Goal: Information Seeking & Learning: Compare options

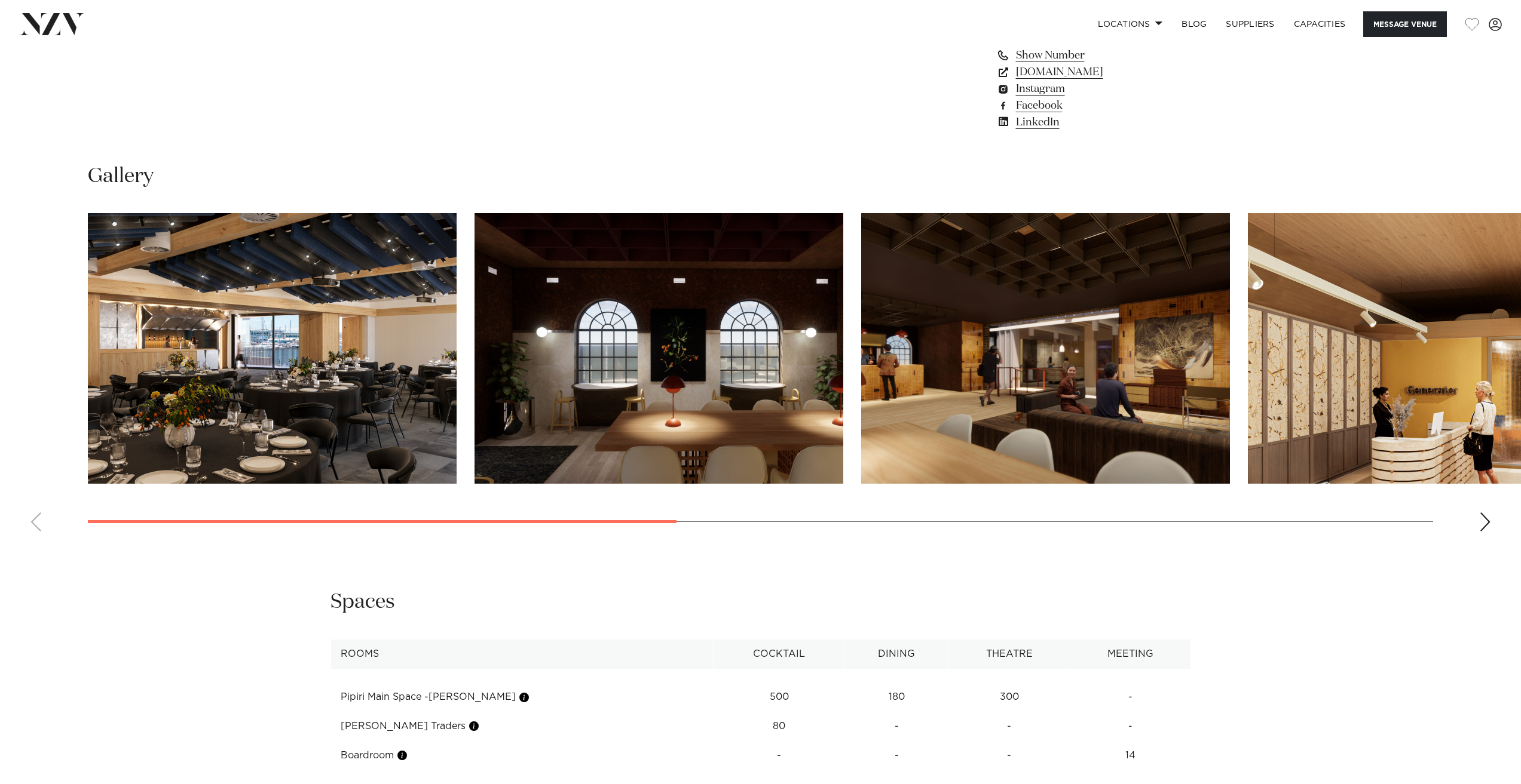
scroll to position [1254, 0]
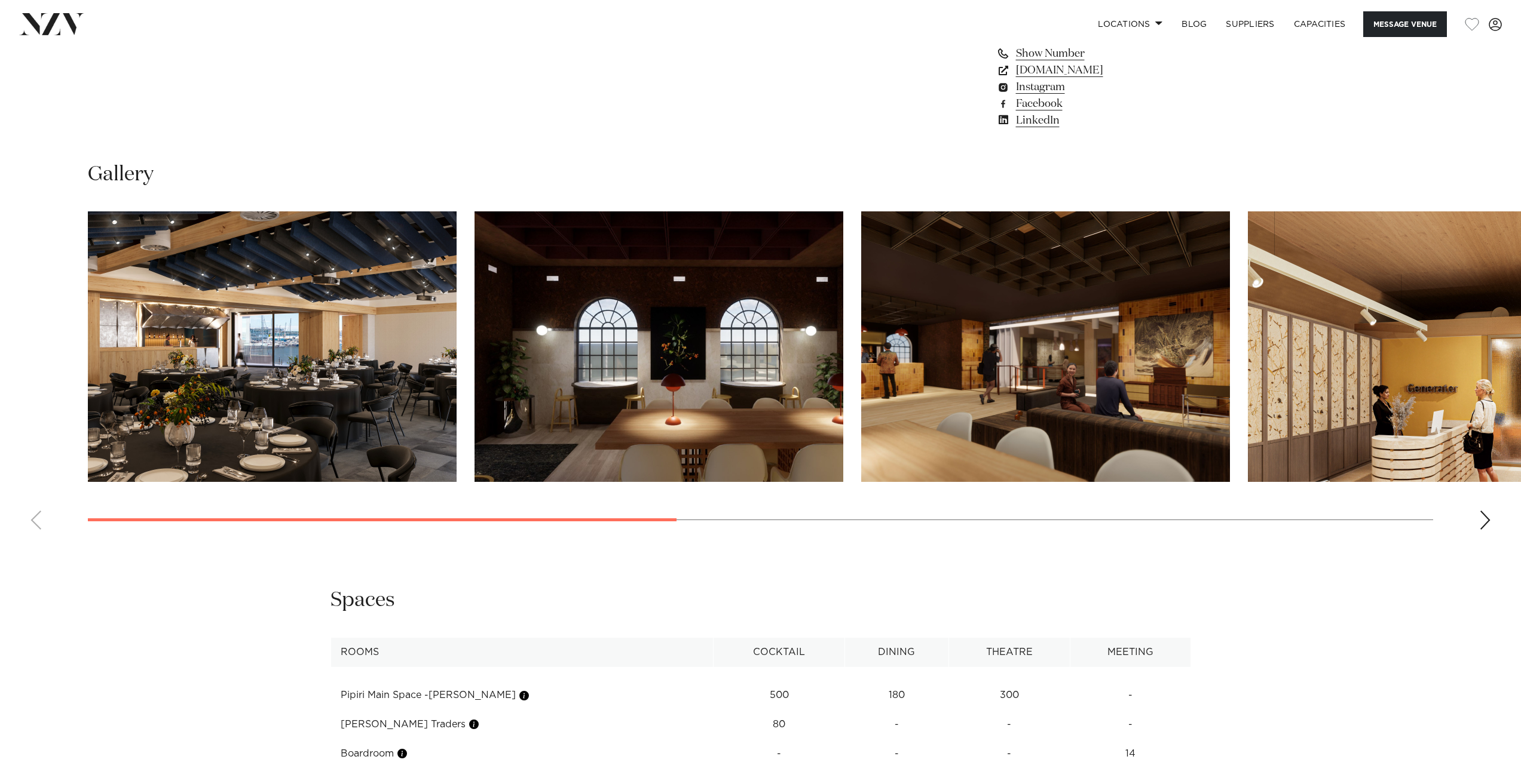
click at [326, 354] on img "1 / 8" at bounding box center [272, 347] width 369 height 271
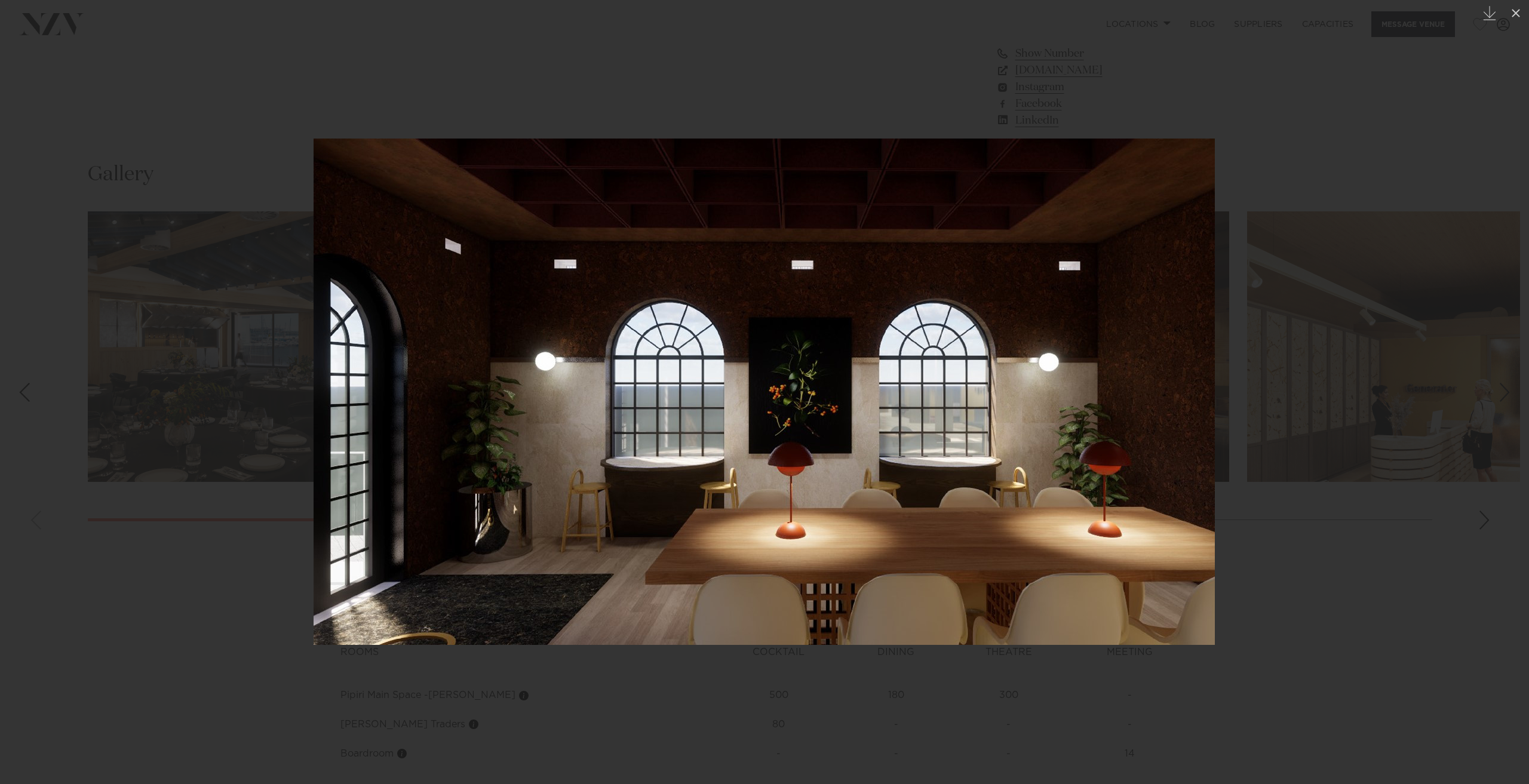
click at [244, 528] on div at bounding box center [764, 392] width 1529 height 784
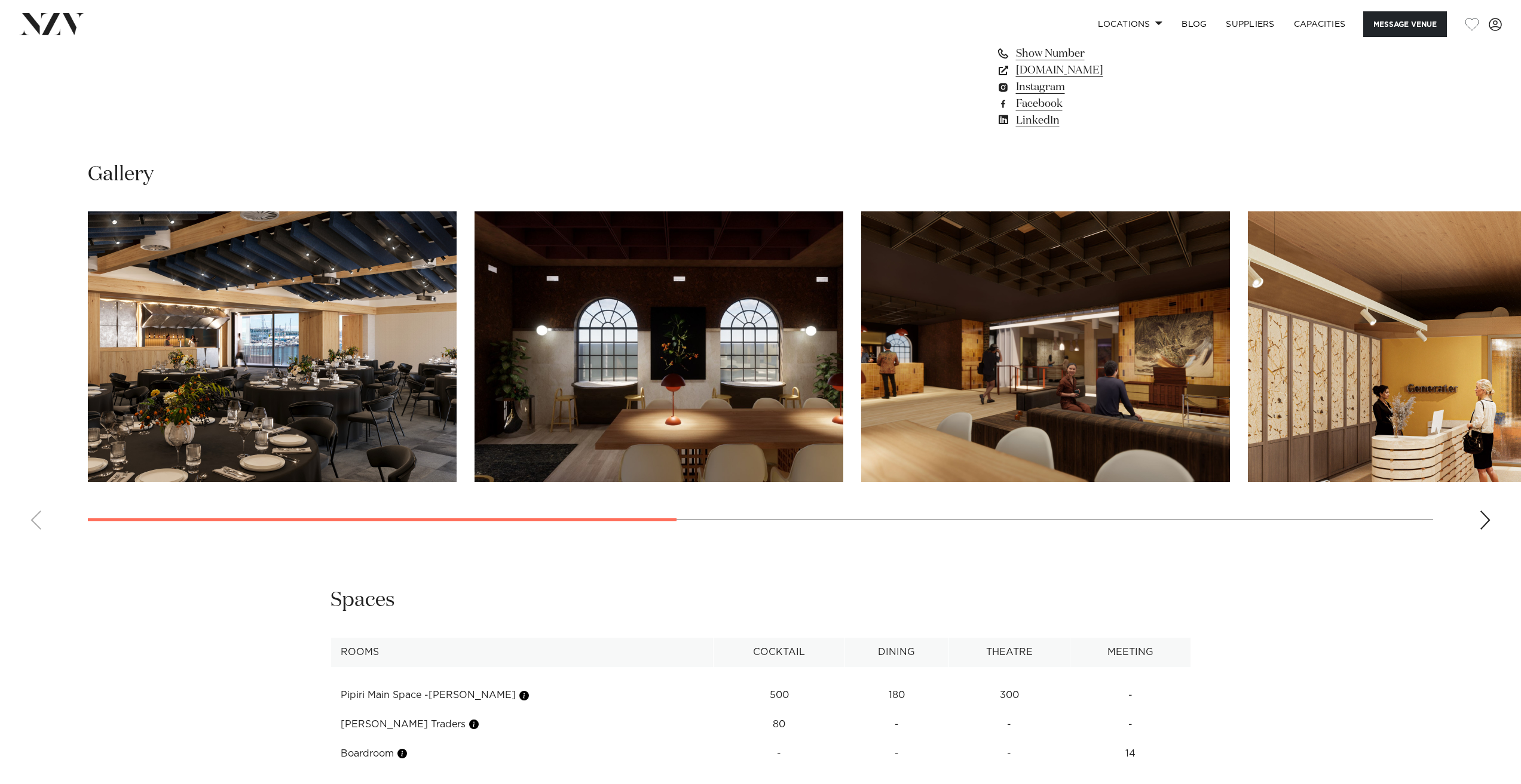
click at [552, 522] on swiper-container at bounding box center [760, 375] width 1521 height 328
click at [313, 369] on img "1 / 8" at bounding box center [272, 347] width 369 height 271
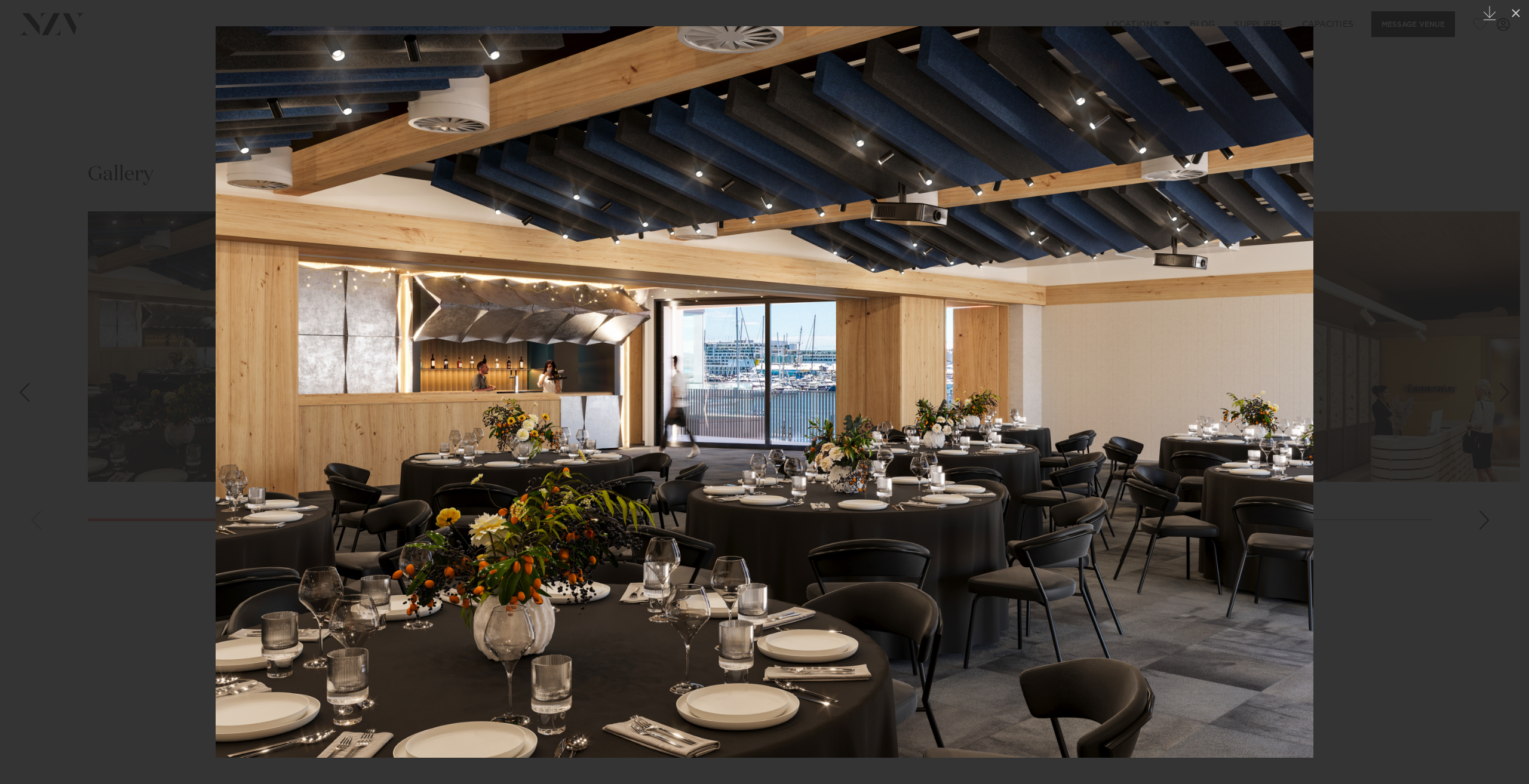
click at [70, 521] on div at bounding box center [764, 392] width 1529 height 784
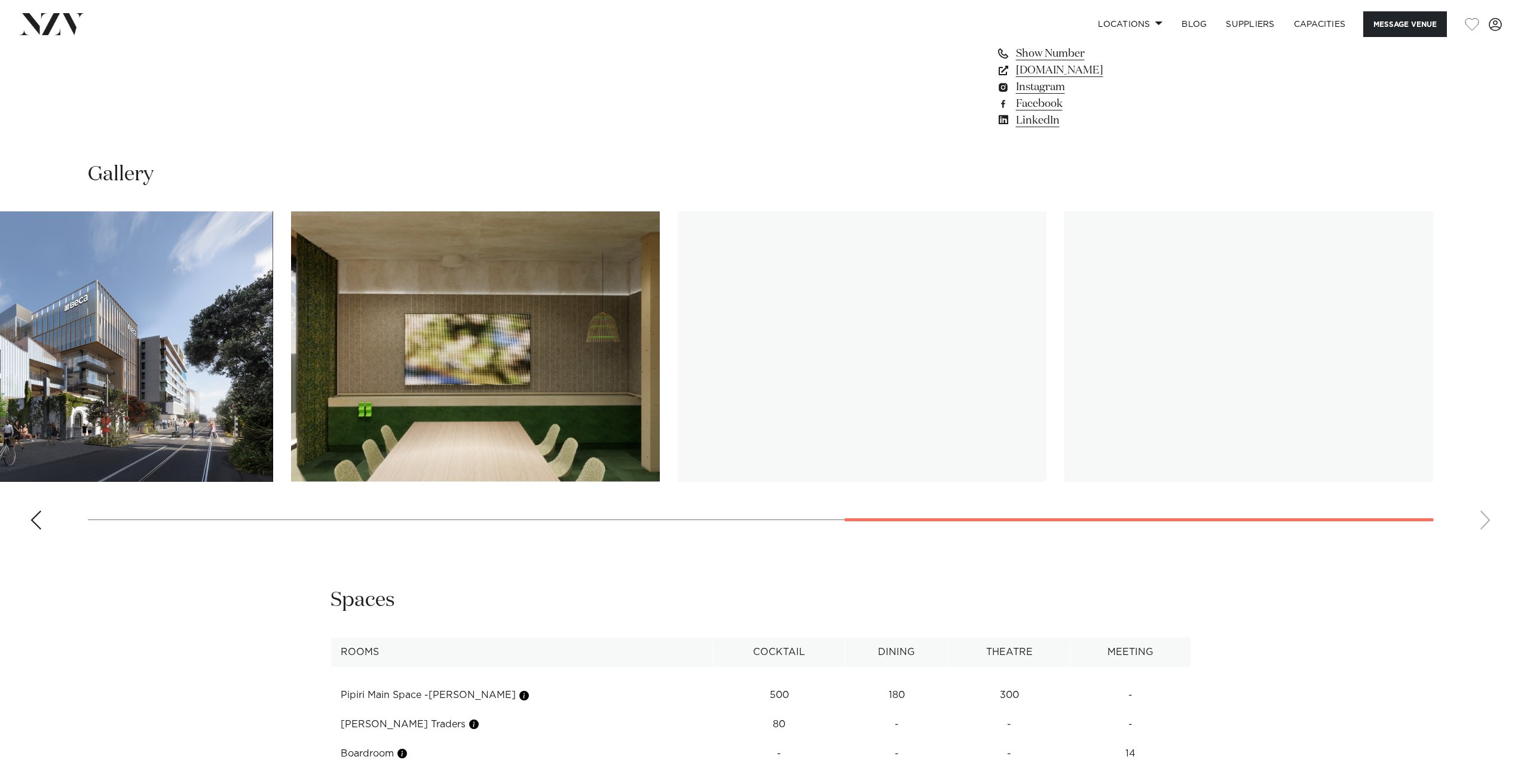
click at [1036, 544] on div "Auckland Pipiri Lane by Precinct Flex Message Venue Auckland Pipiri Lane by Pre…" at bounding box center [760, 113] width 1521 height 2637
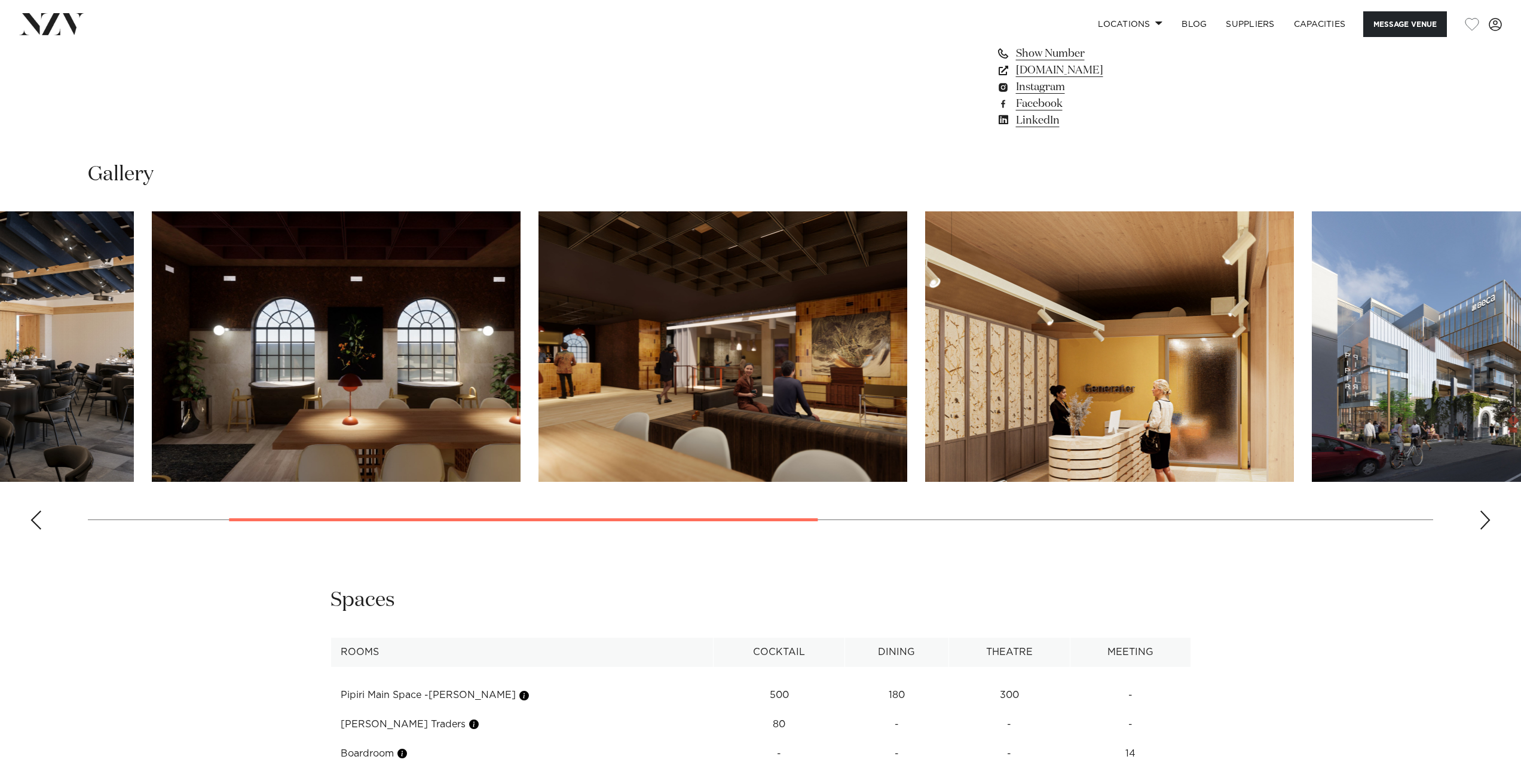
click at [416, 464] on swiper-container at bounding box center [760, 375] width 1521 height 328
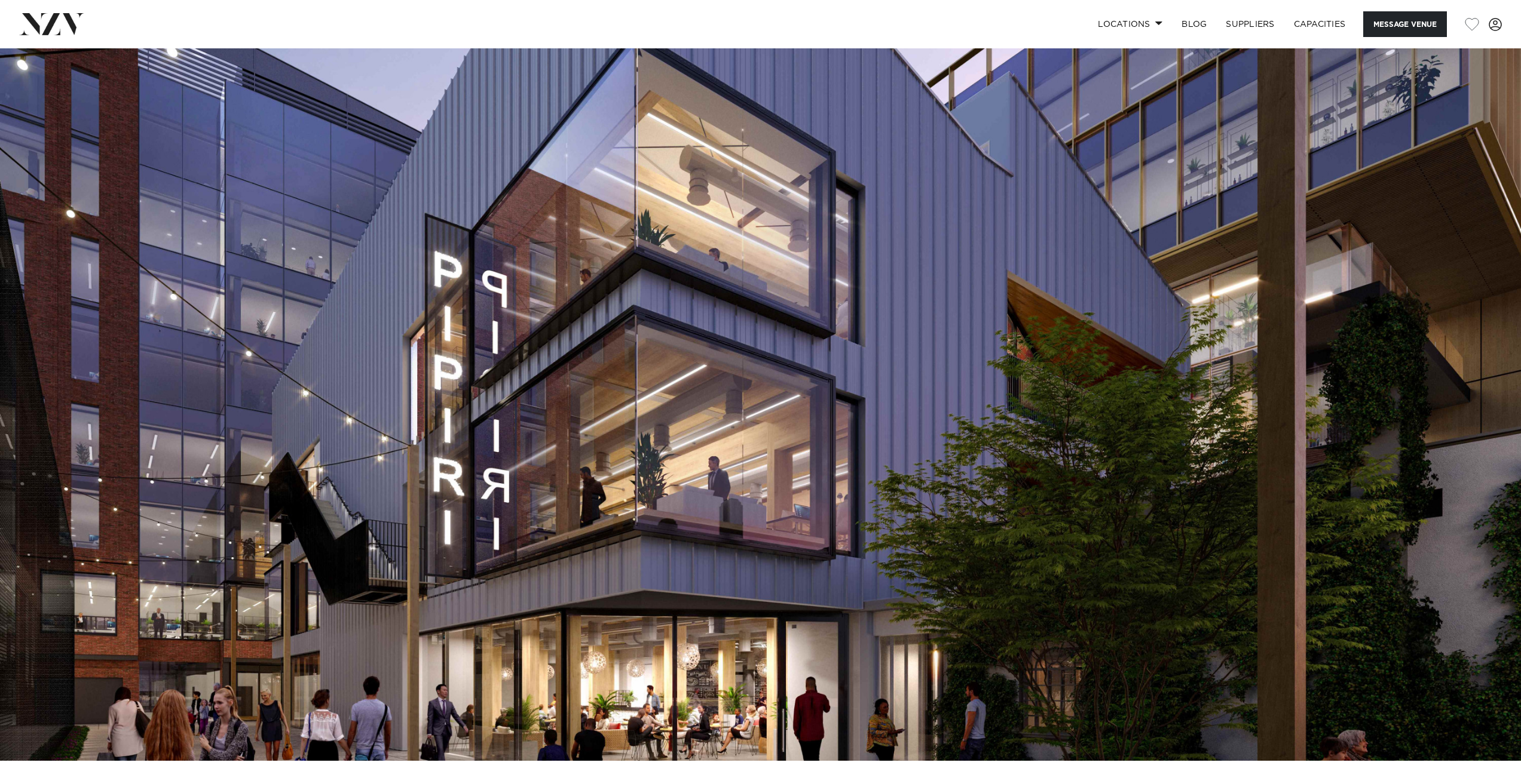
scroll to position [478, 0]
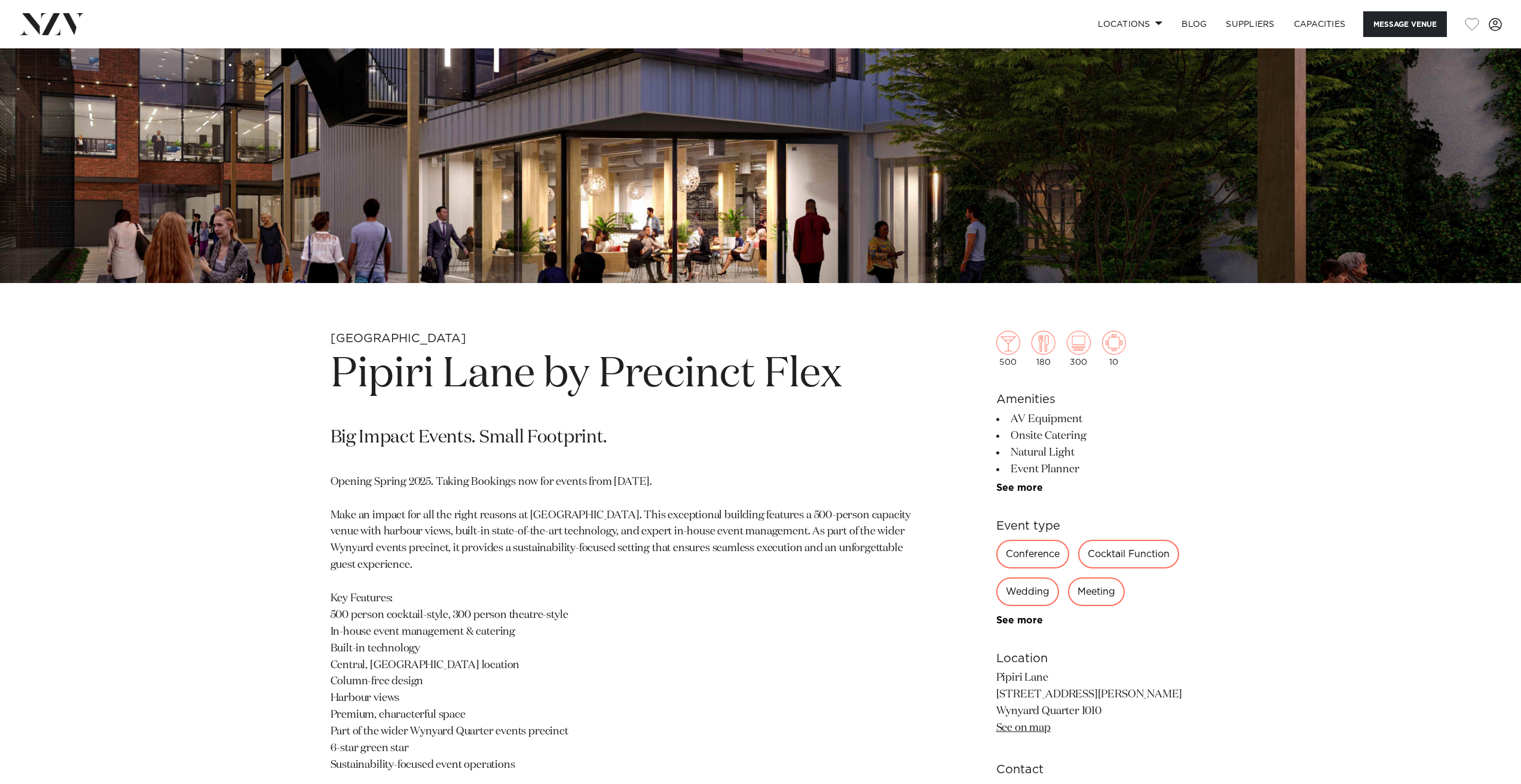
click at [1030, 552] on div "Conference" at bounding box center [1032, 554] width 73 height 29
click at [797, 550] on p "Opening Spring 2025. Taking Bookings now for events from 1 September 2025. Make…" at bounding box center [620, 624] width 581 height 300
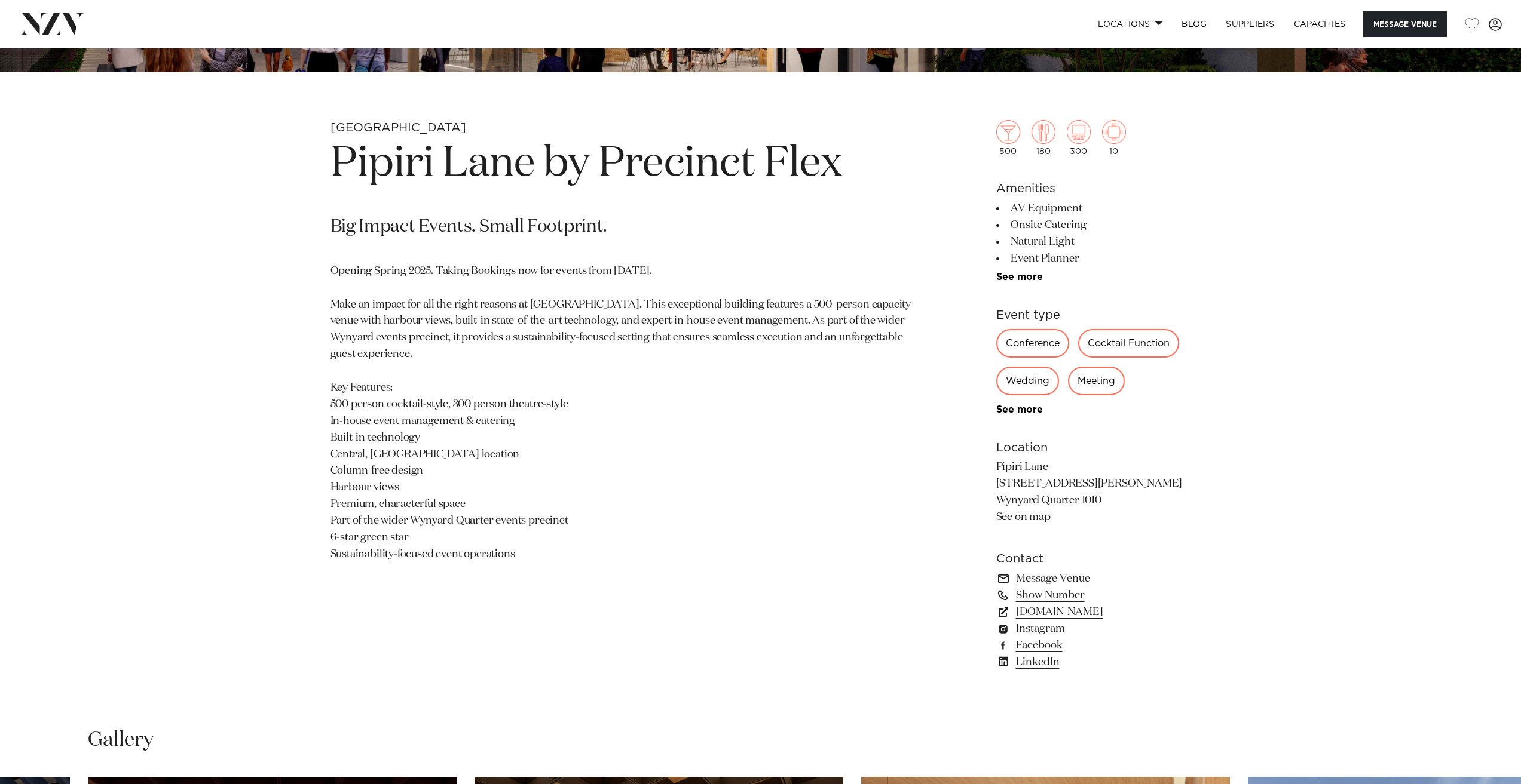
scroll to position [716, 0]
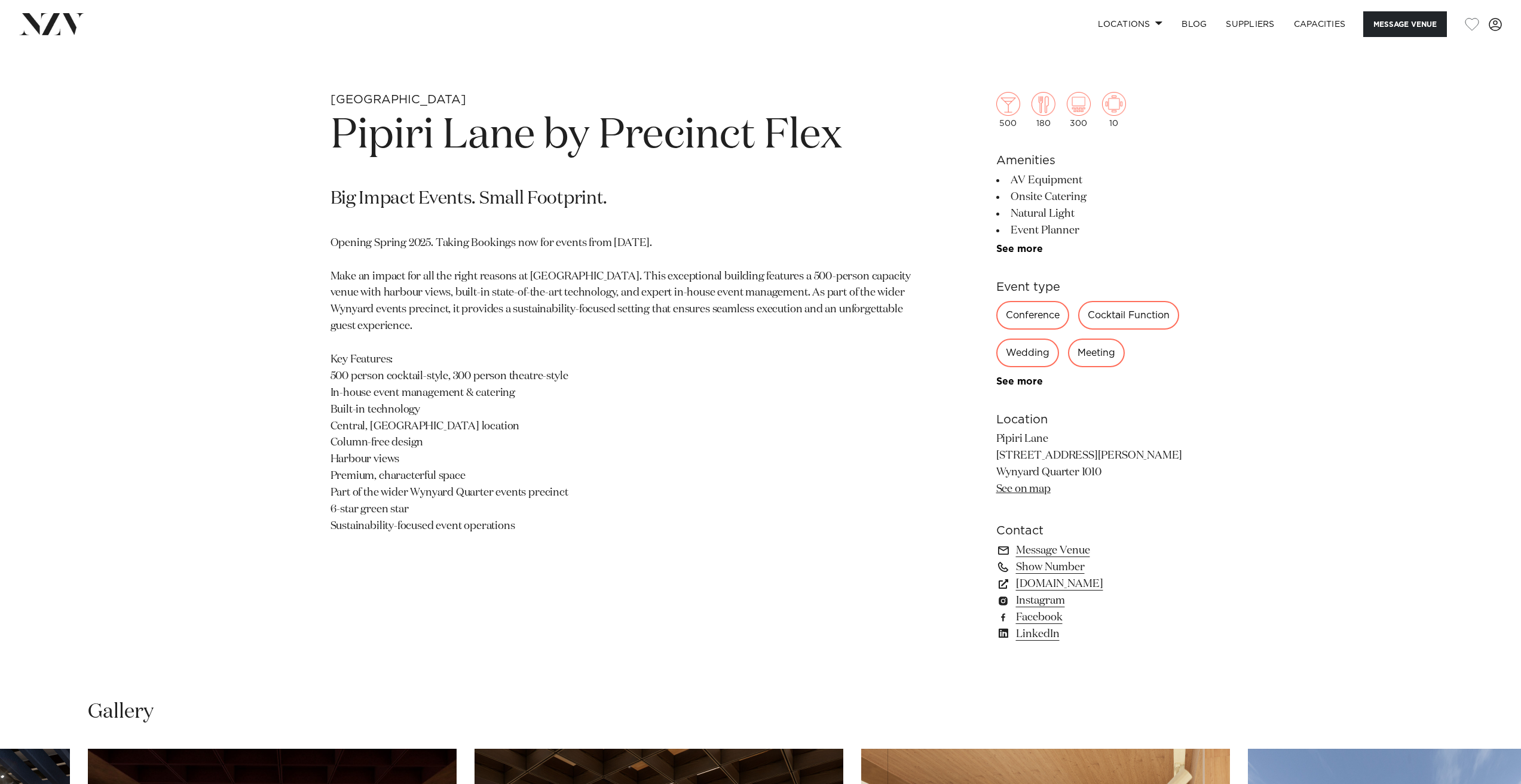
click at [1103, 471] on p "Pipiri Lane 124 Halsey Street Wynyard Quarter 1010 See on map" at bounding box center [1093, 465] width 195 height 67
copy p "124 Halsey Street Wynyard Quarter 1010"
click at [890, 323] on p "Opening Spring 2025. Taking Bookings now for events from 1 September 2025. Make…" at bounding box center [620, 385] width 581 height 300
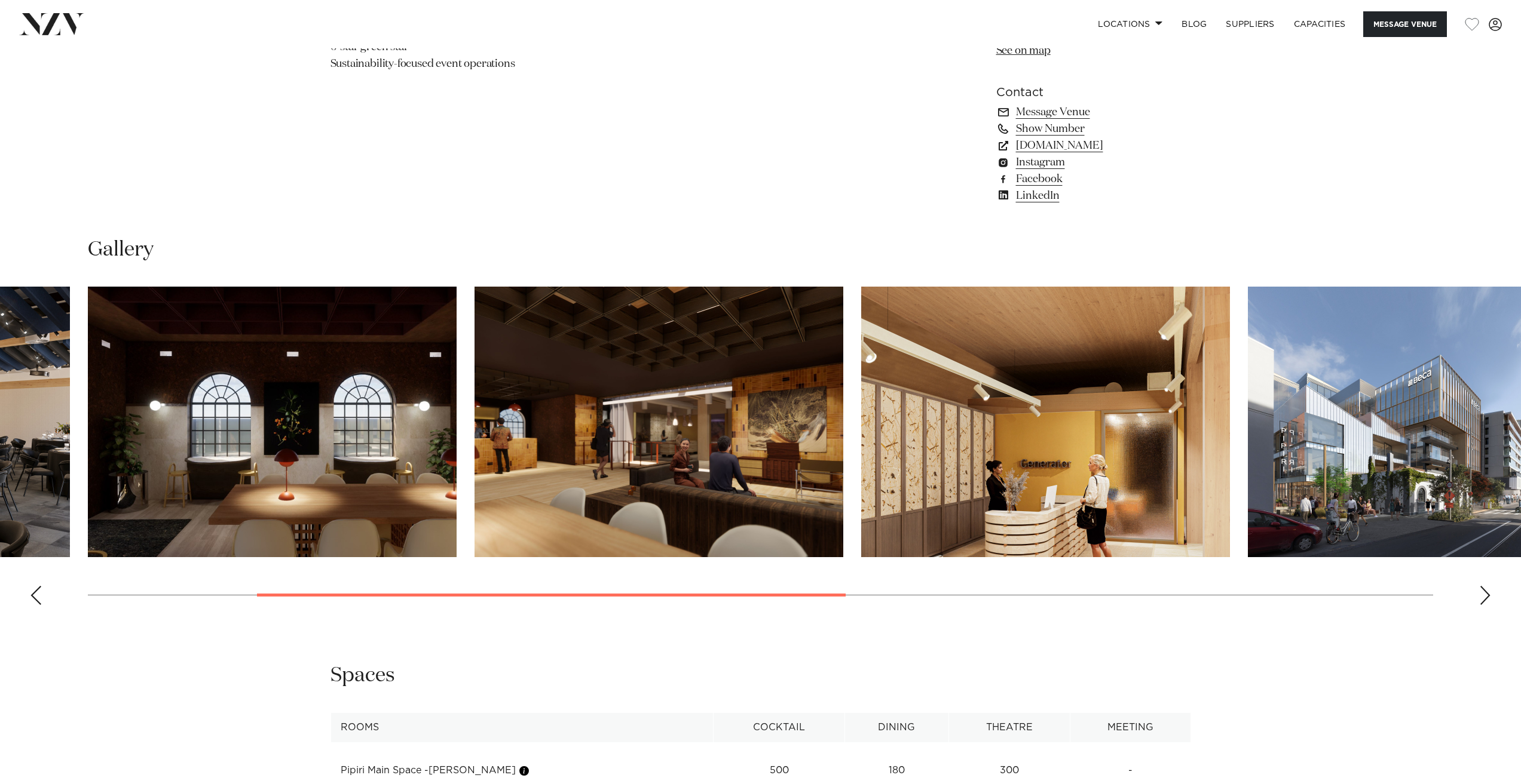
scroll to position [1194, 0]
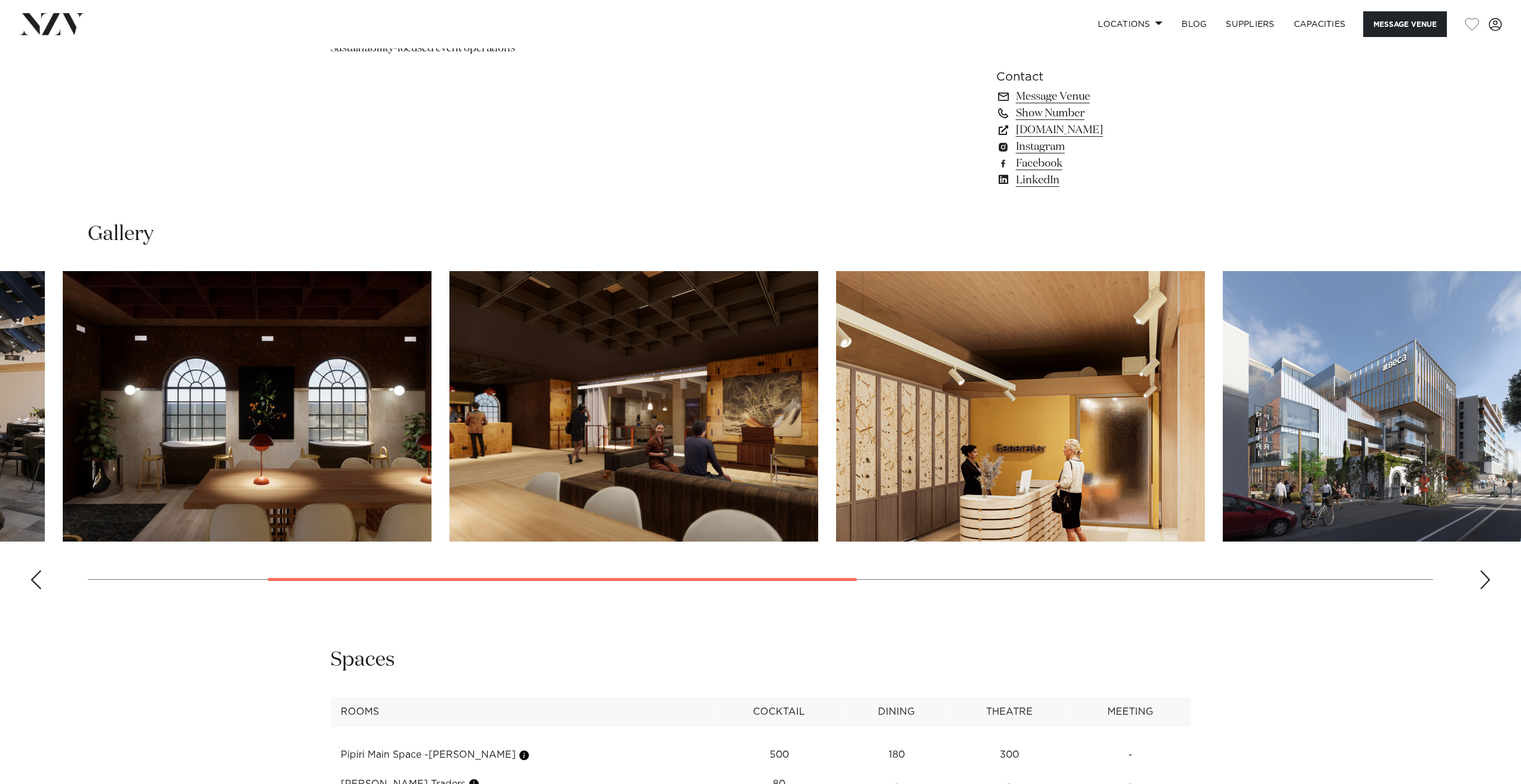
click at [258, 579] on swiper-container at bounding box center [760, 435] width 1521 height 328
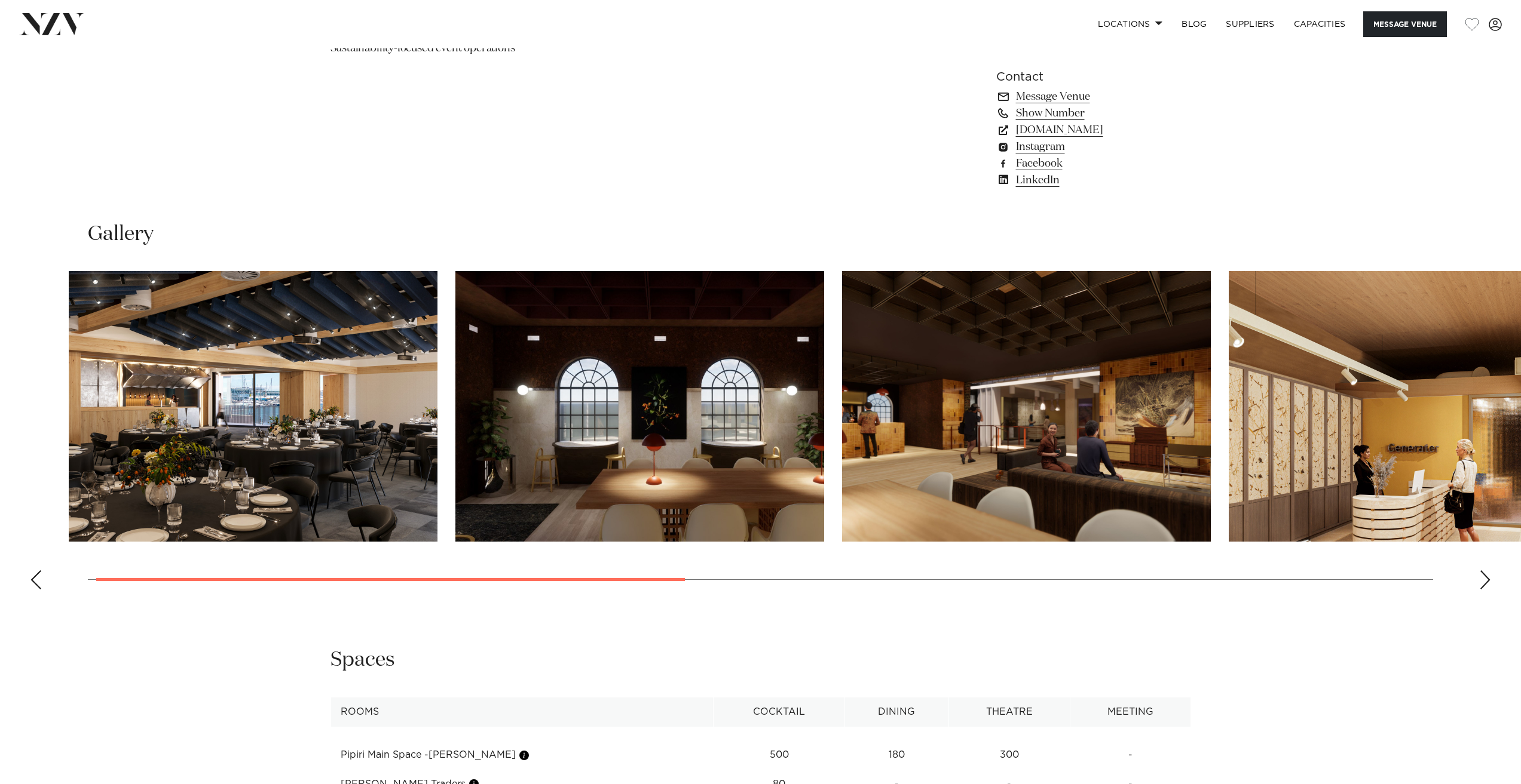
click at [53, 592] on swiper-container at bounding box center [760, 435] width 1521 height 328
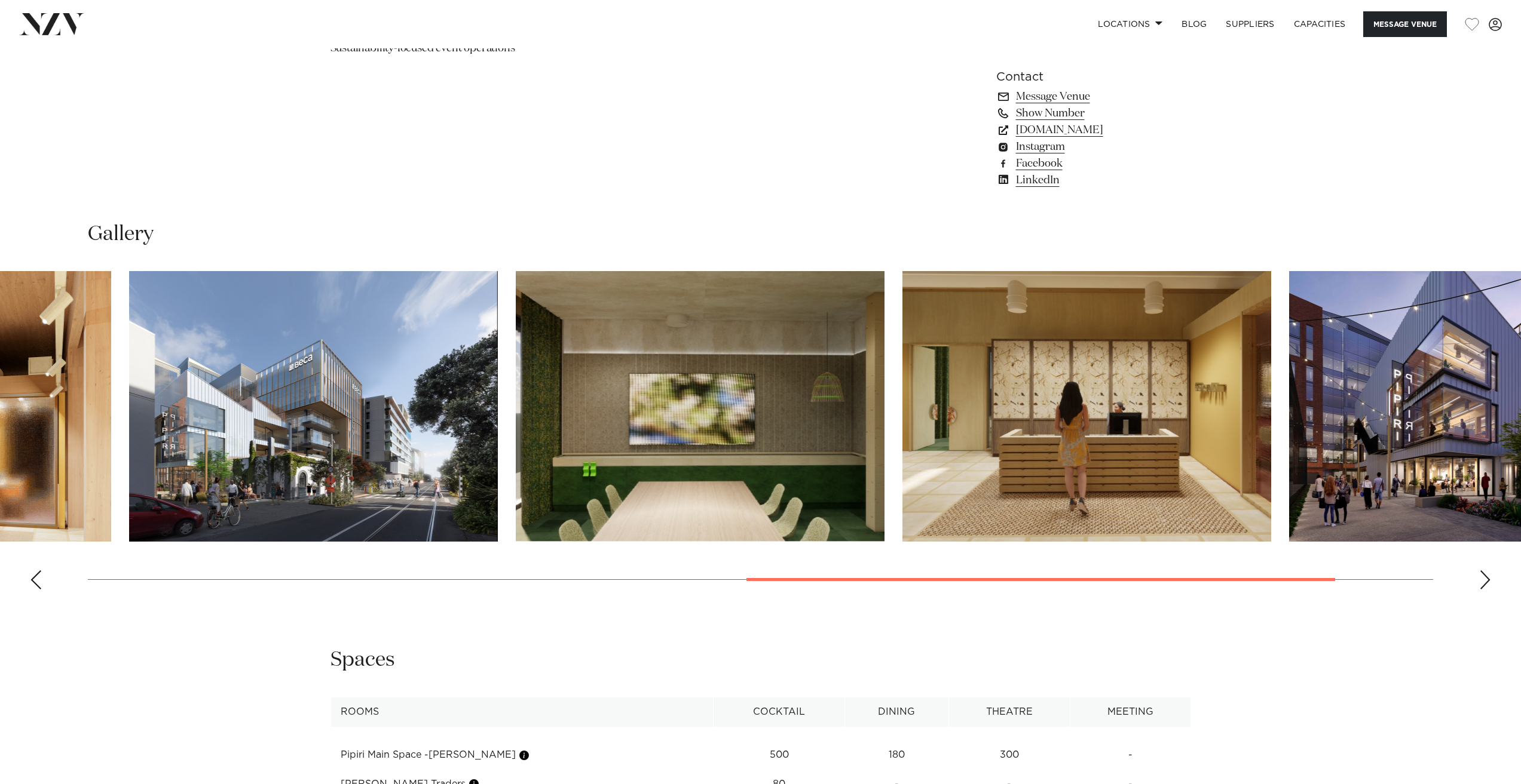
click at [1307, 584] on swiper-container at bounding box center [760, 435] width 1521 height 328
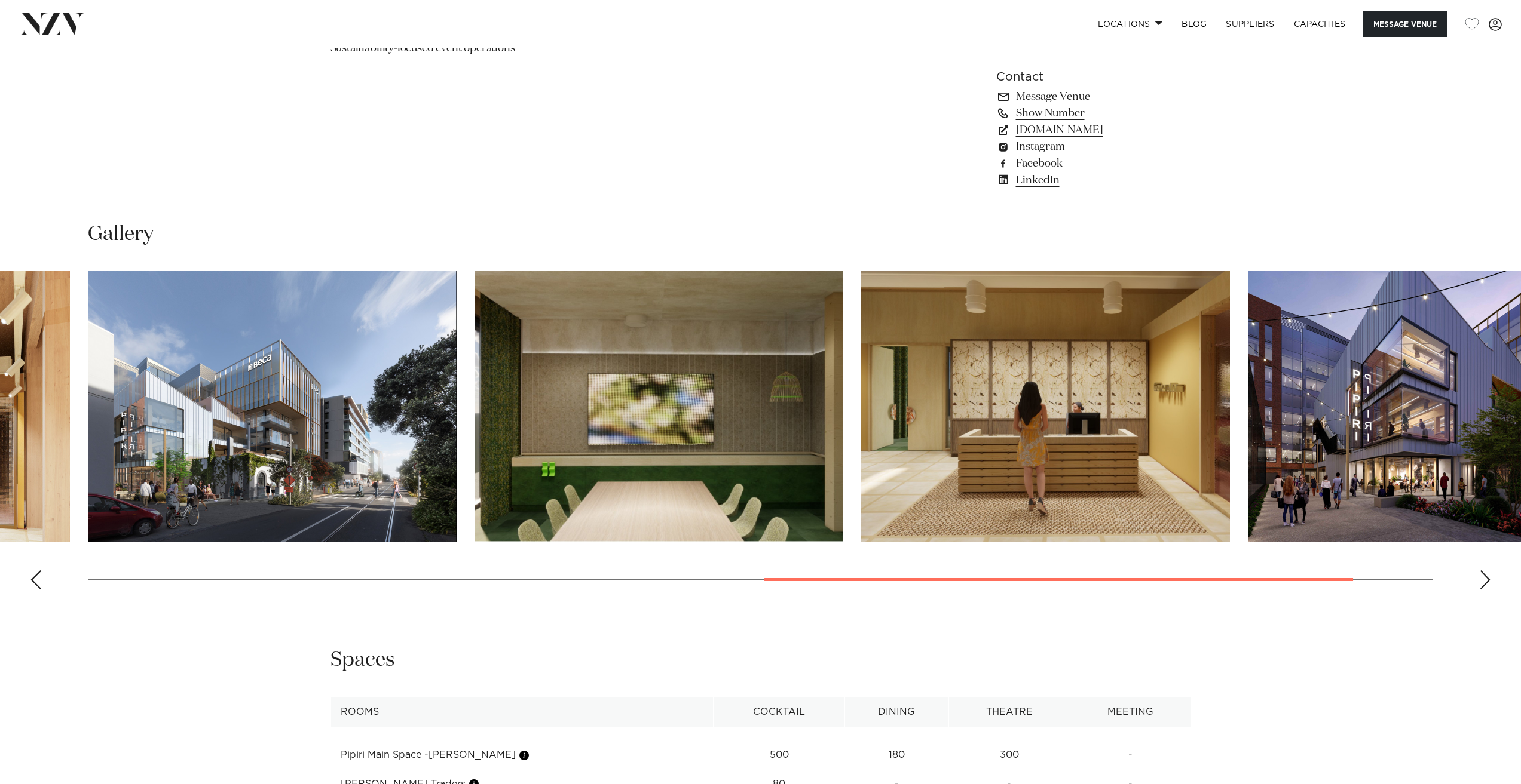
click at [272, 405] on img "5 / 8" at bounding box center [272, 407] width 369 height 271
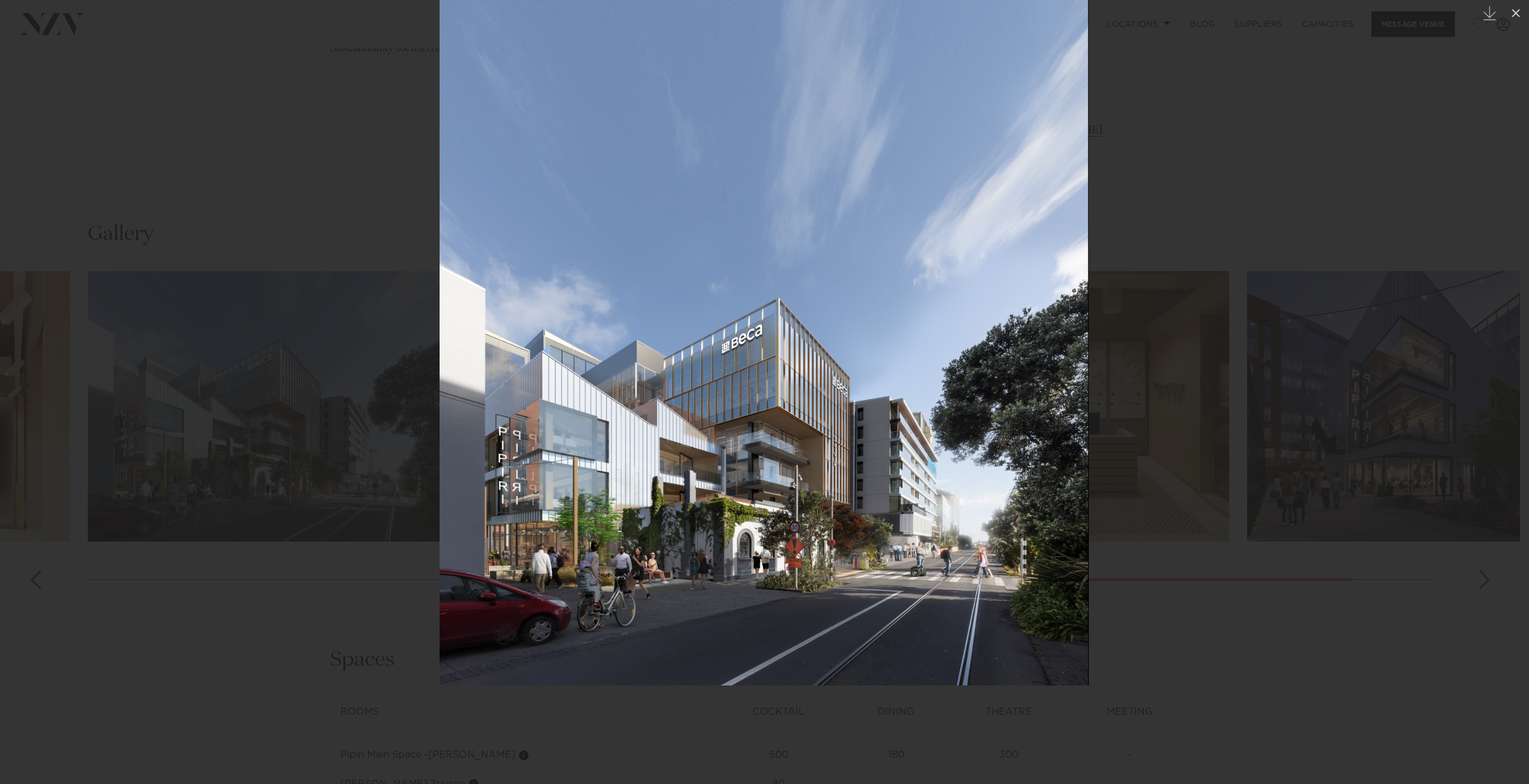
drag, startPoint x: 683, startPoint y: 422, endPoint x: 652, endPoint y: 346, distance: 82.1
click at [652, 346] on img at bounding box center [764, 320] width 650 height 732
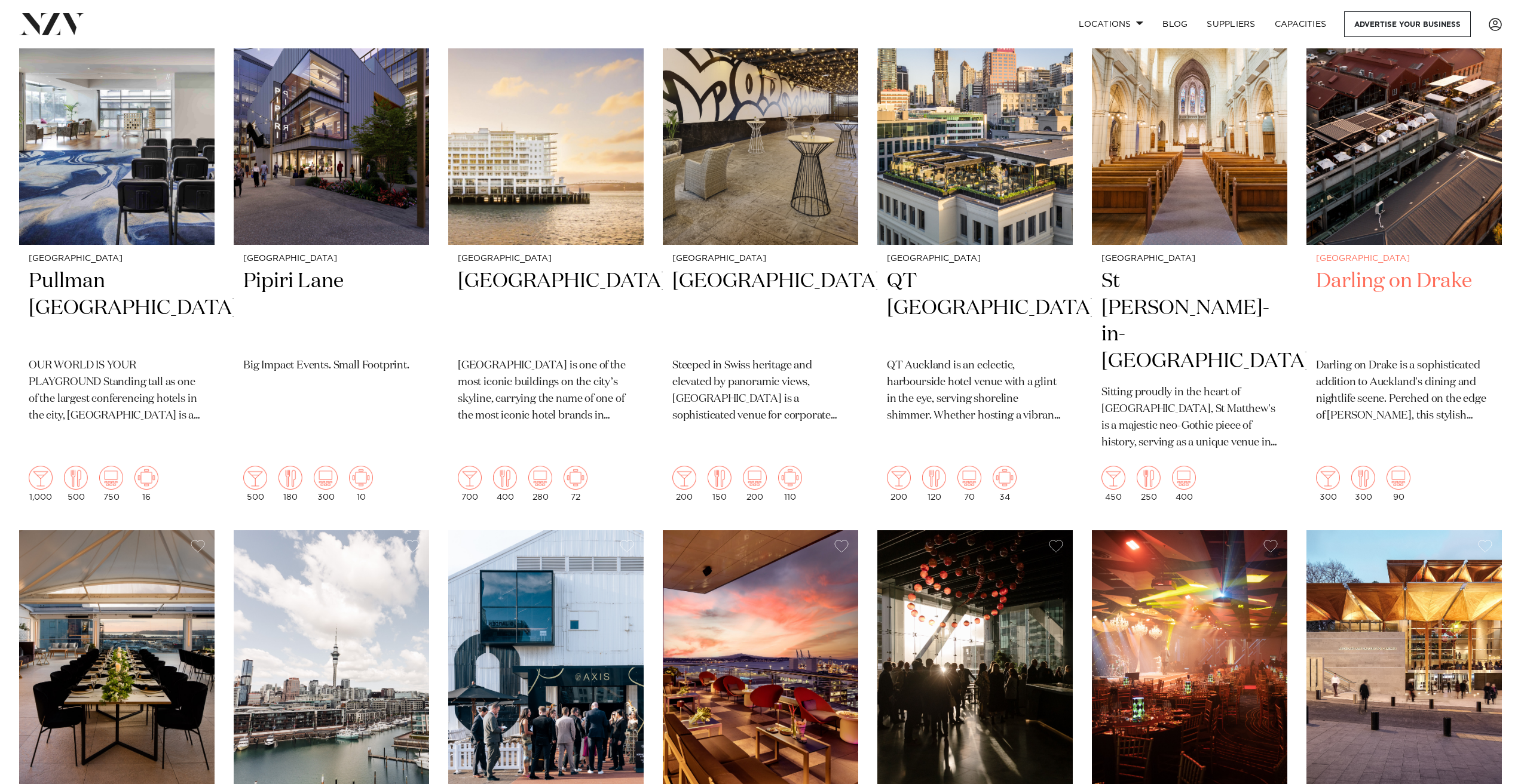
scroll to position [763, 0]
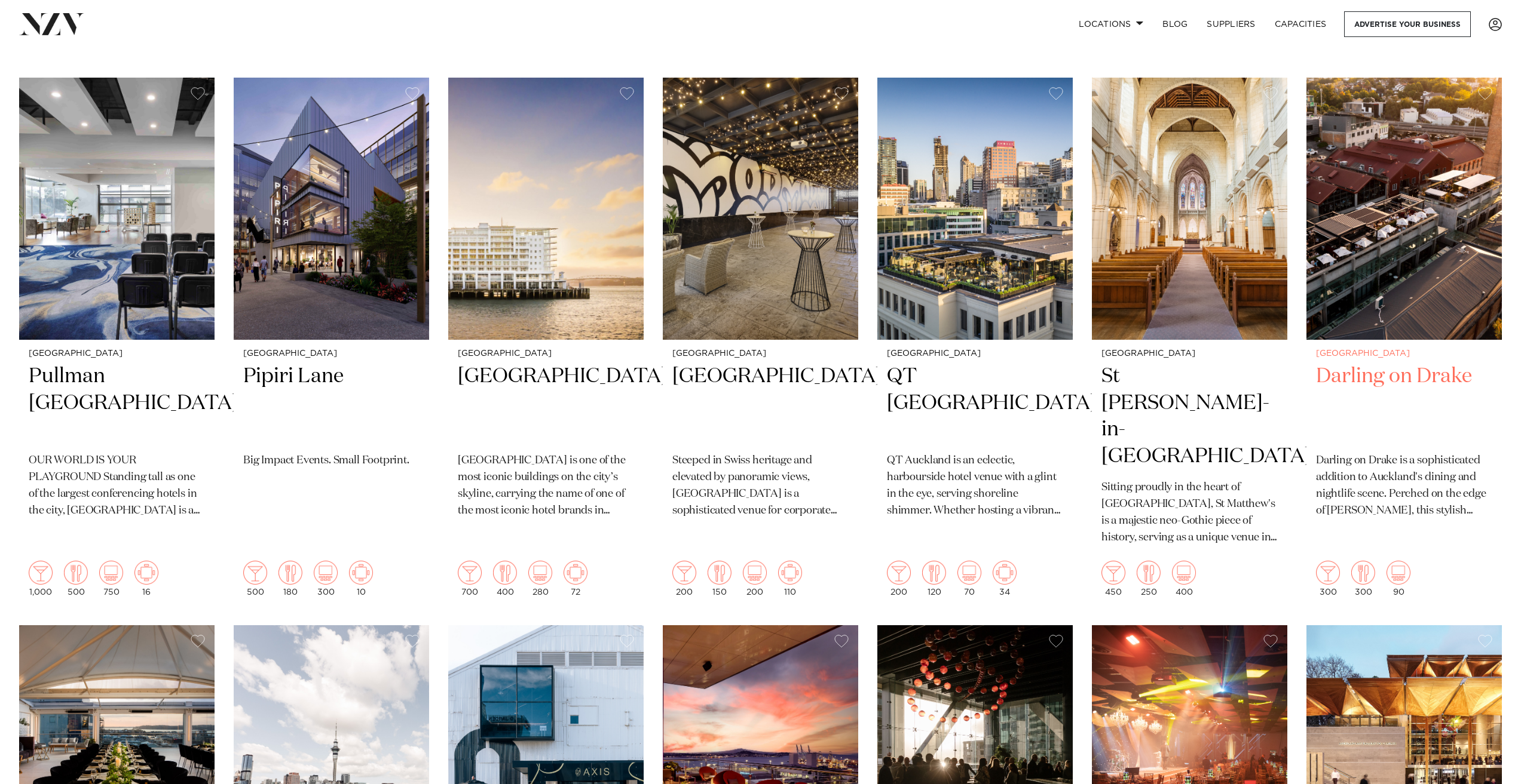
click at [1356, 384] on h2 "Darling on Drake" at bounding box center [1404, 403] width 176 height 80
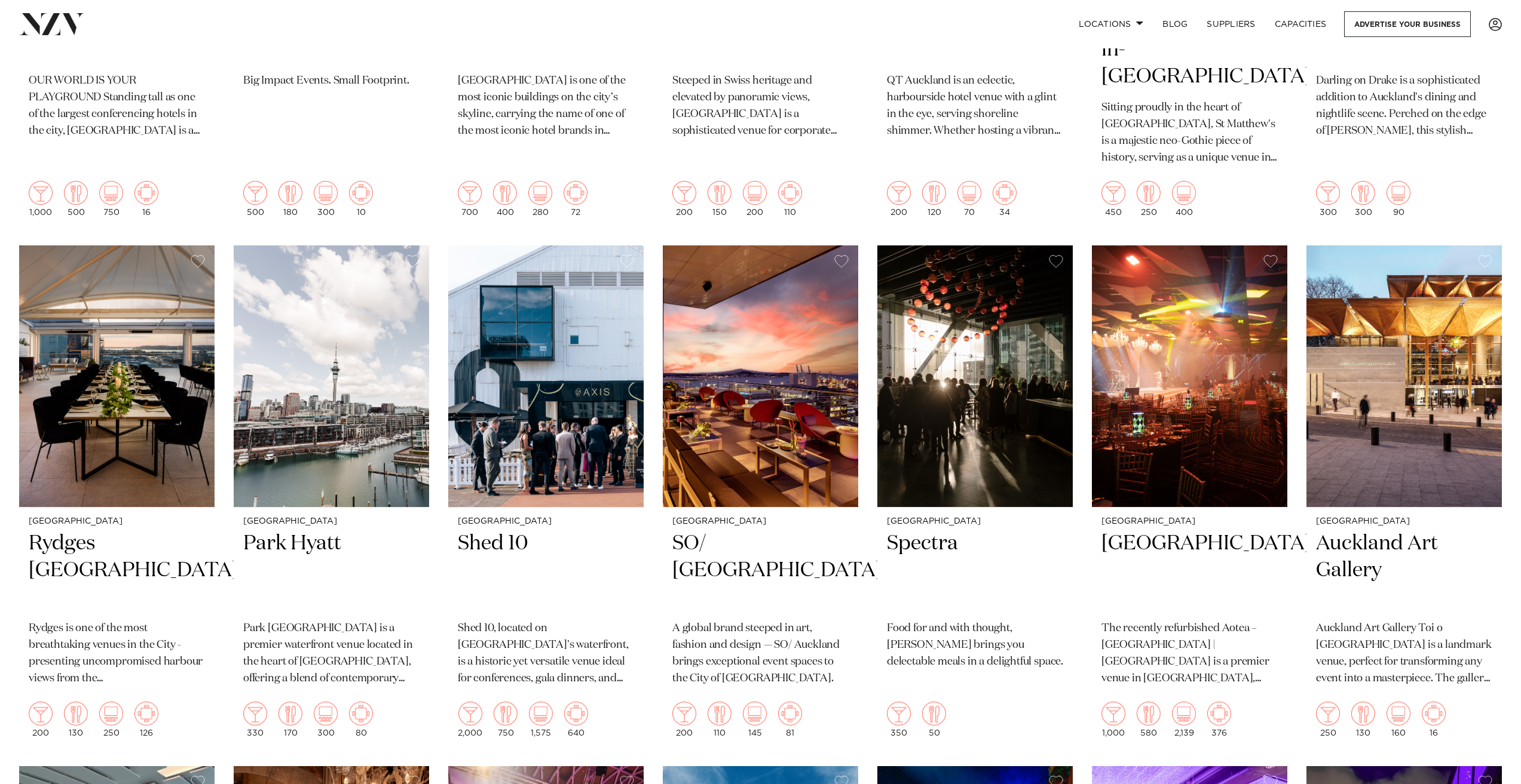
scroll to position [1181, 0]
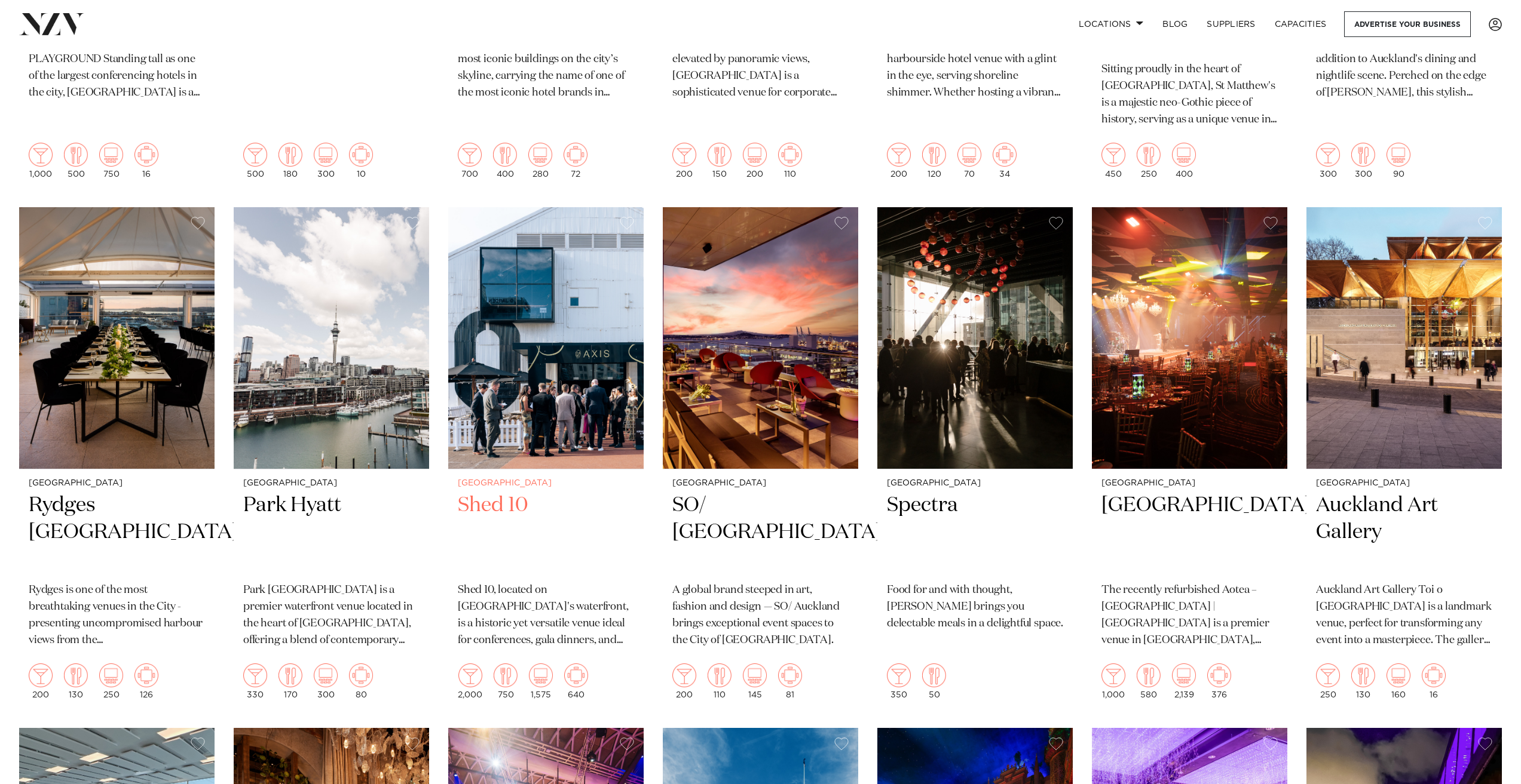
click at [476, 492] on h2 "Shed 10" at bounding box center [546, 532] width 176 height 80
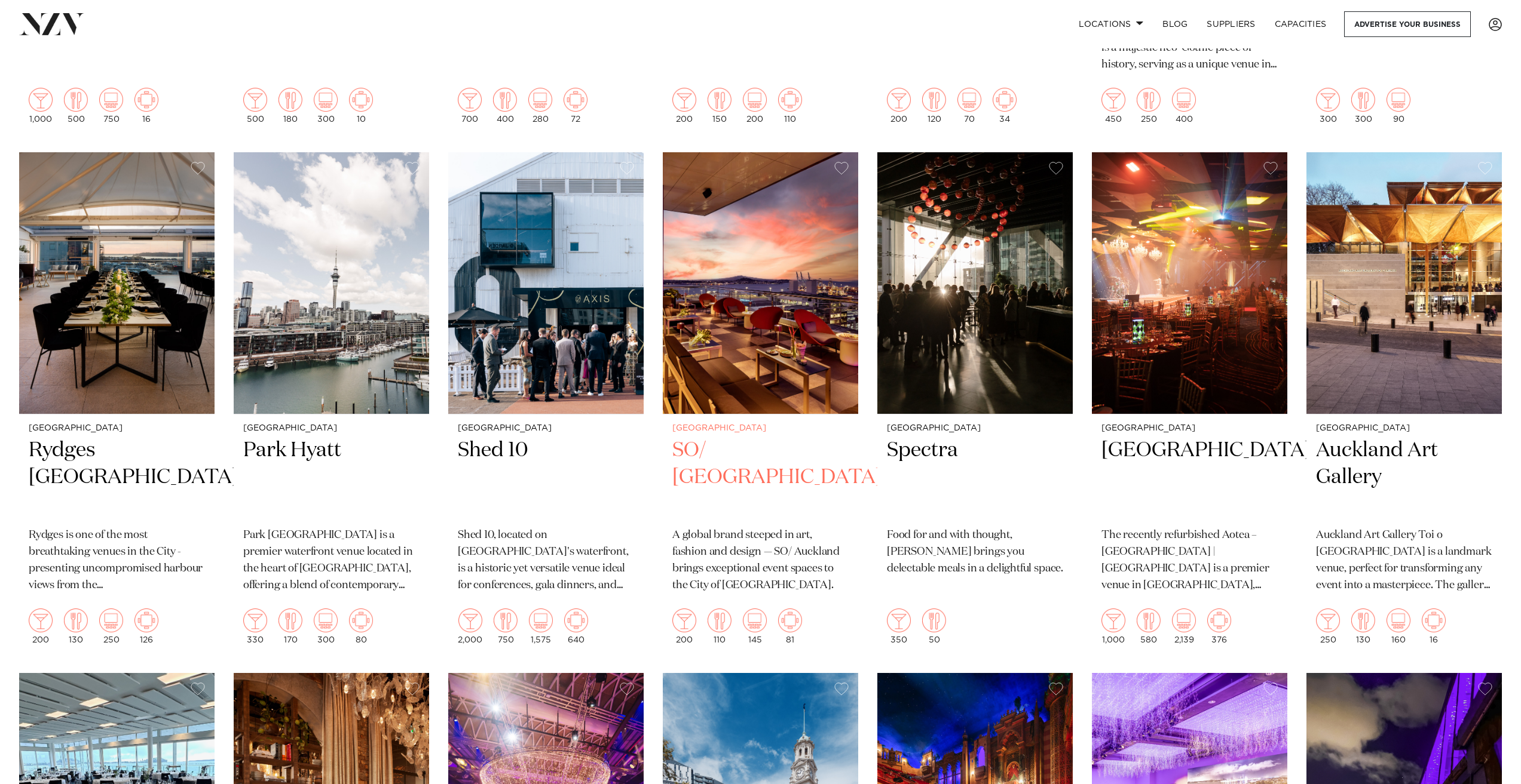
scroll to position [1241, 0]
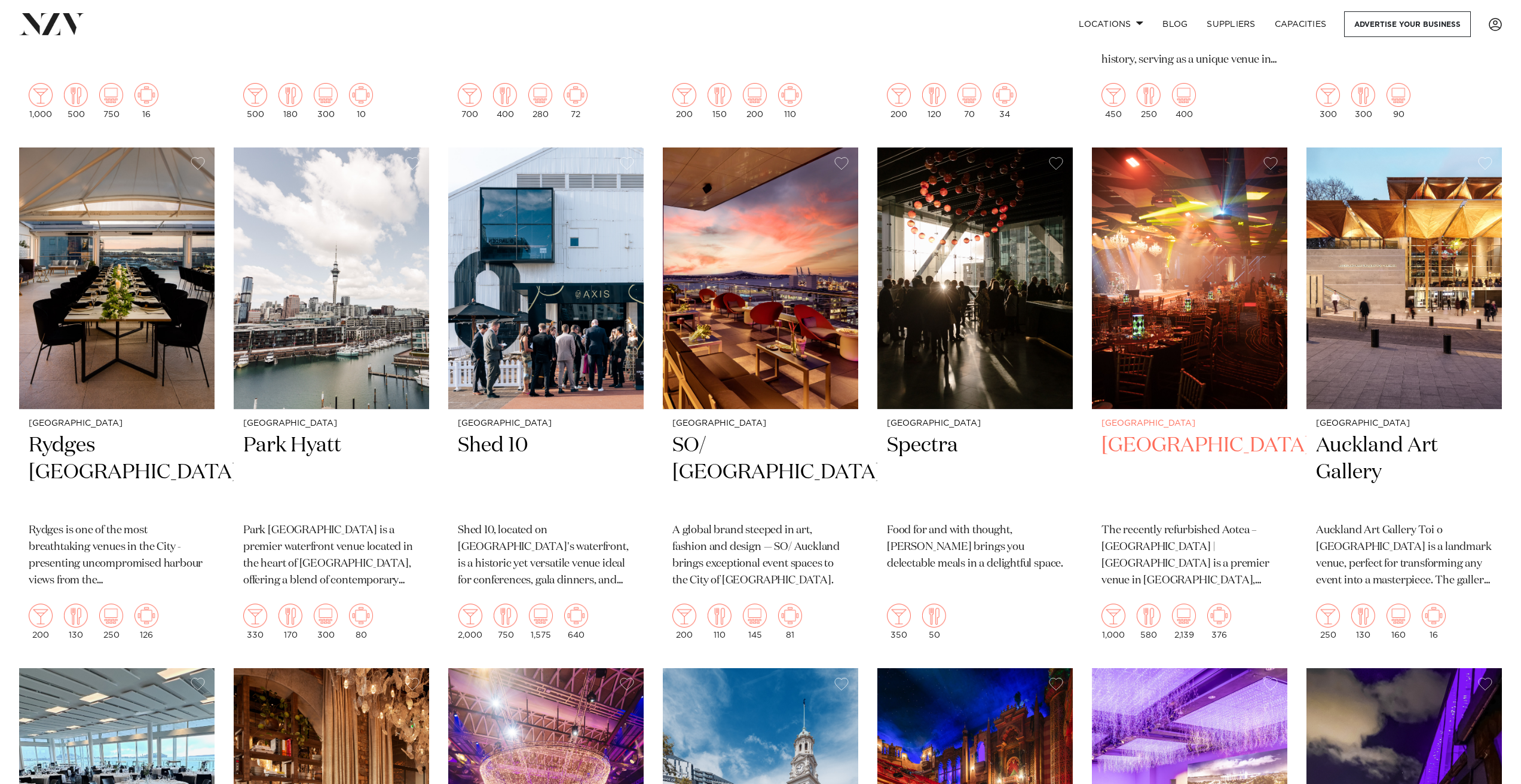
click at [1139, 432] on h2 "Aotea Centre" at bounding box center [1189, 472] width 176 height 80
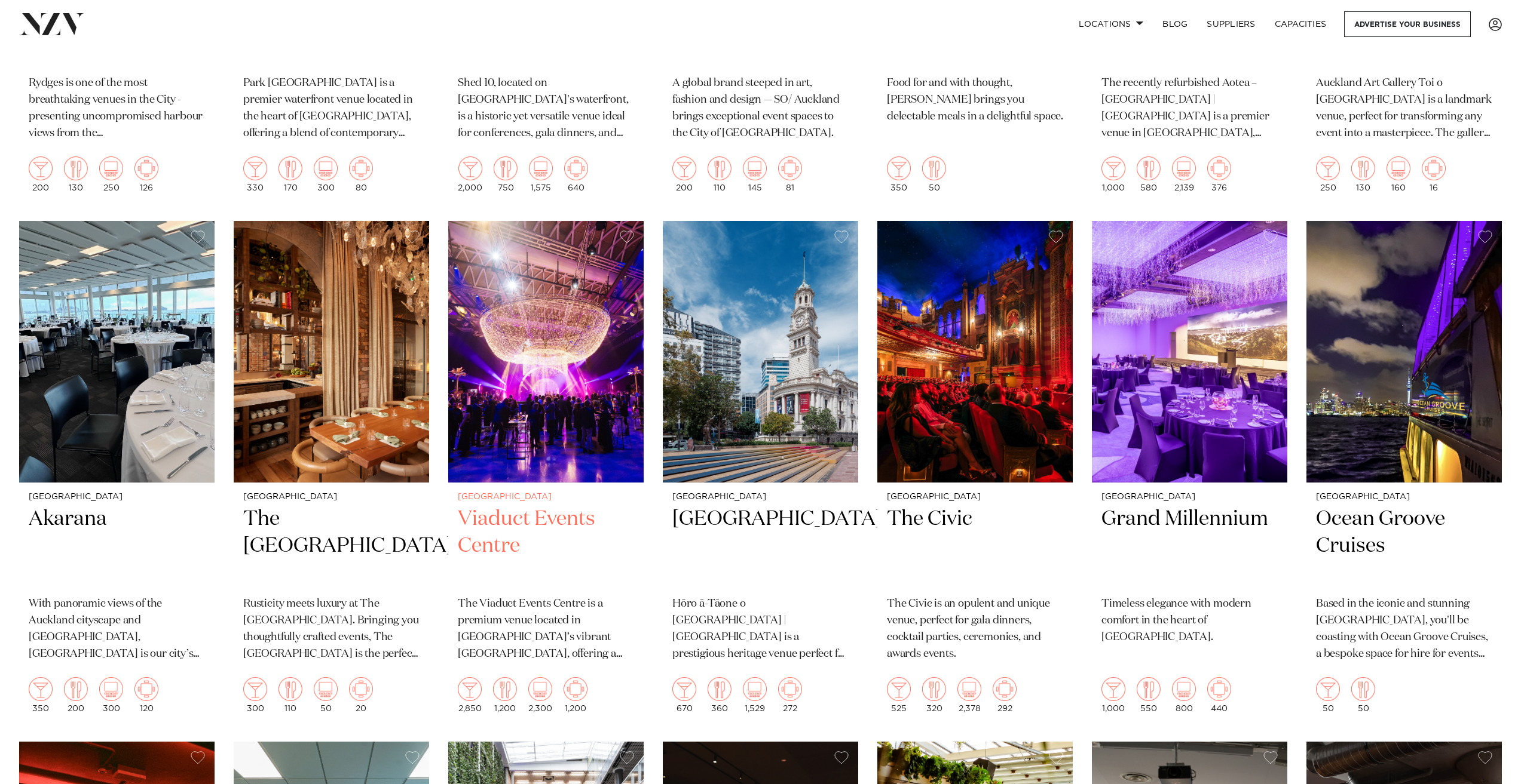
scroll to position [1719, 0]
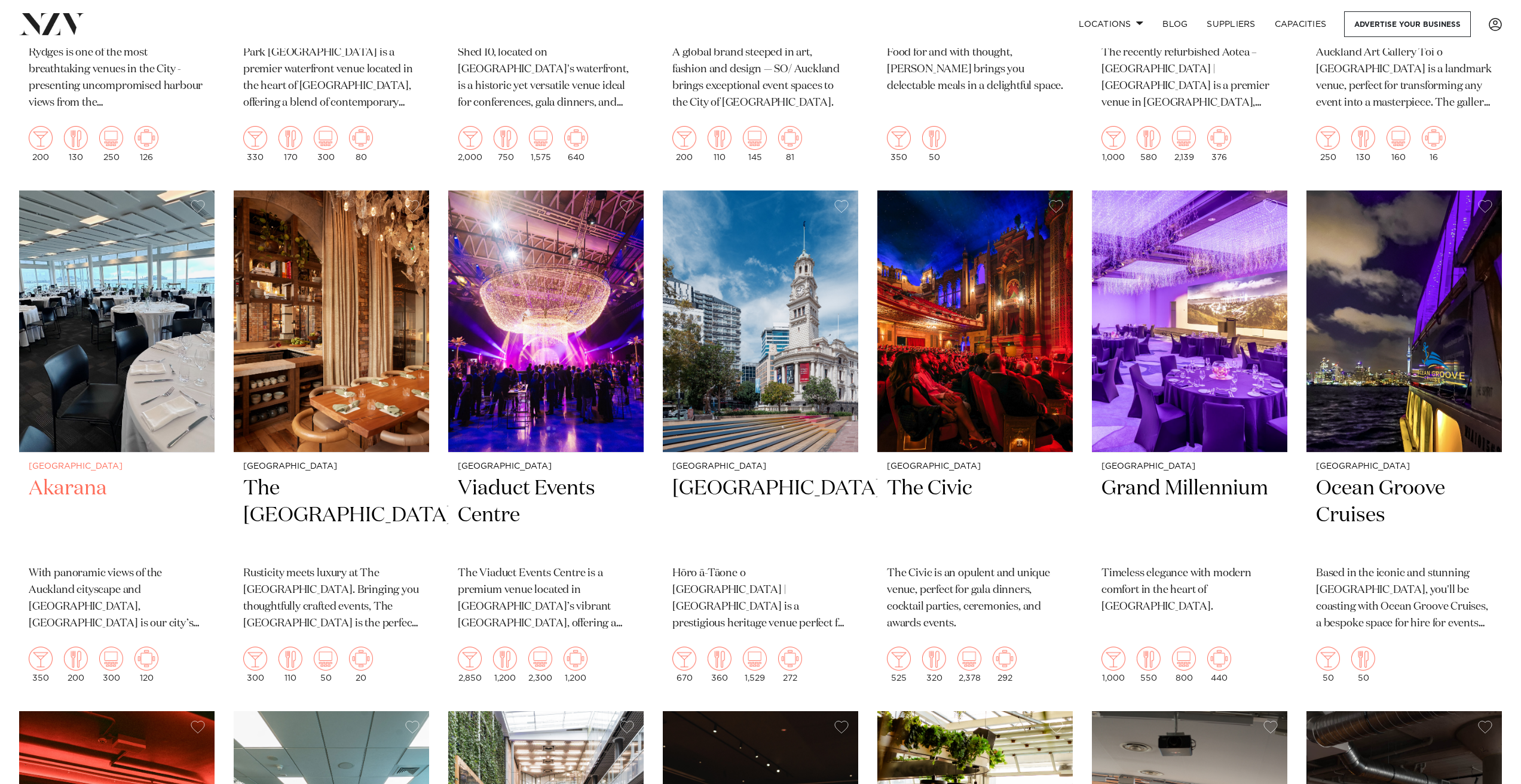
click at [45, 475] on h2 "Akarana" at bounding box center [117, 515] width 176 height 80
click at [480, 475] on h2 "Viaduct Events Centre" at bounding box center [546, 515] width 176 height 80
click at [734, 475] on h2 "[GEOGRAPHIC_DATA]" at bounding box center [760, 515] width 176 height 80
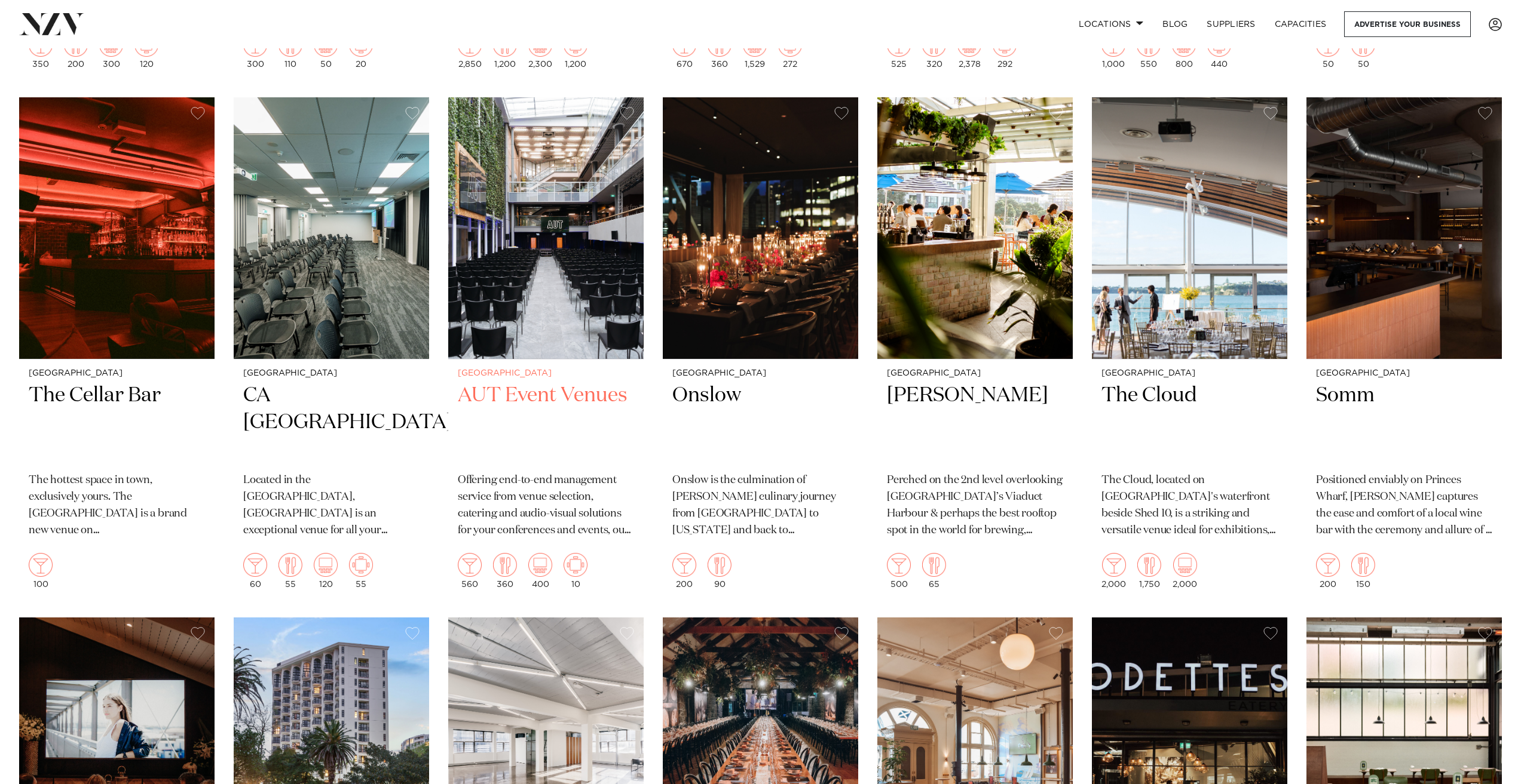
scroll to position [2316, 0]
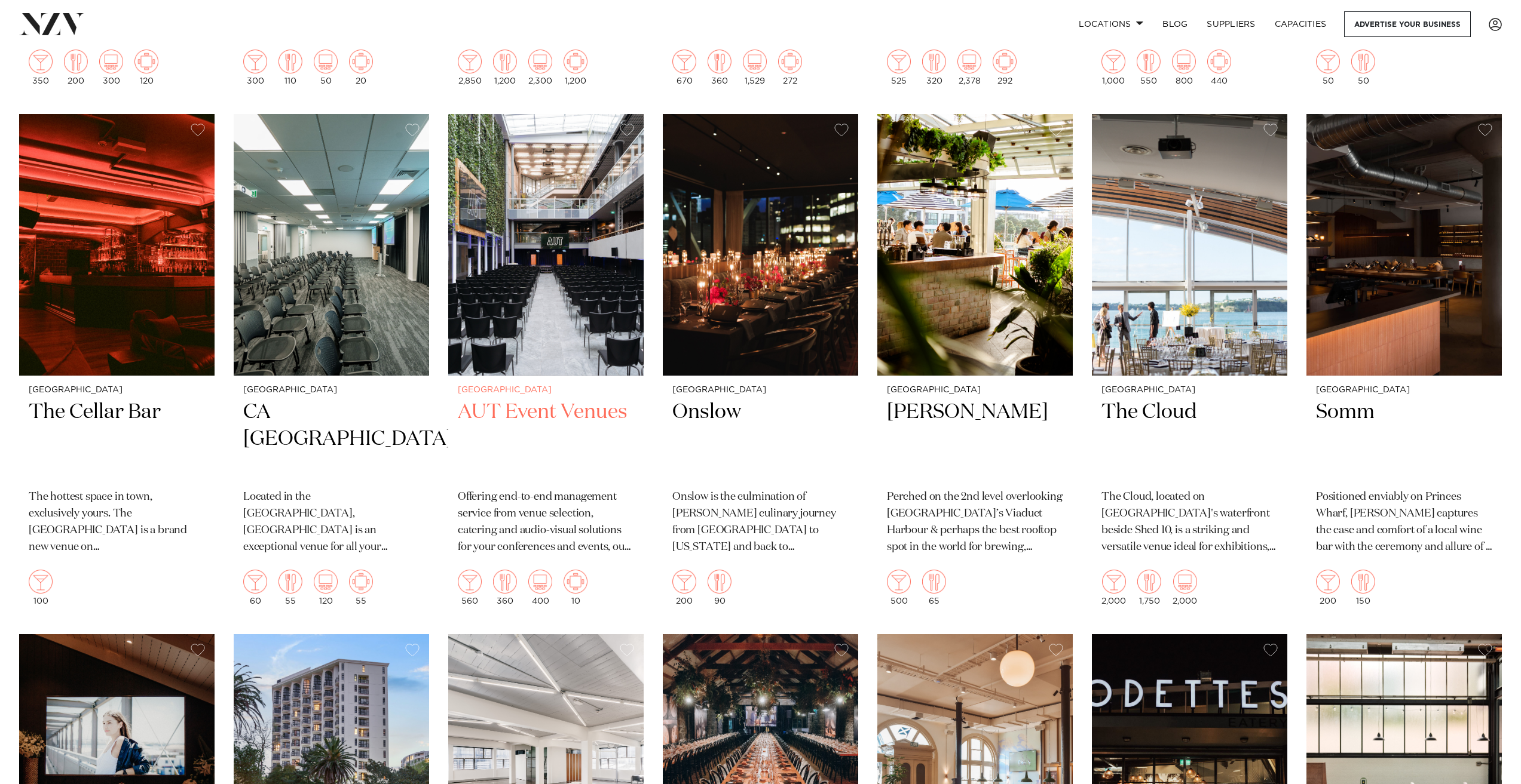
click at [525, 399] on h2 "AUT Event Venues" at bounding box center [546, 439] width 176 height 80
click at [922, 399] on h2 "Dr Rudis" at bounding box center [975, 439] width 176 height 80
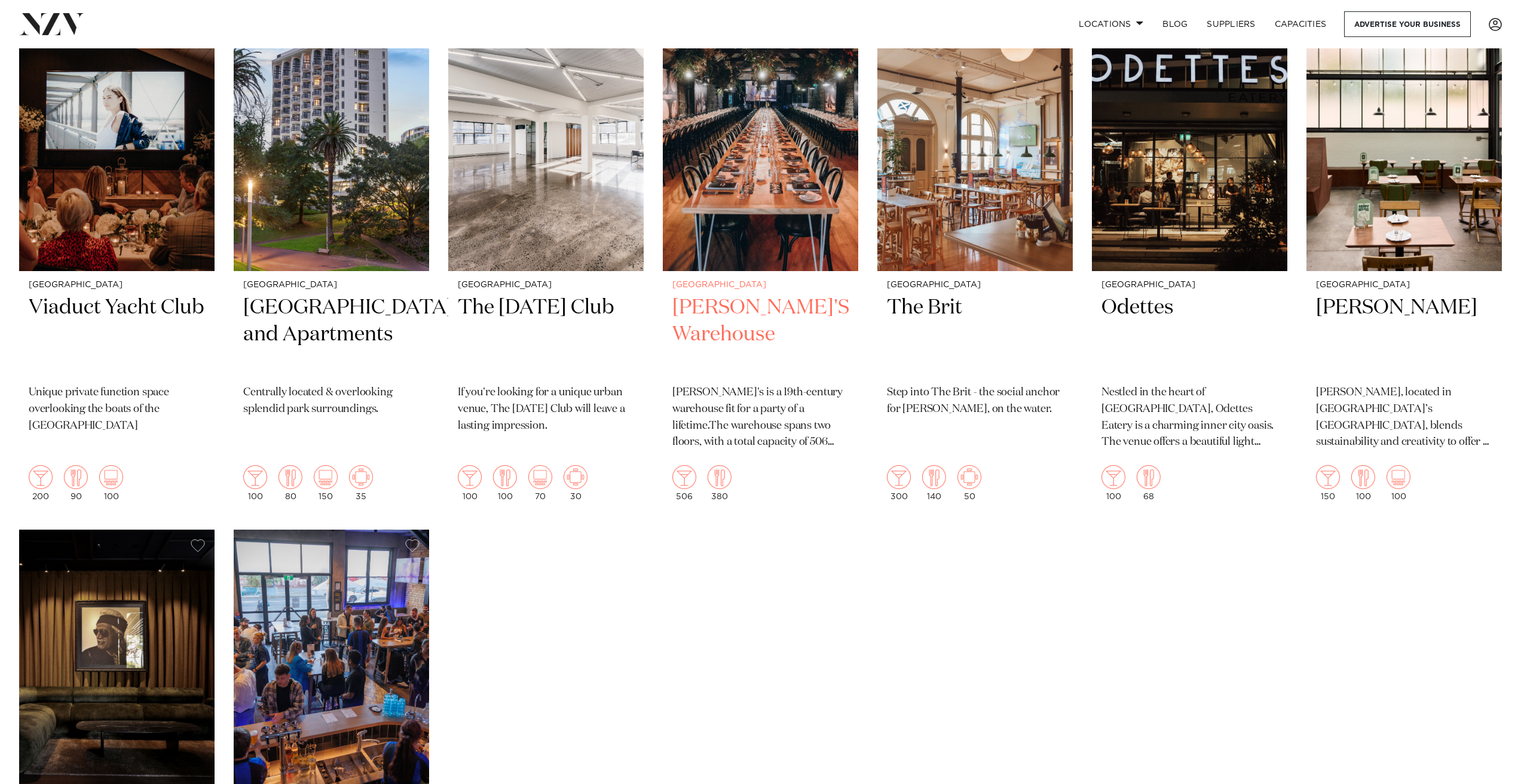
scroll to position [2793, 0]
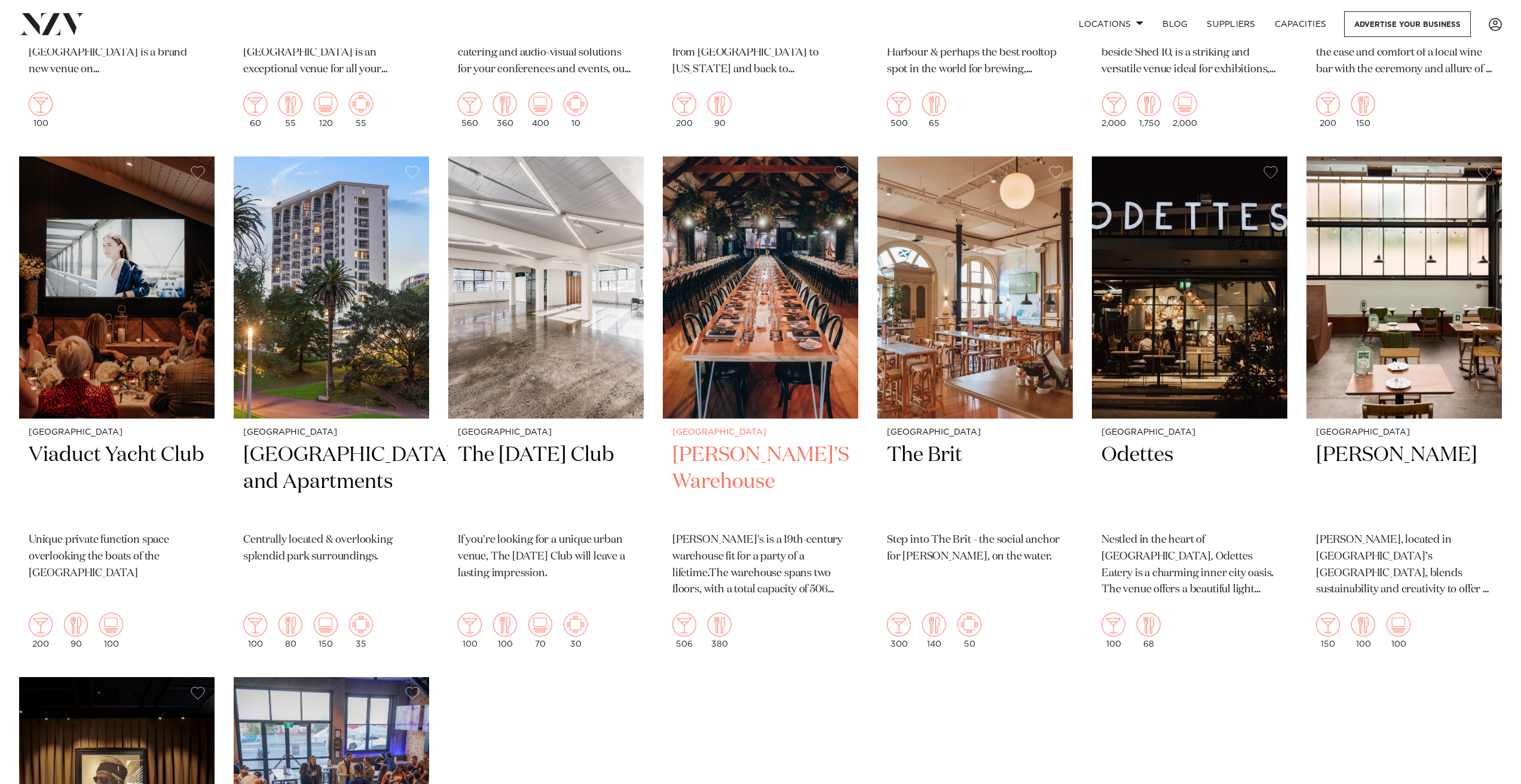
click at [698, 442] on h2 "BRAD'S Warehouse" at bounding box center [760, 482] width 176 height 80
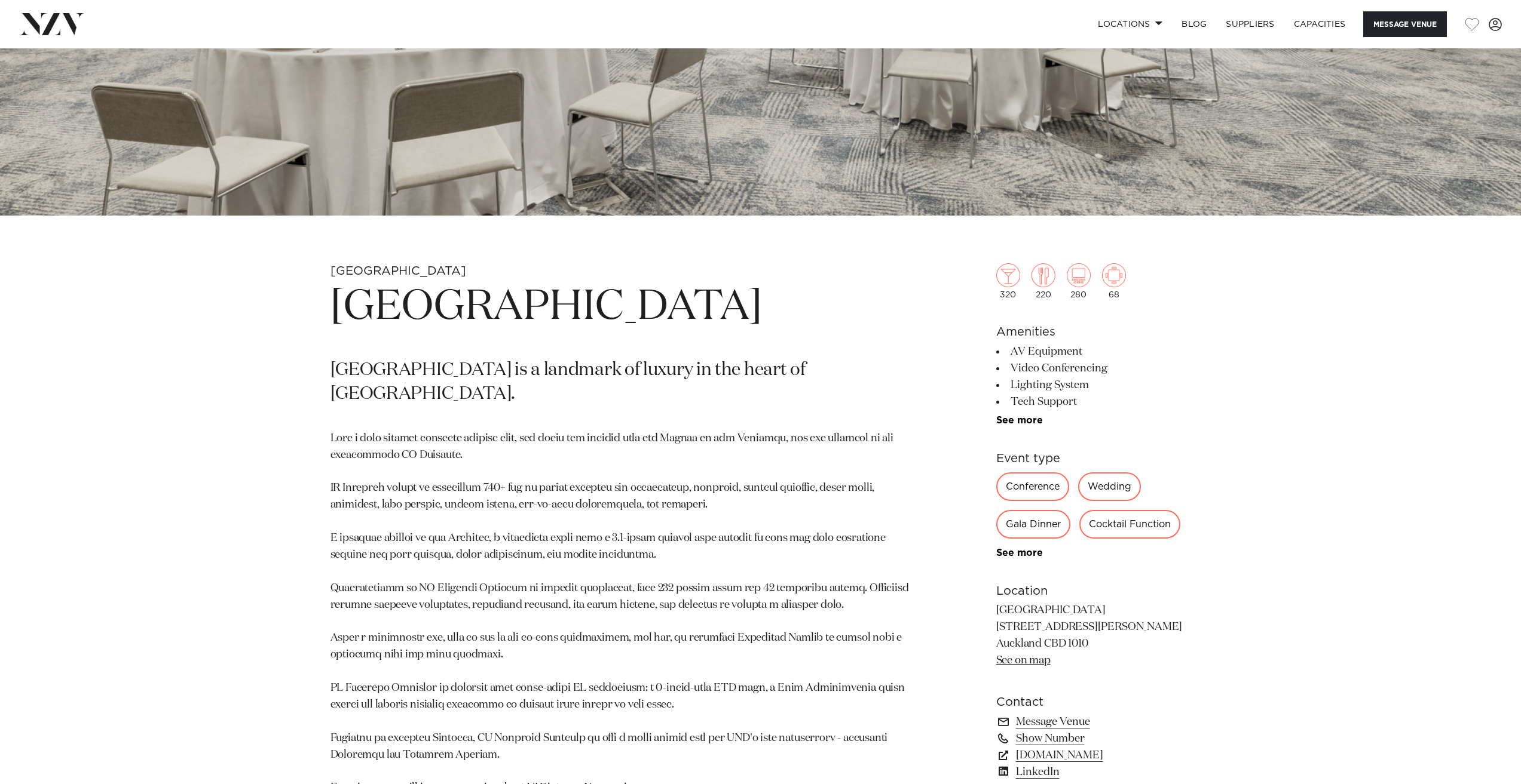
scroll to position [776, 0]
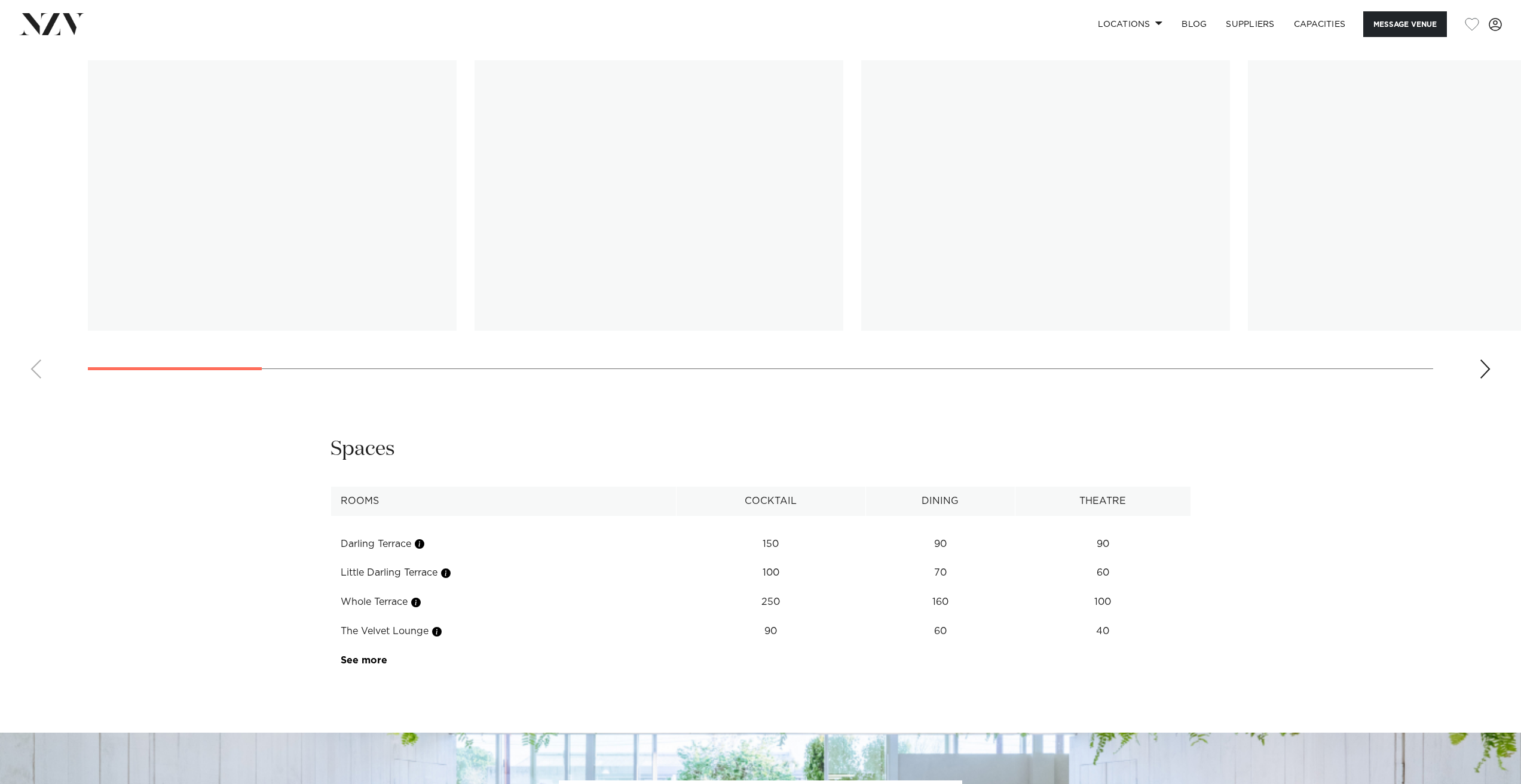
scroll to position [1433, 0]
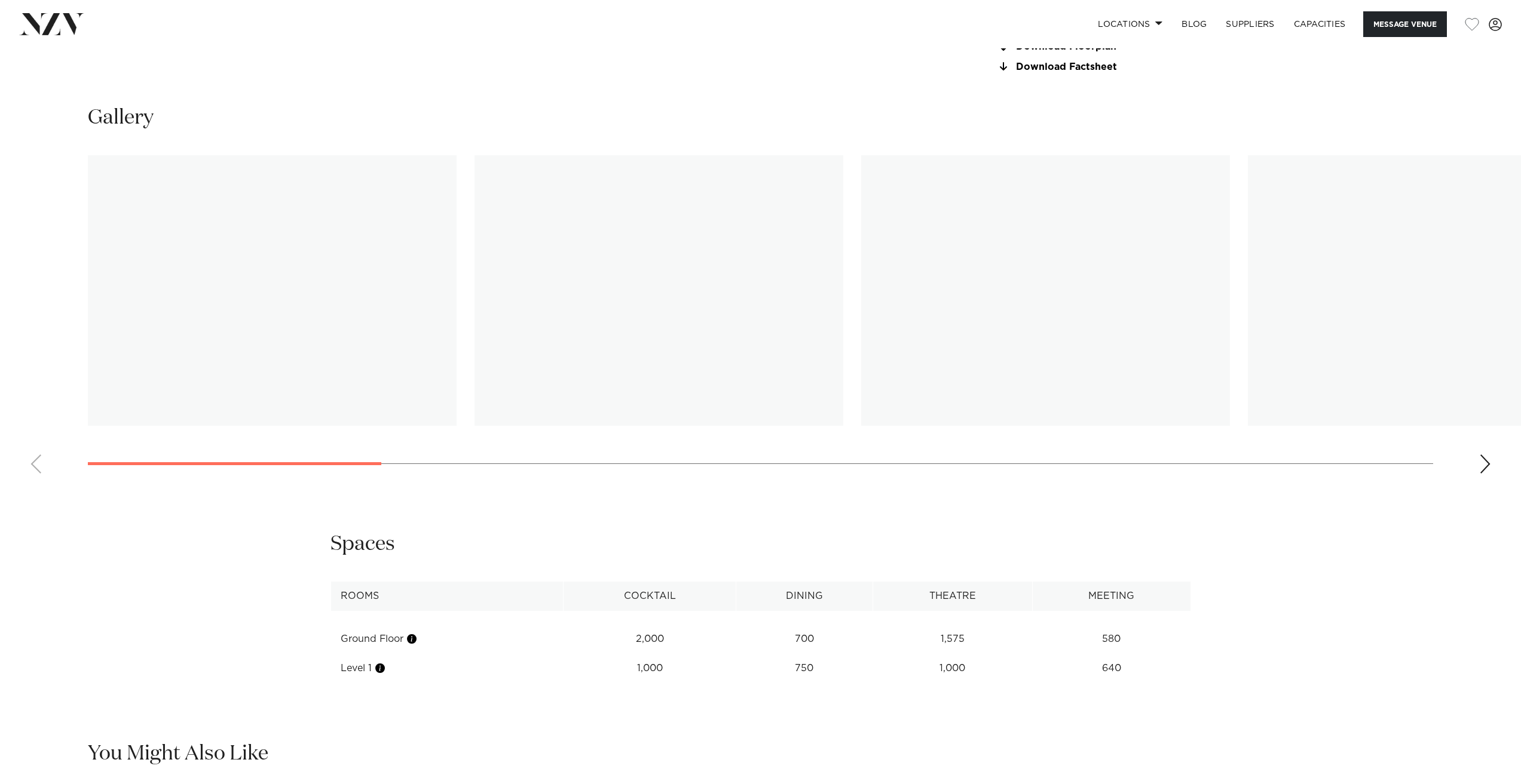
scroll to position [1373, 0]
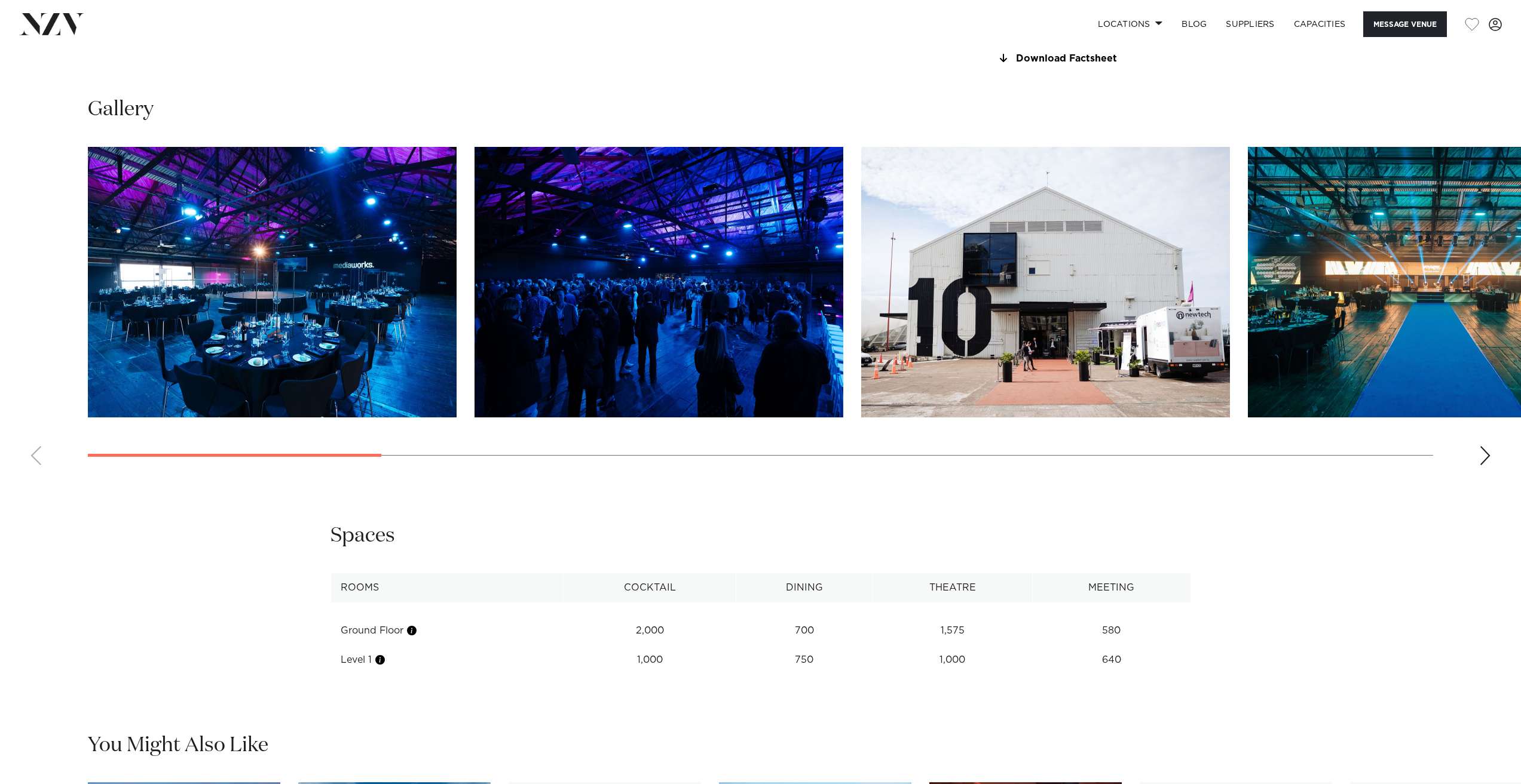
click at [120, 474] on swiper-container at bounding box center [760, 310] width 1521 height 328
click at [253, 562] on div "**********" at bounding box center [760, 599] width 1017 height 152
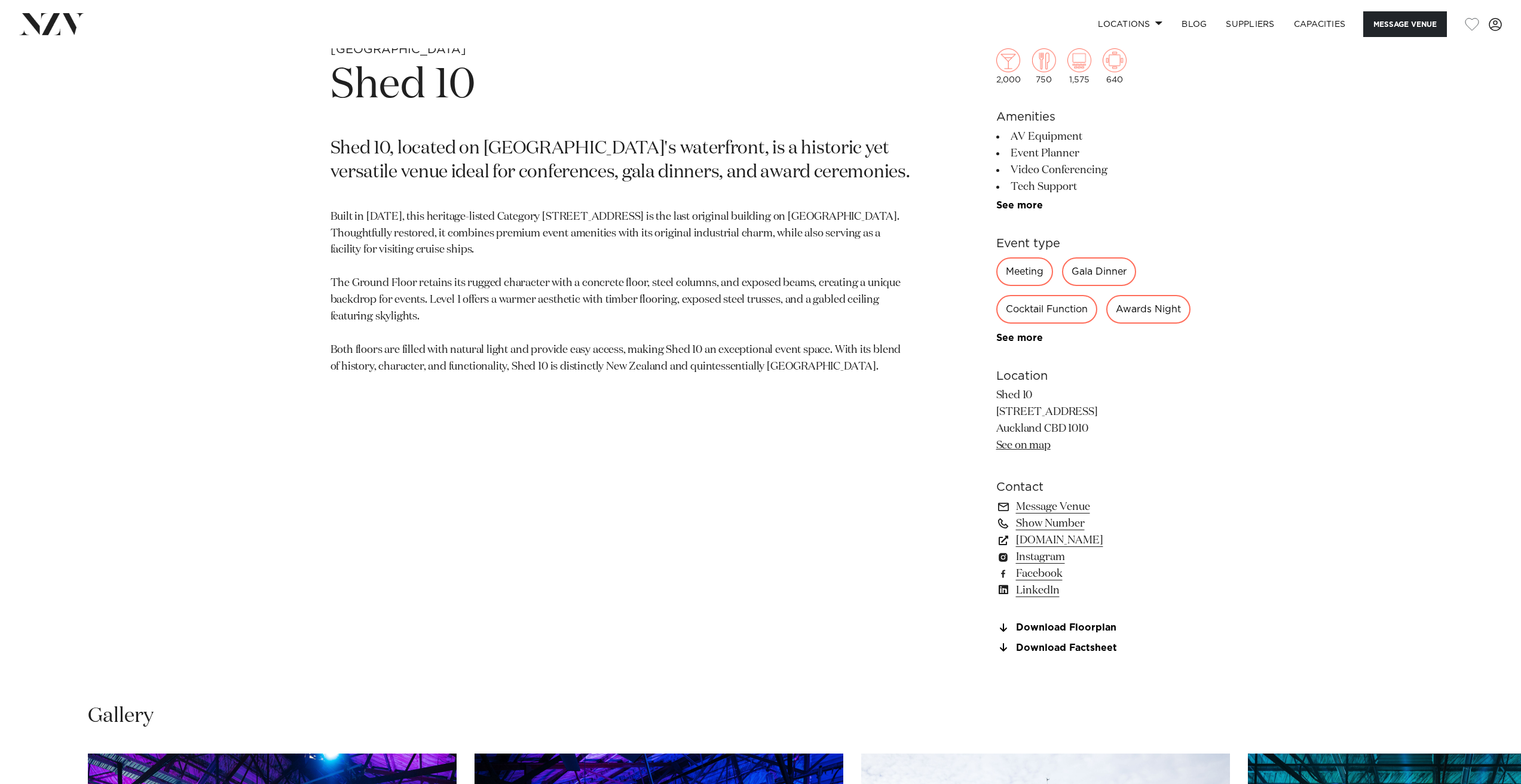
scroll to position [1015, 0]
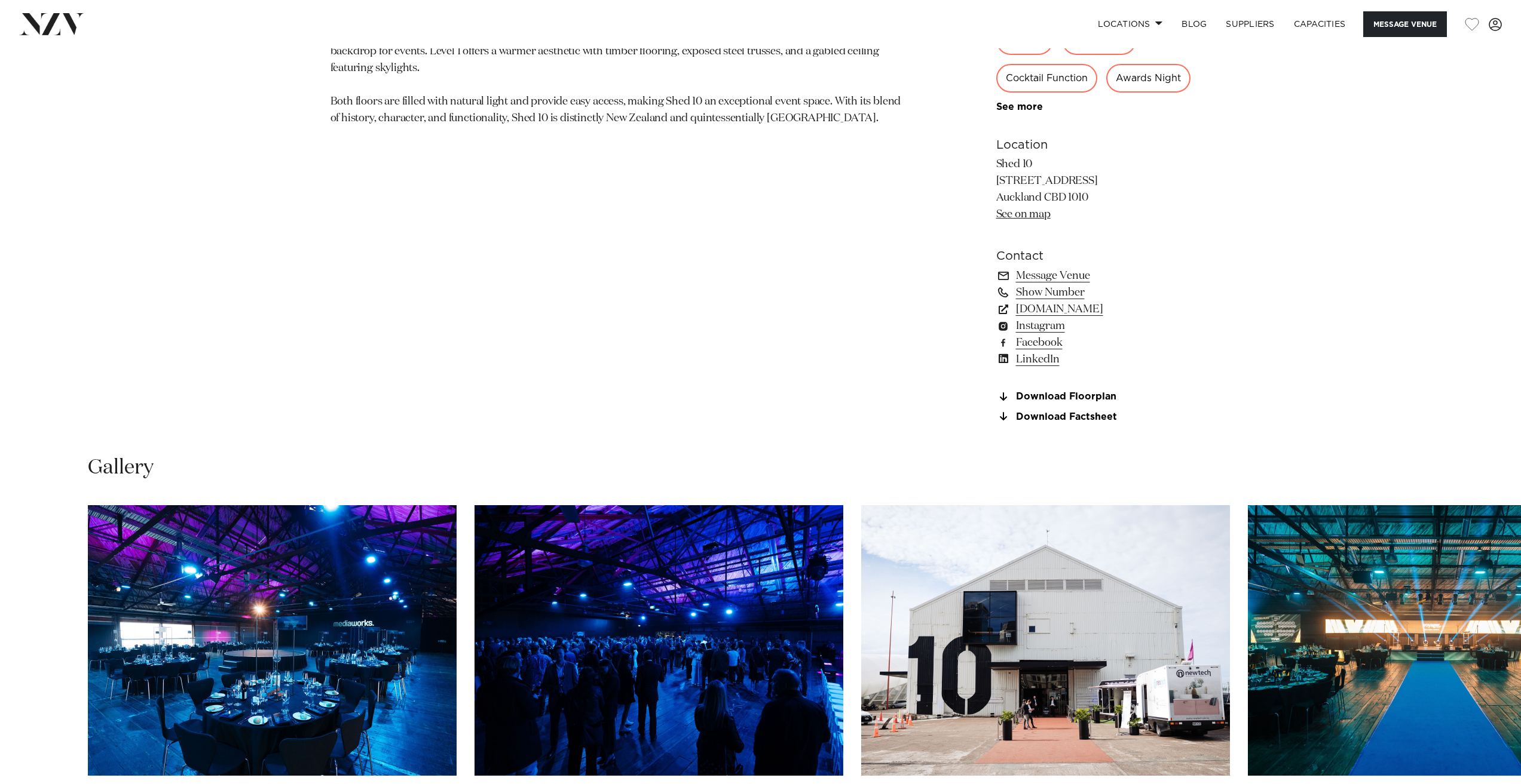
drag, startPoint x: 1037, startPoint y: 228, endPoint x: 996, endPoint y: 217, distance: 42.4
click at [996, 217] on p "Shed 10 89 Quay Street Auckland CBD 1010 See on map" at bounding box center [1093, 190] width 195 height 67
copy p "89 Quay Street Auckland CBD 1010"
drag, startPoint x: 452, startPoint y: 228, endPoint x: 440, endPoint y: 333, distance: 105.7
click at [435, 417] on section "Auckland Shed 10 Shed 10, located on Auckland's waterfront, is a historic yet v…" at bounding box center [620, 115] width 581 height 643
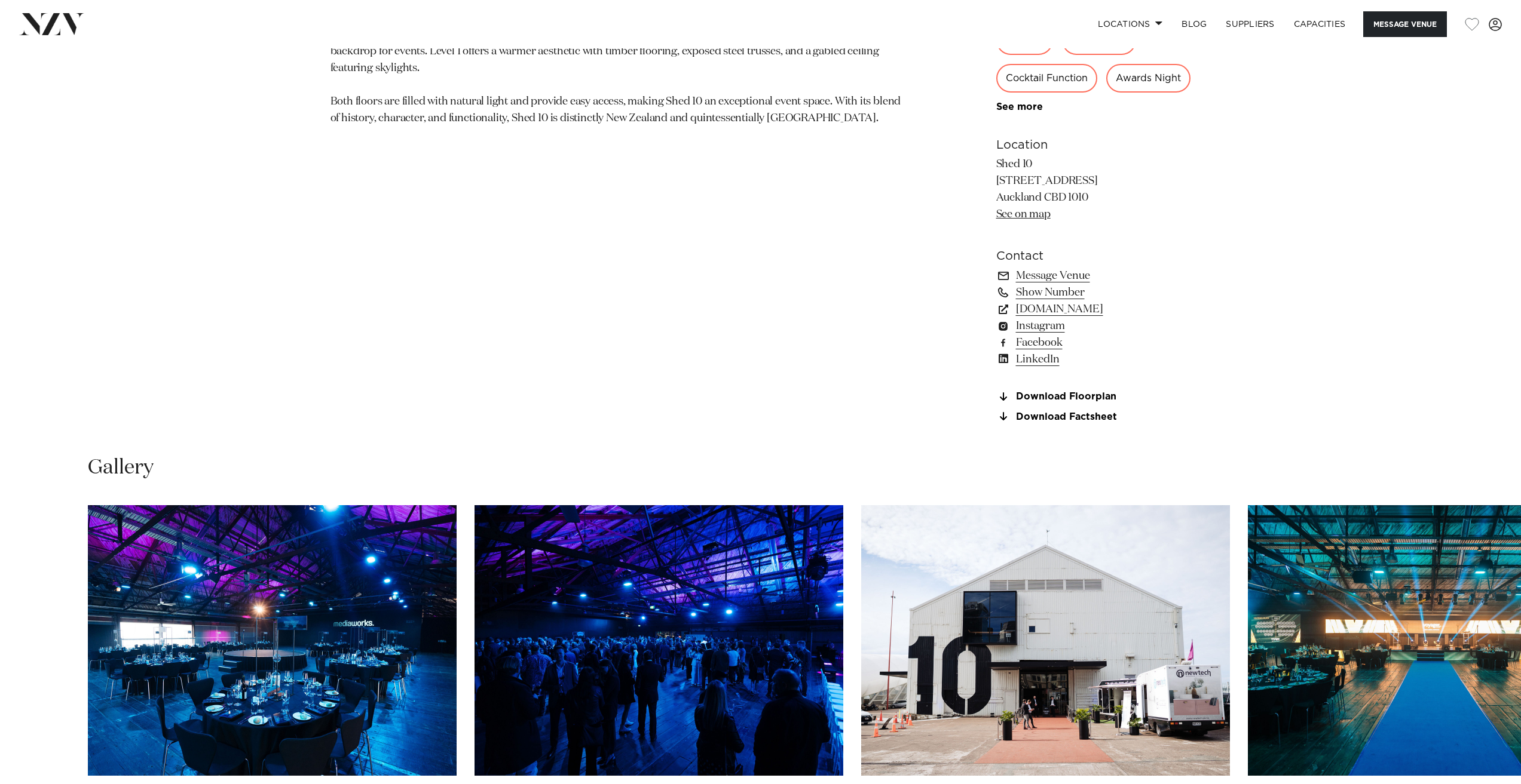
click at [456, 274] on section "Auckland Shed 10 Shed 10, located on Auckland's waterfront, is a historic yet v…" at bounding box center [620, 115] width 581 height 643
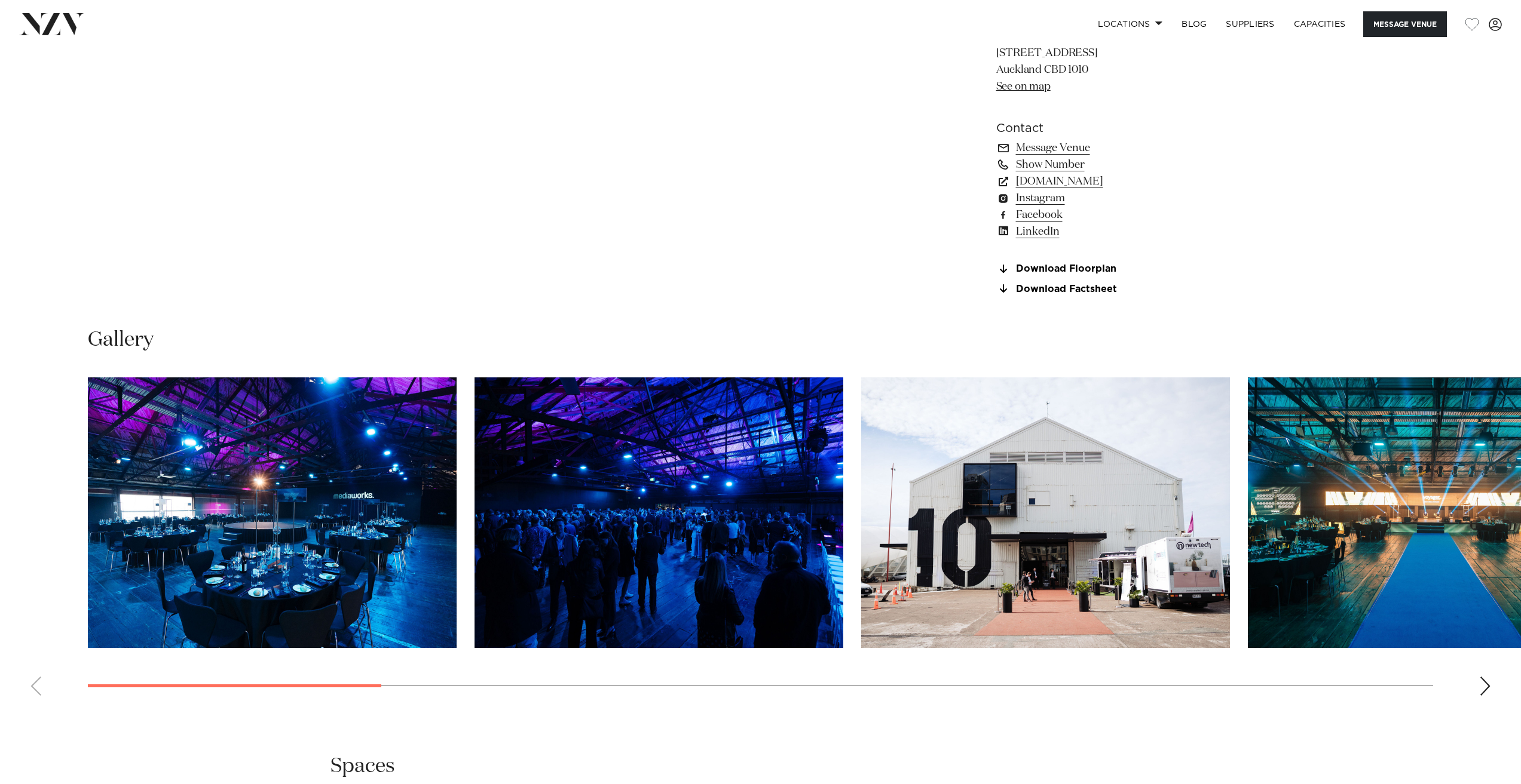
scroll to position [1373, 0]
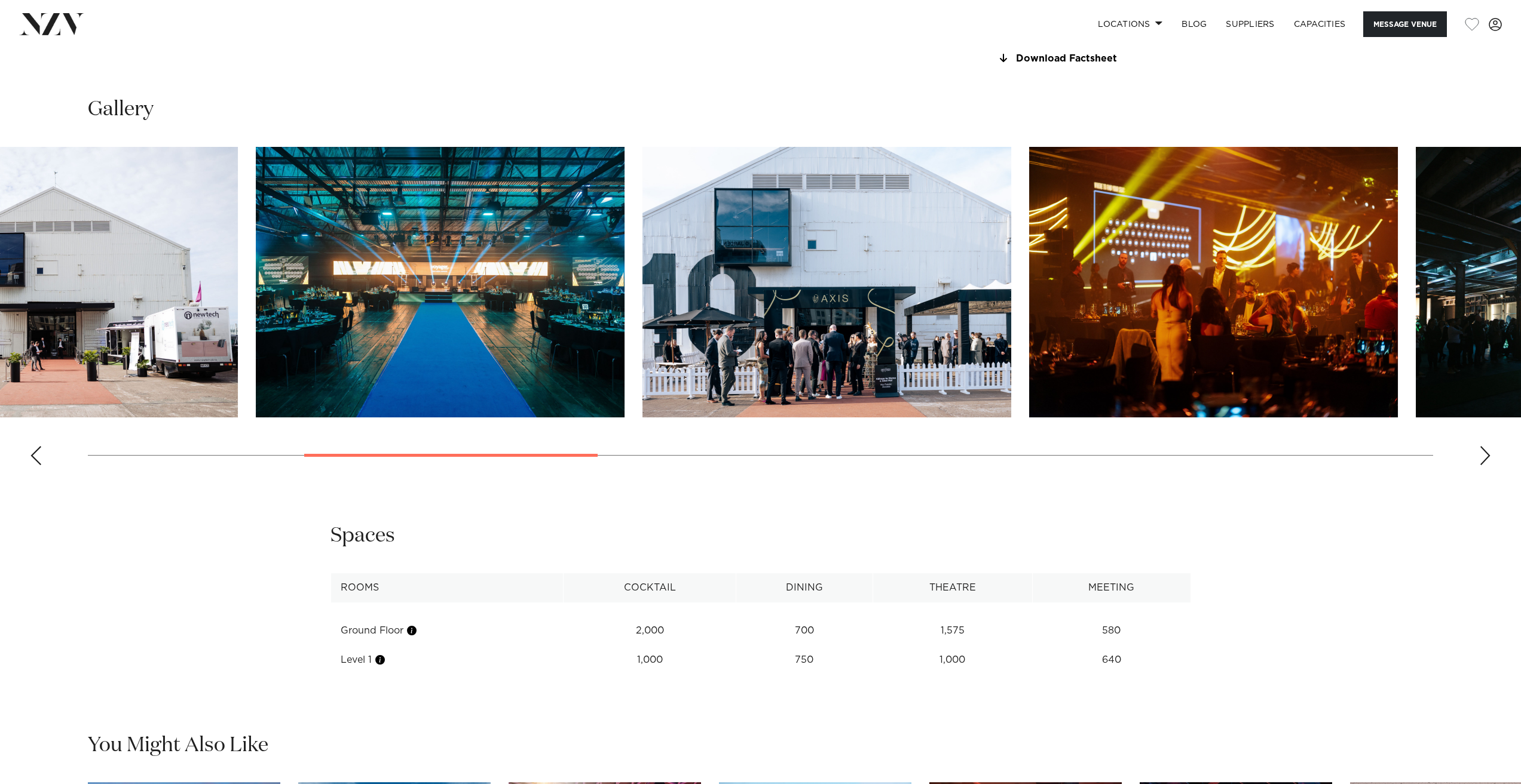
click at [473, 474] on swiper-container at bounding box center [760, 310] width 1521 height 328
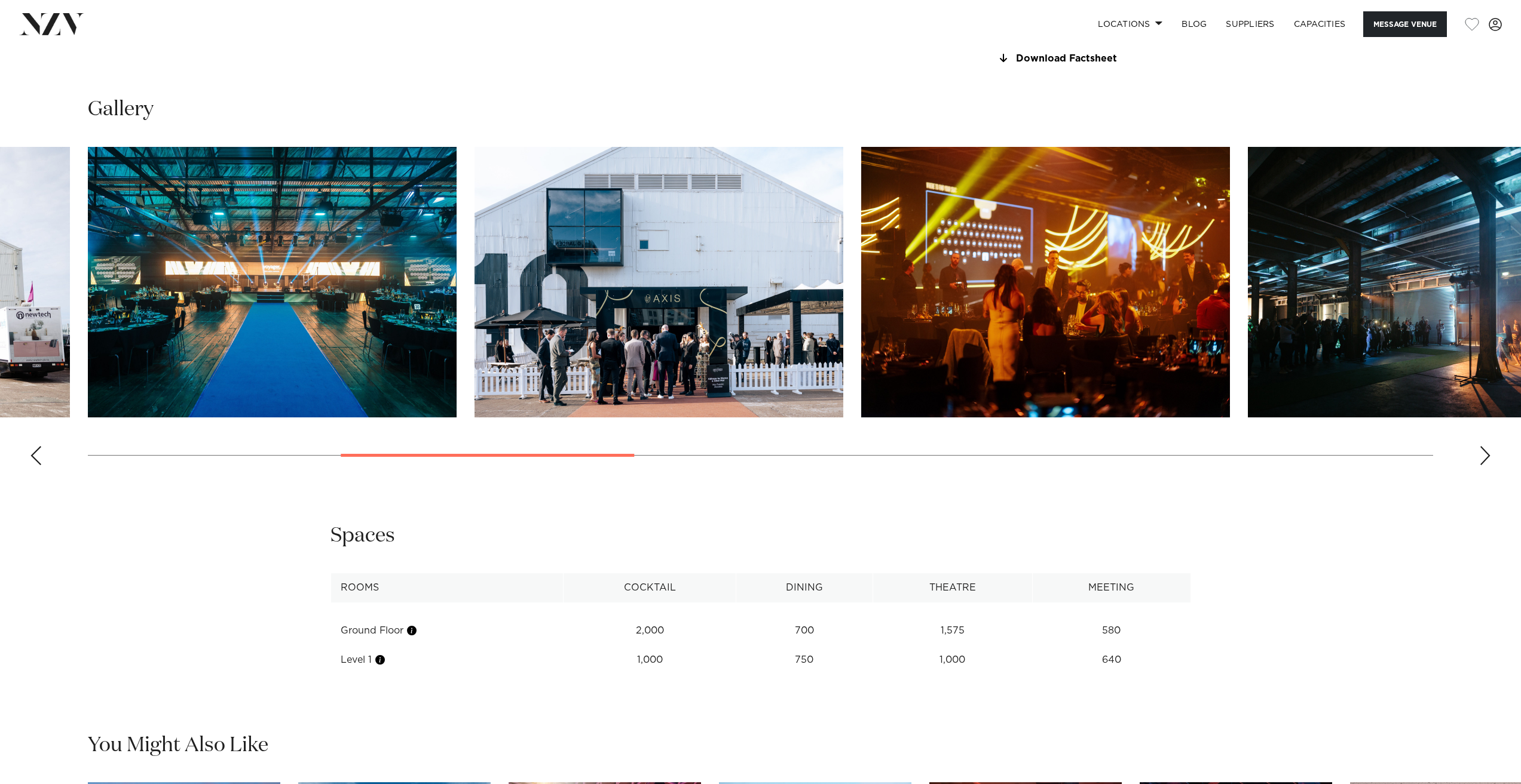
click at [552, 474] on swiper-container at bounding box center [760, 310] width 1521 height 328
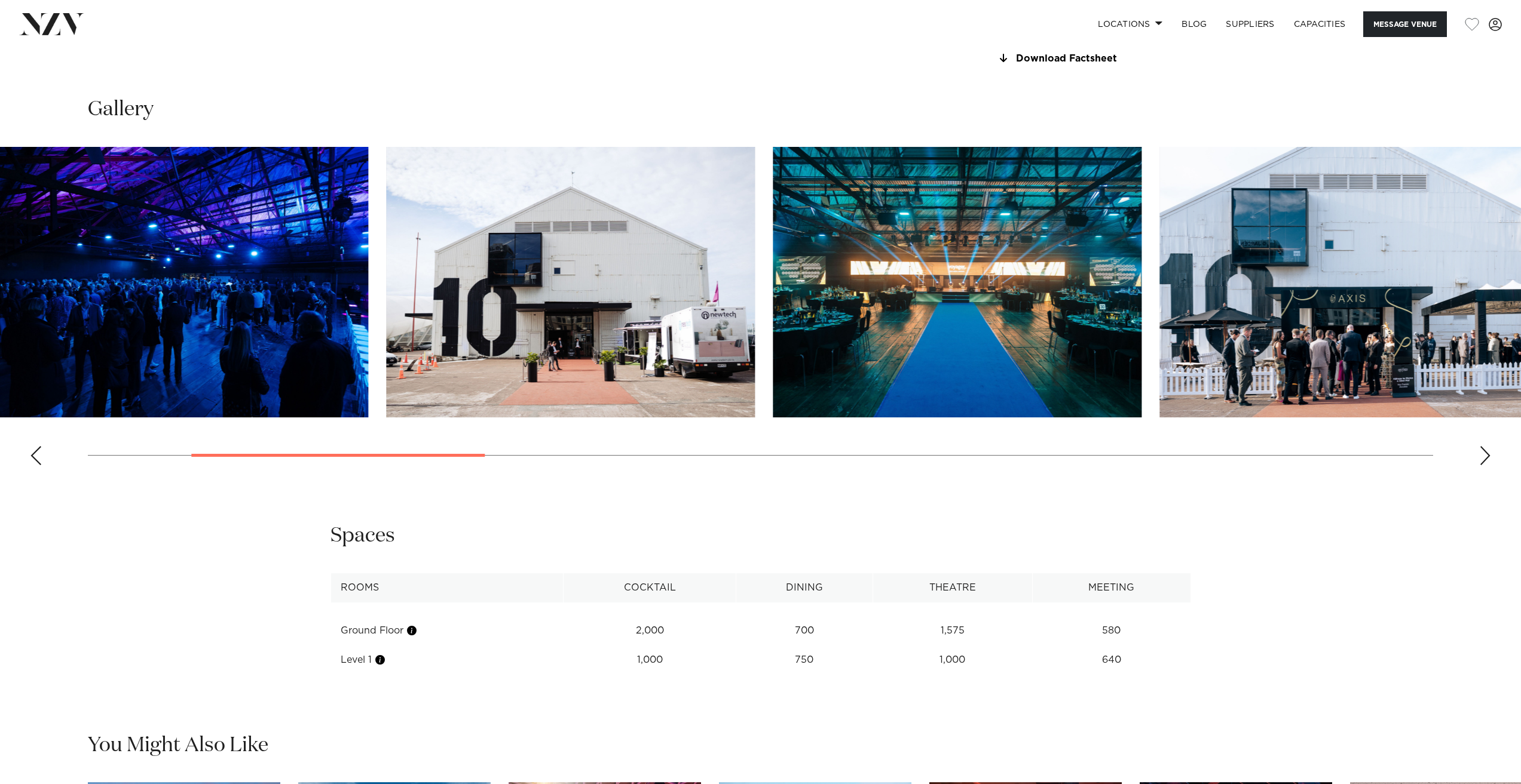
click at [401, 474] on swiper-container at bounding box center [760, 310] width 1521 height 328
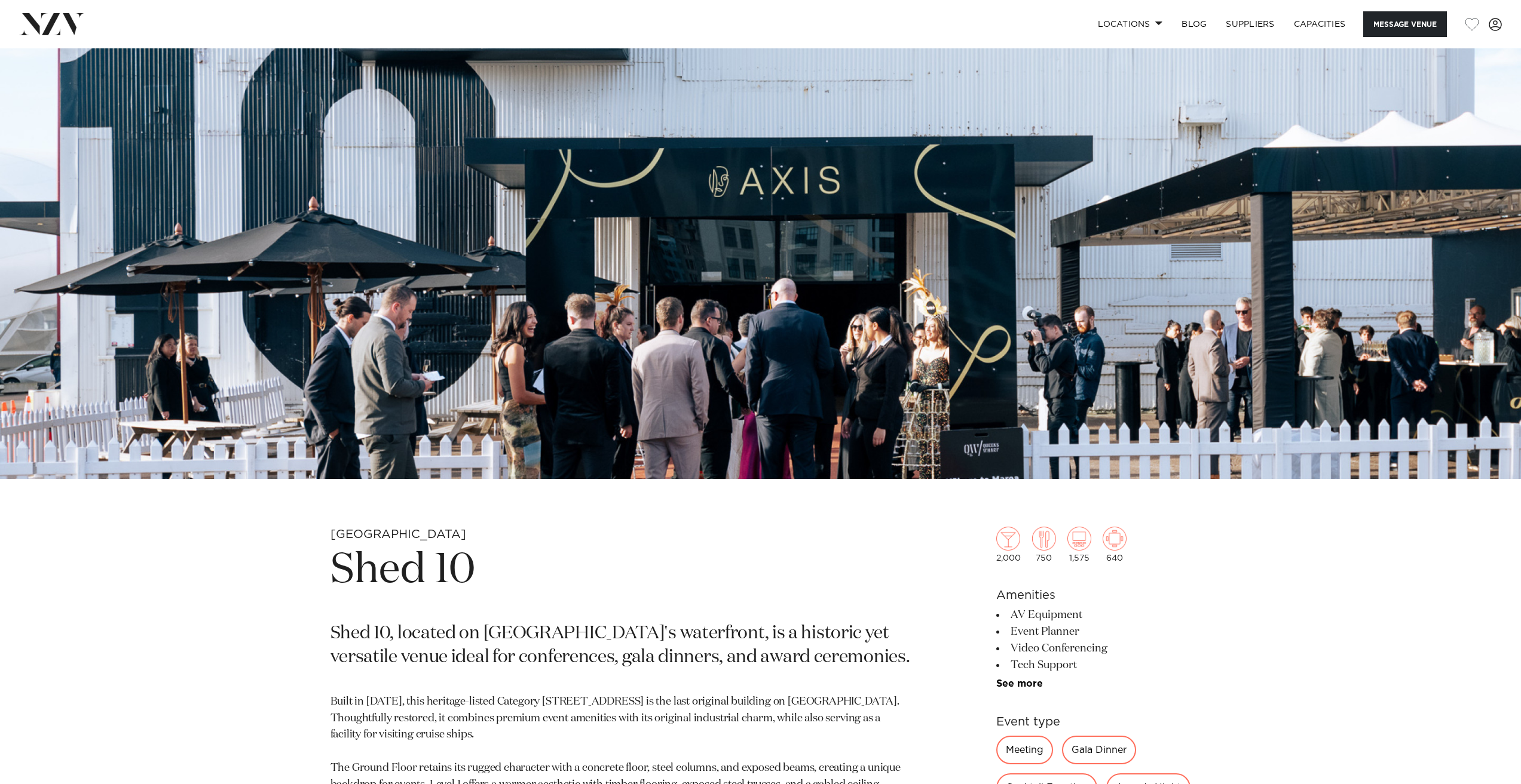
scroll to position [537, 0]
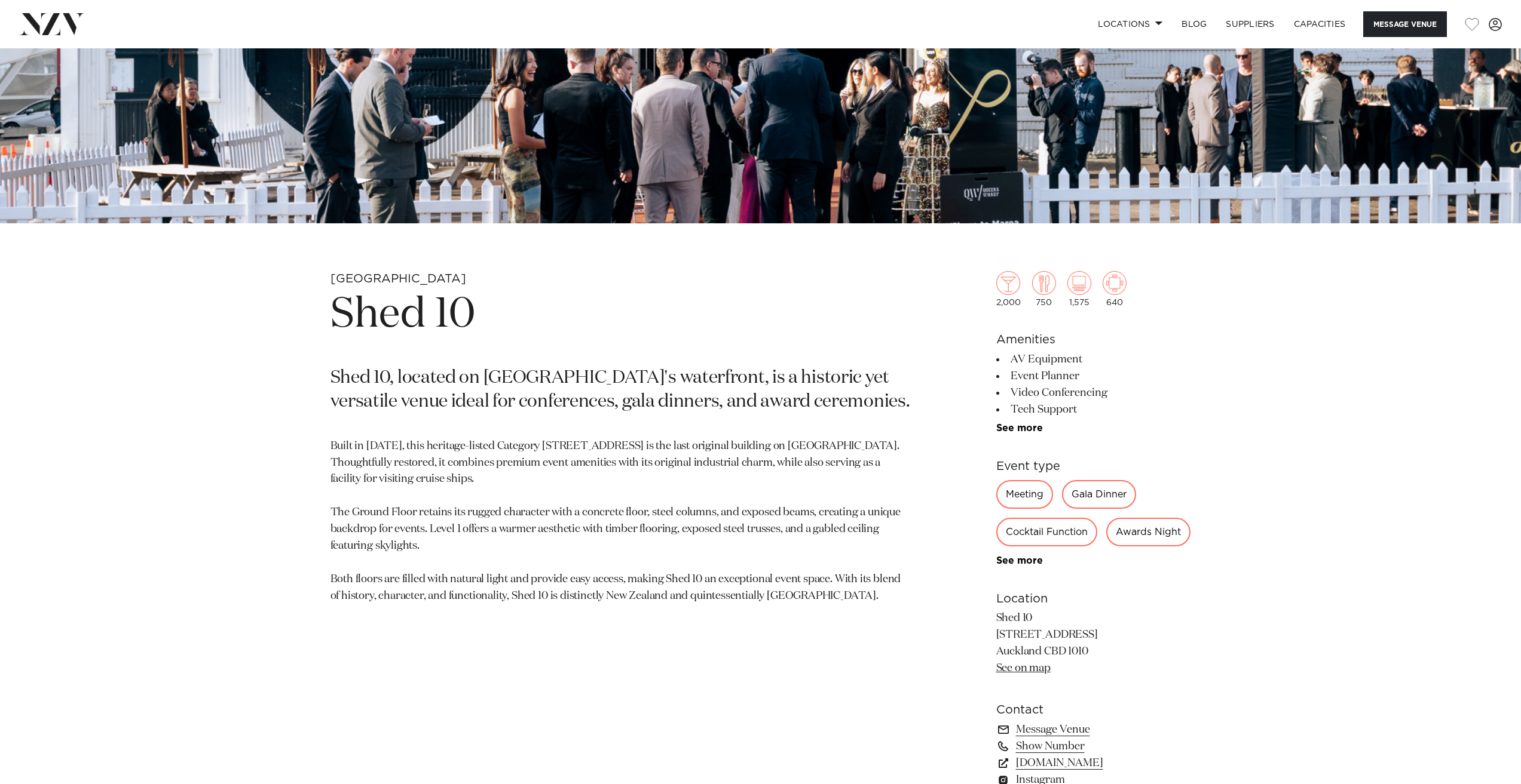
drag, startPoint x: 262, startPoint y: 451, endPoint x: 269, endPoint y: 459, distance: 10.6
click at [262, 451] on div "Auckland Shed 10 Shed 10, located on Auckland's waterfront, is a historic yet v…" at bounding box center [760, 593] width 1017 height 643
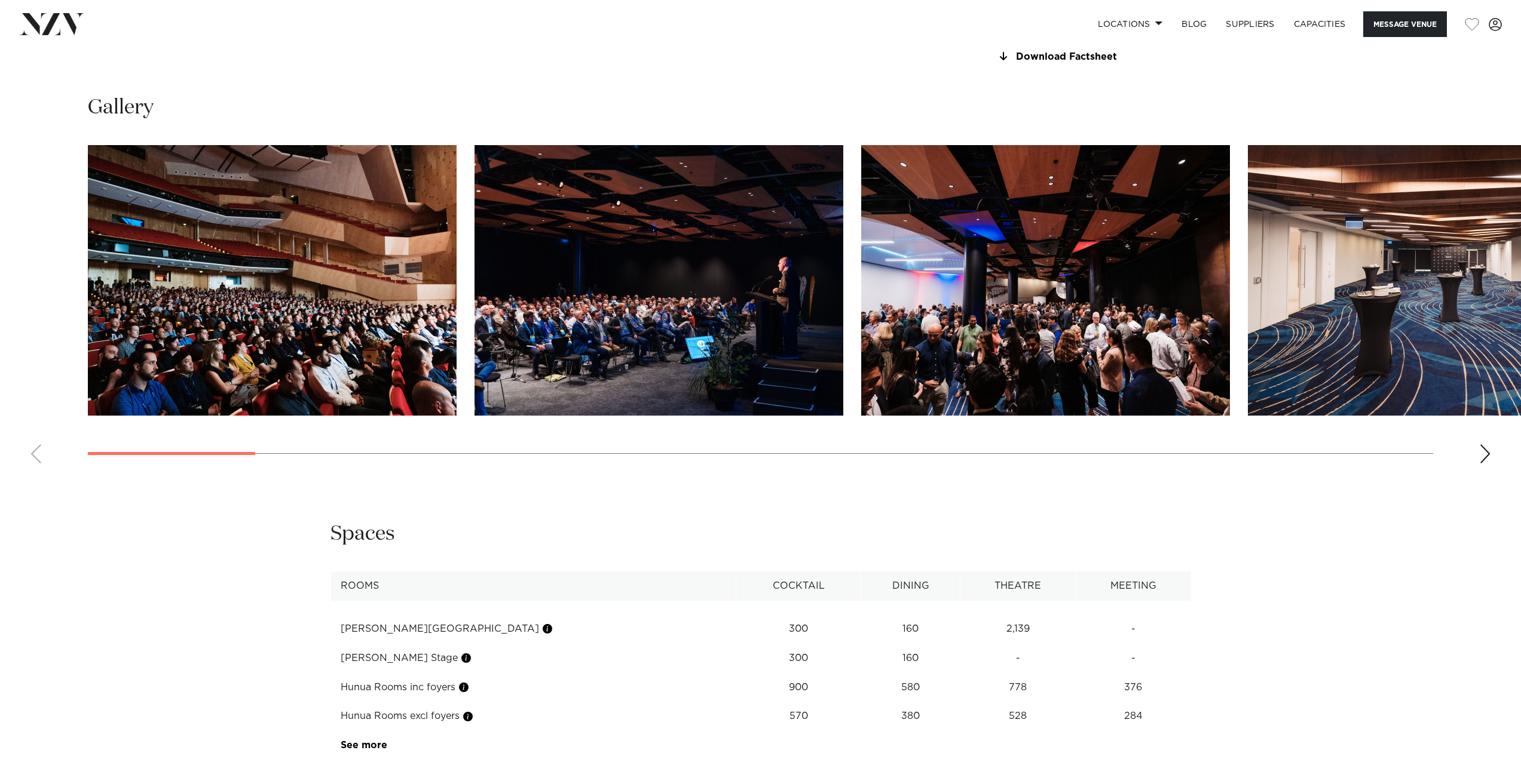
scroll to position [1373, 0]
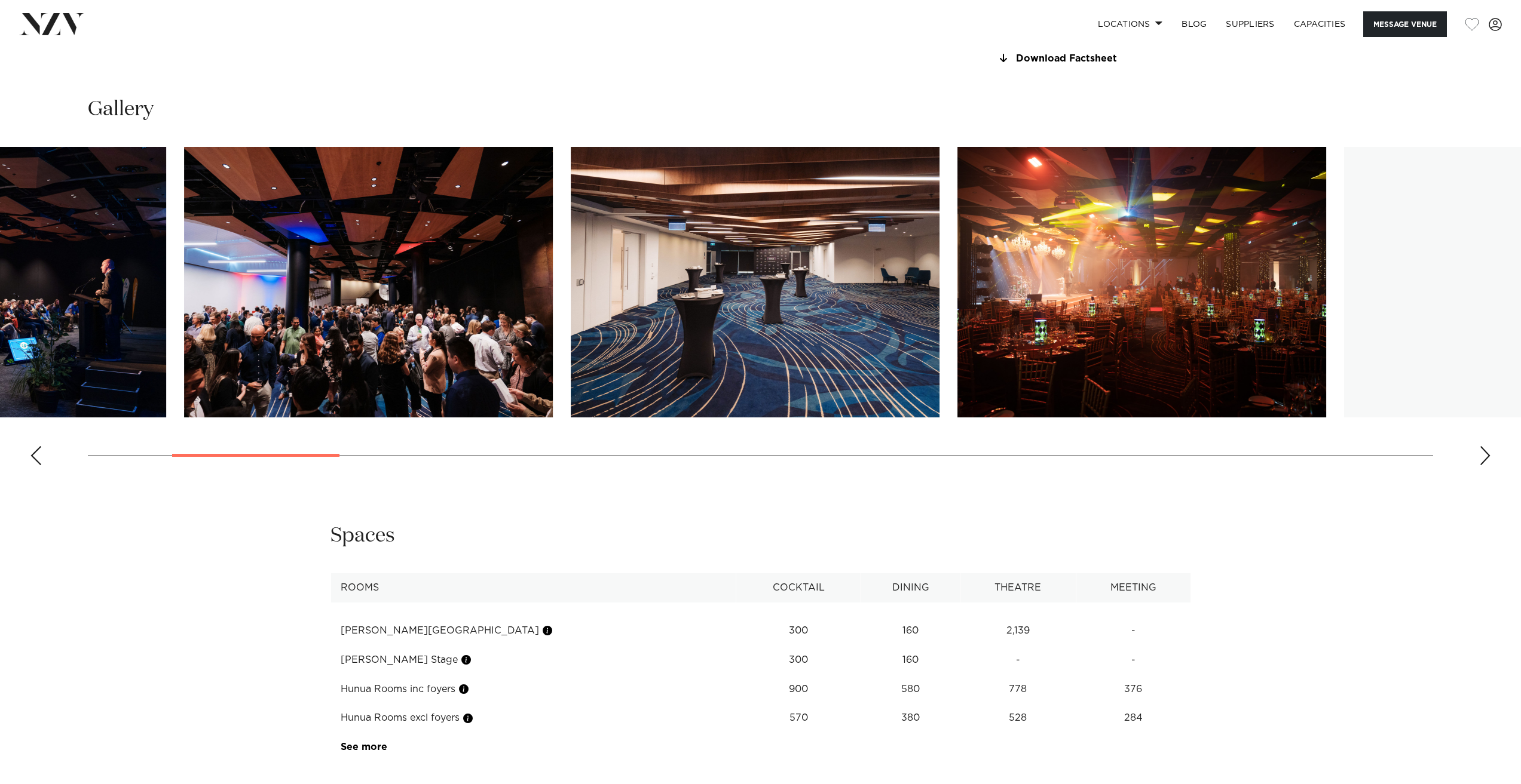
click at [323, 474] on swiper-container at bounding box center [760, 310] width 1521 height 328
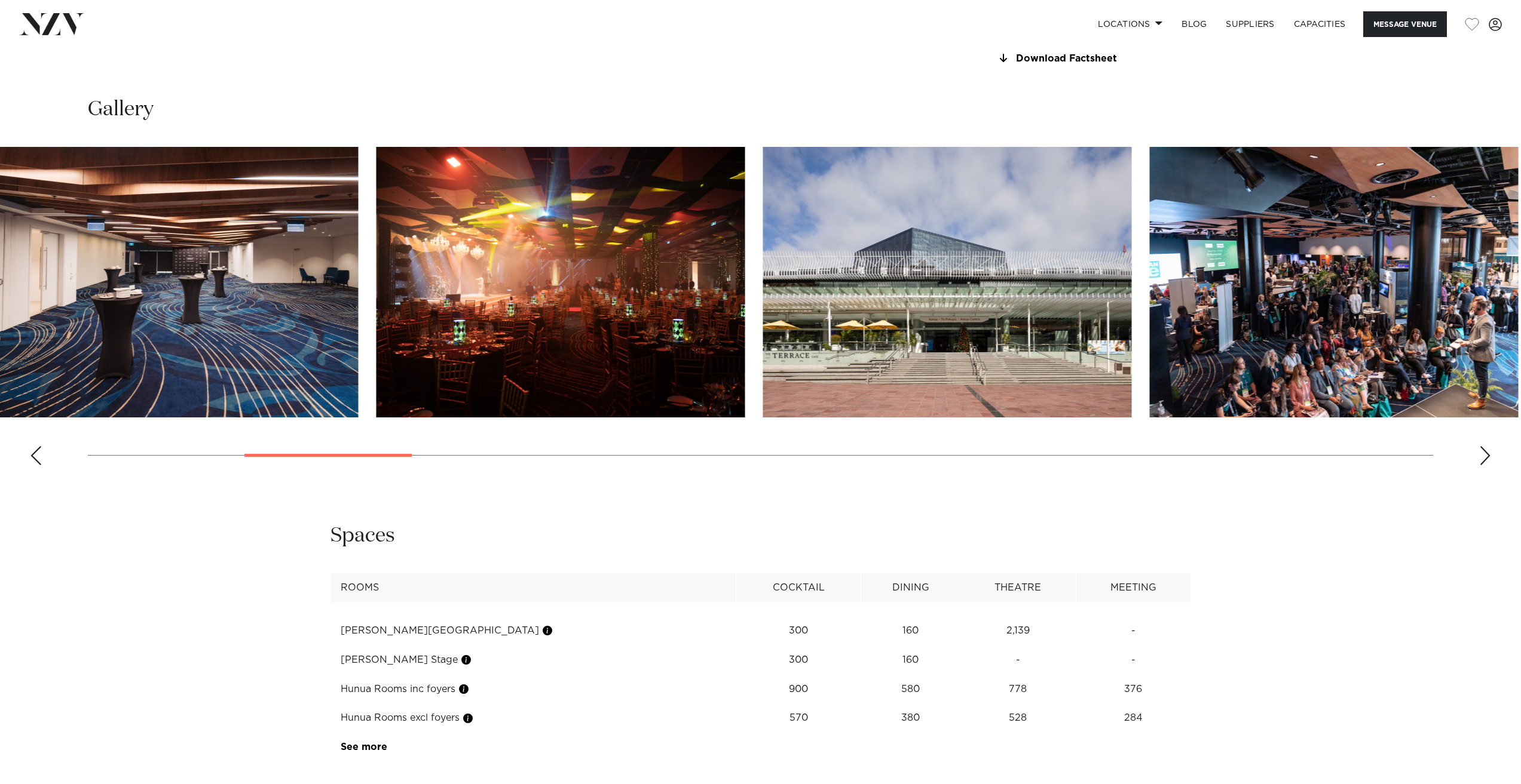
click at [314, 474] on swiper-container at bounding box center [760, 310] width 1521 height 328
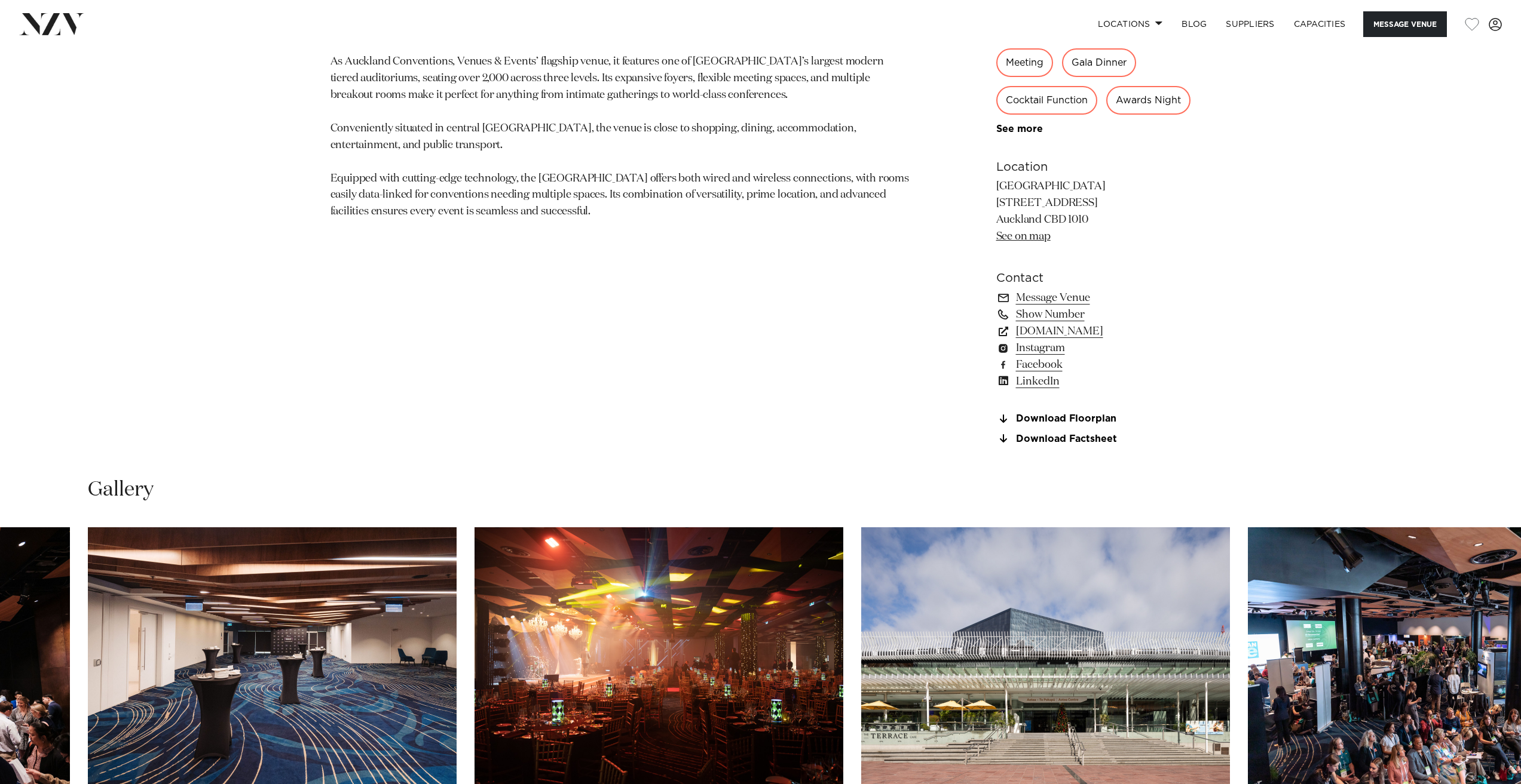
scroll to position [1015, 0]
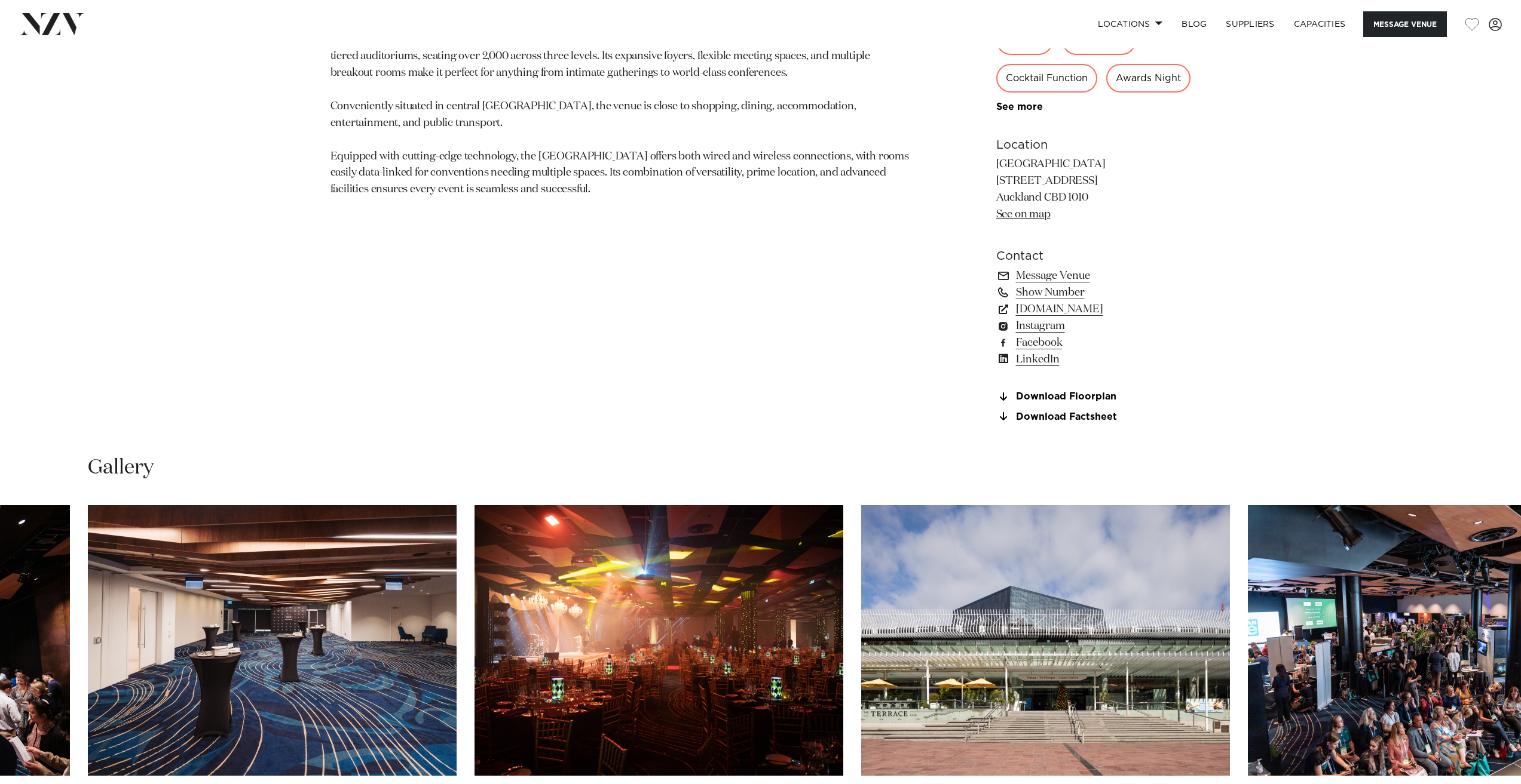
drag, startPoint x: 1100, startPoint y: 235, endPoint x: 998, endPoint y: 214, distance: 104.1
click at [998, 214] on p "[GEOGRAPHIC_DATA] [STREET_ADDRESS] [GEOGRAPHIC_DATA] 1010 See on map" at bounding box center [1093, 190] width 195 height 67
copy p "[STREET_ADDRESS]"
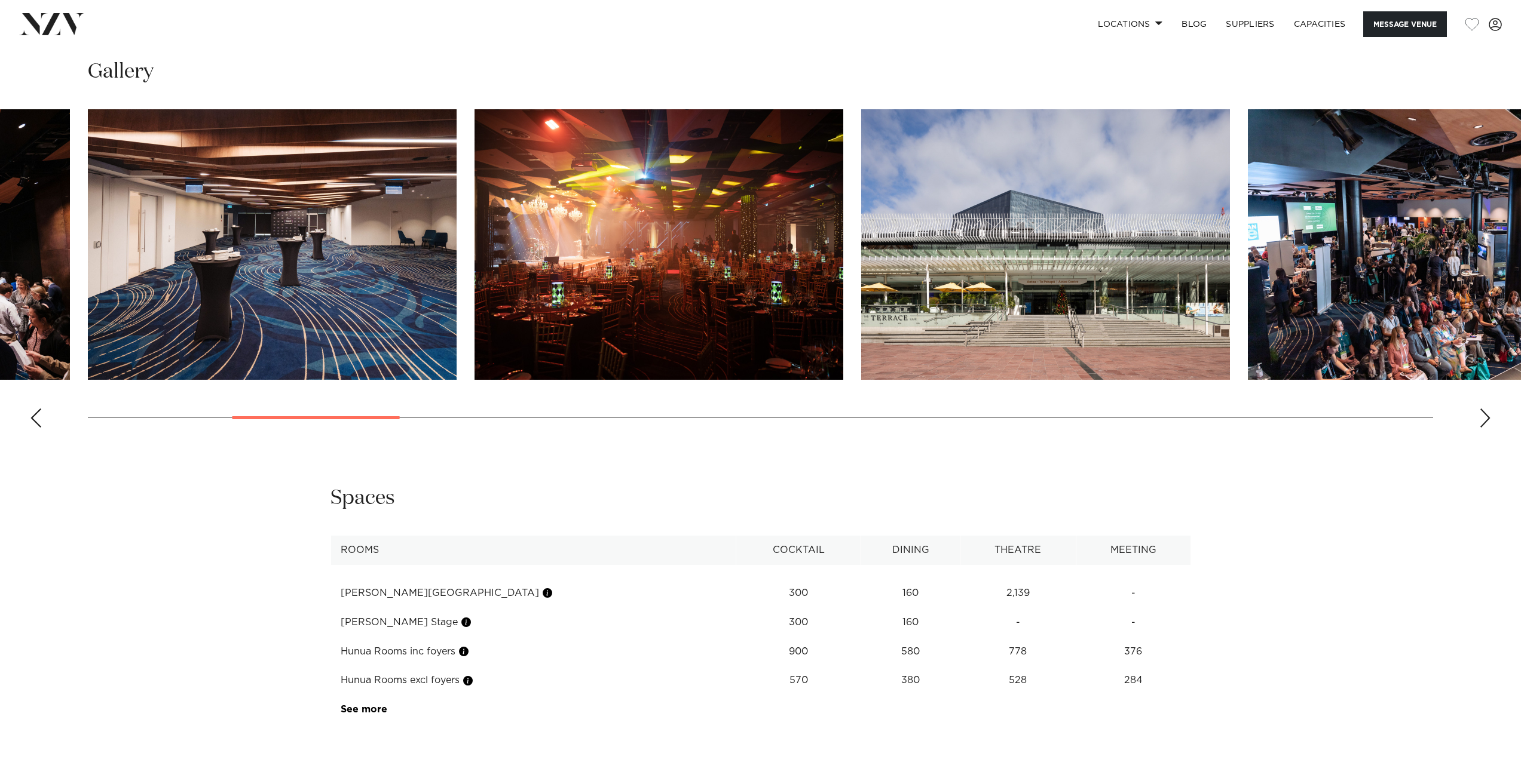
scroll to position [1433, 0]
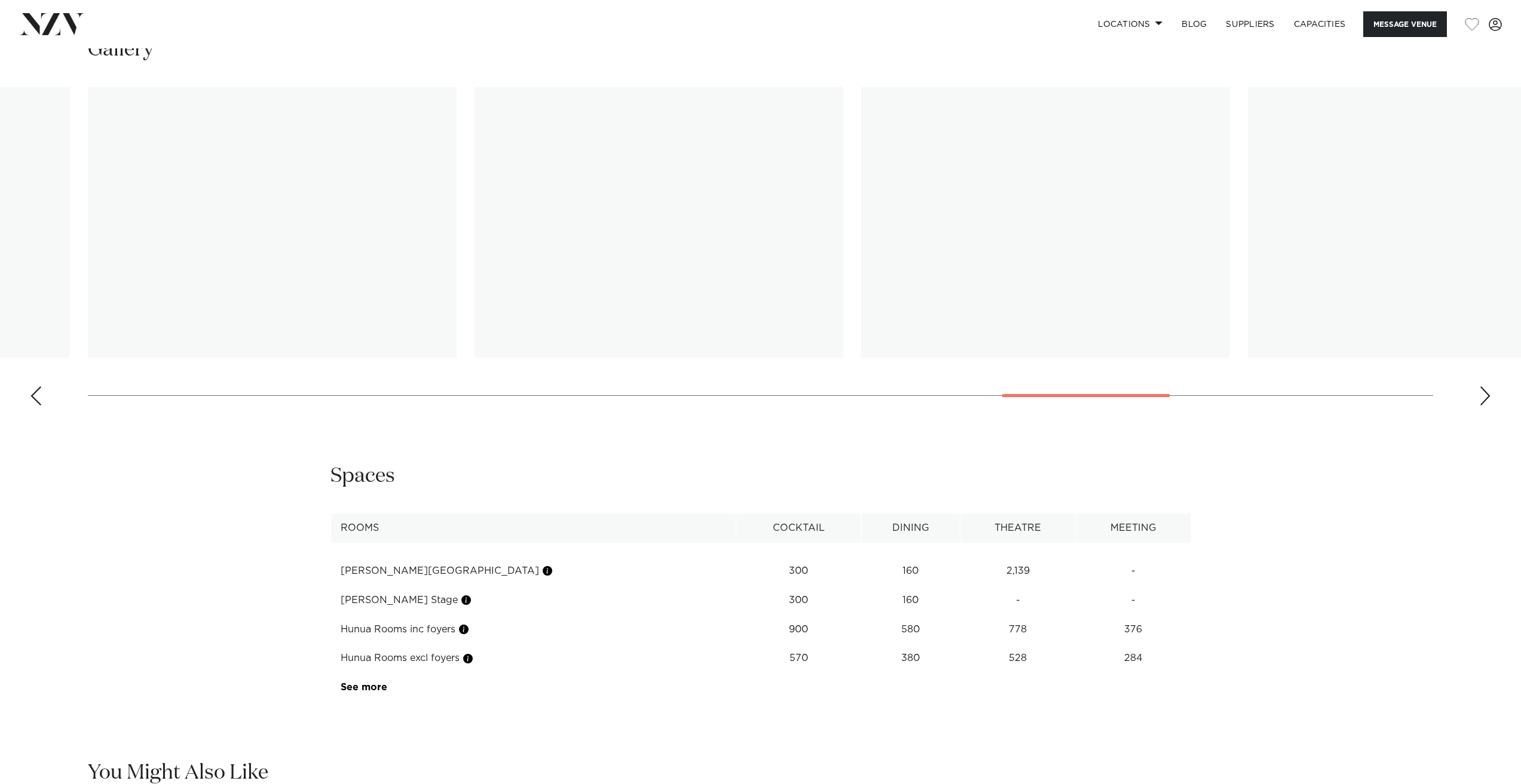
click at [1103, 415] on swiper-container at bounding box center [760, 251] width 1521 height 328
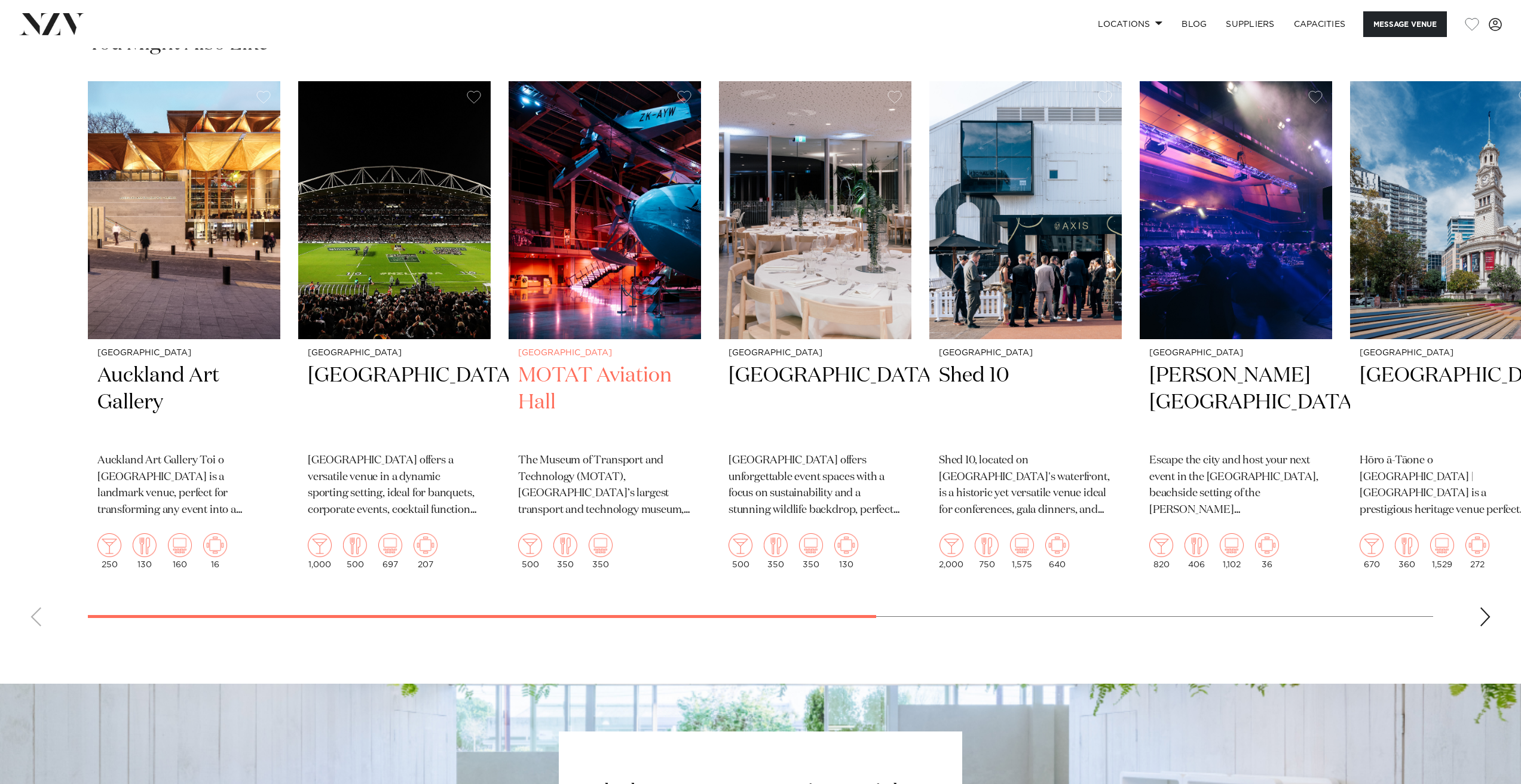
scroll to position [2219, 0]
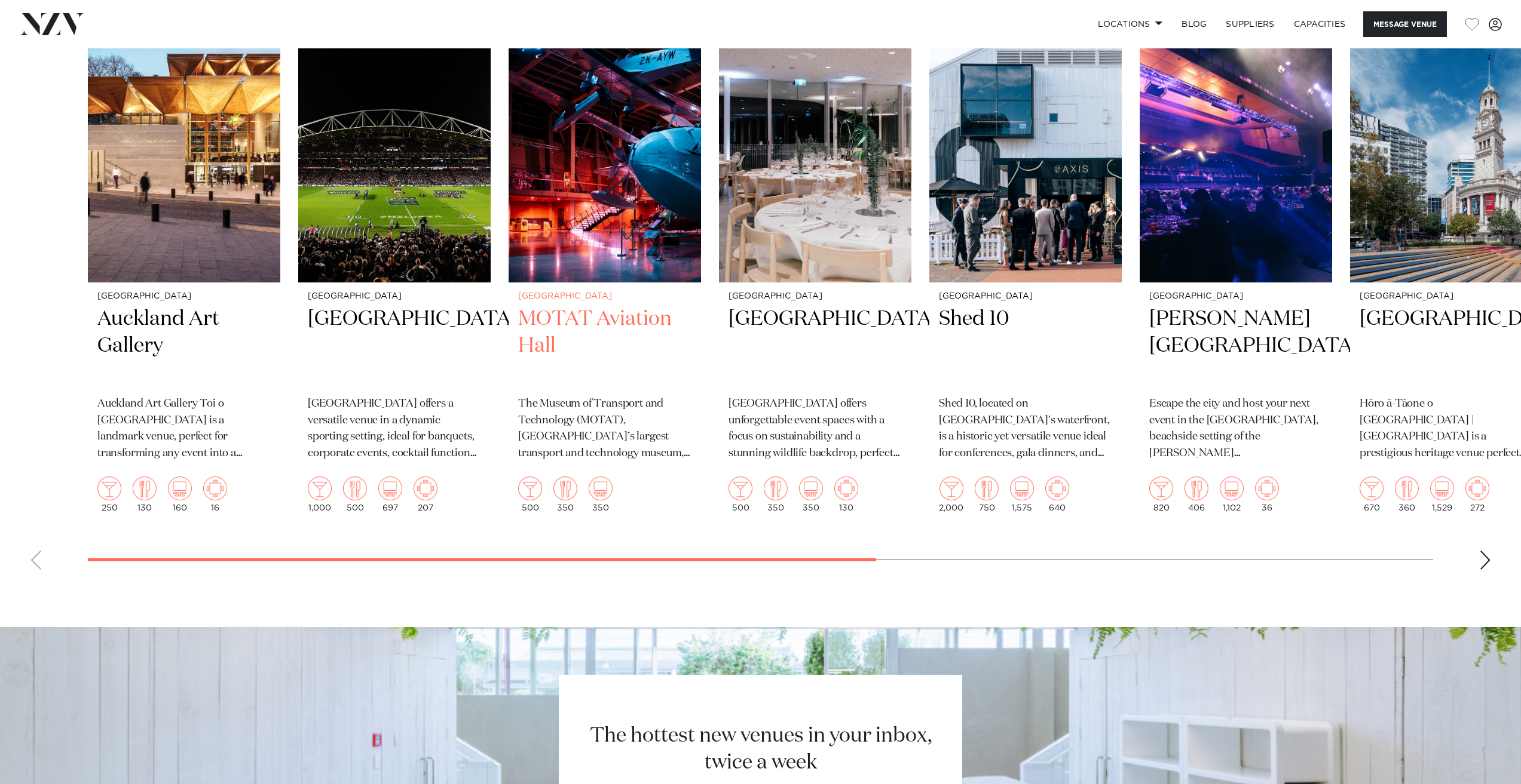
click at [576, 361] on h2 "MOTAT Aviation Hall" at bounding box center [605, 346] width 174 height 80
click at [823, 360] on h2 "[GEOGRAPHIC_DATA]" at bounding box center [816, 346] width 174 height 80
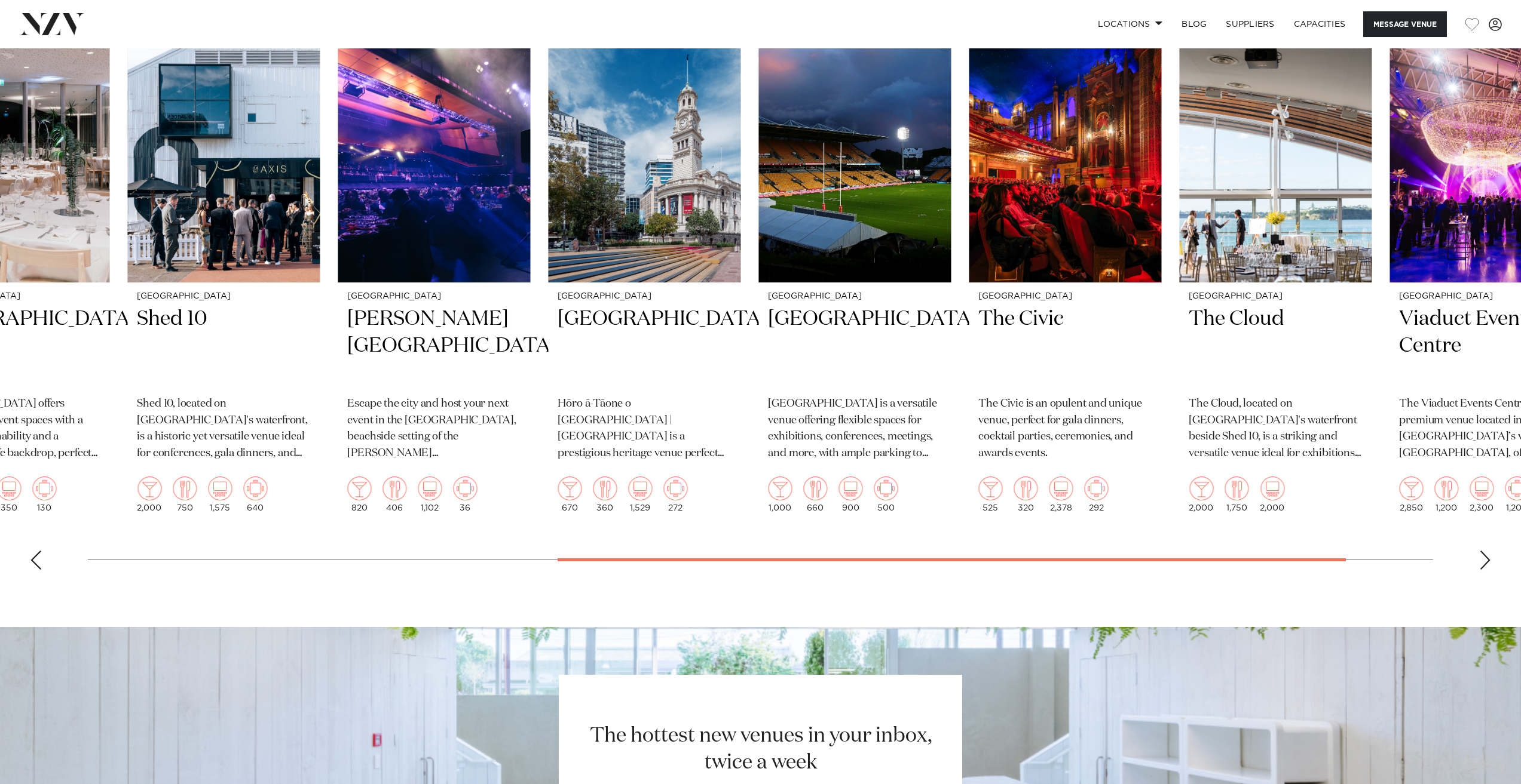
click at [1315, 580] on swiper-container "[GEOGRAPHIC_DATA] [GEOGRAPHIC_DATA] [GEOGRAPHIC_DATA] Toi o [GEOGRAPHIC_DATA] i…" at bounding box center [760, 302] width 1521 height 555
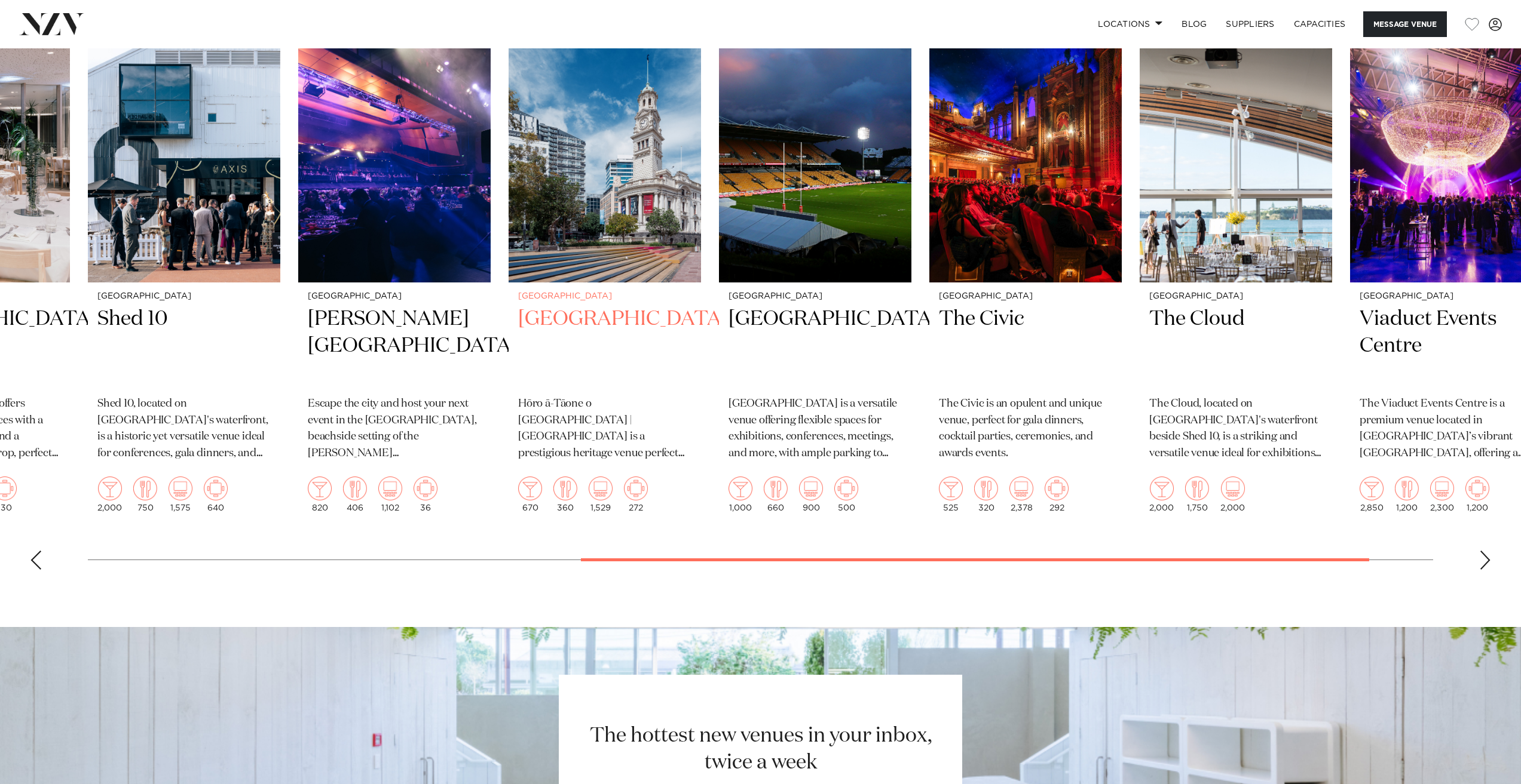
click at [583, 348] on h2 "[GEOGRAPHIC_DATA]" at bounding box center [605, 346] width 174 height 80
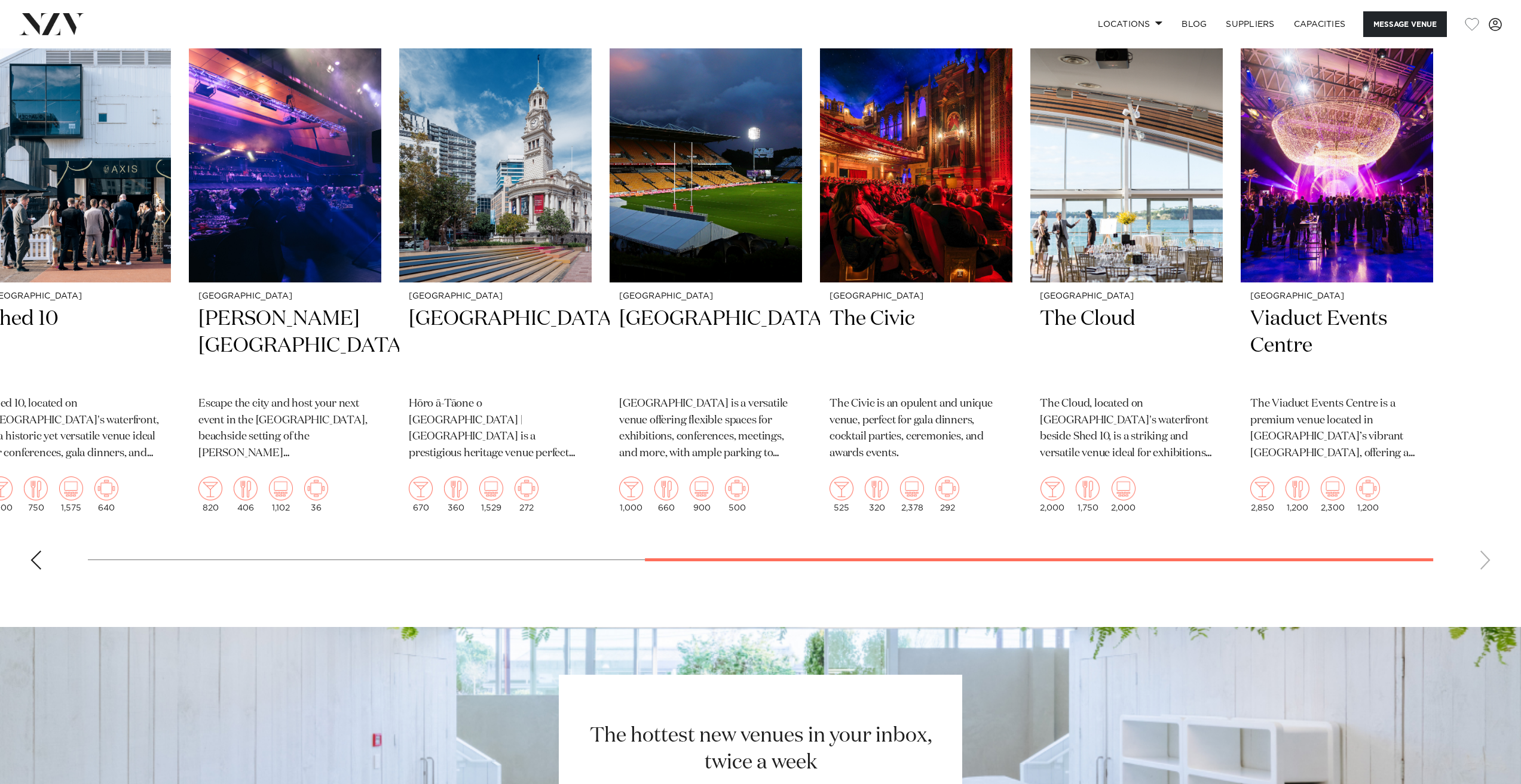
click at [907, 580] on swiper-container "[GEOGRAPHIC_DATA] [GEOGRAPHIC_DATA] [GEOGRAPHIC_DATA] Toi o [GEOGRAPHIC_DATA] i…" at bounding box center [760, 302] width 1521 height 555
click at [896, 357] on h2 "The Civic" at bounding box center [916, 346] width 174 height 80
click at [1080, 356] on h2 "The Cloud" at bounding box center [1127, 346] width 174 height 80
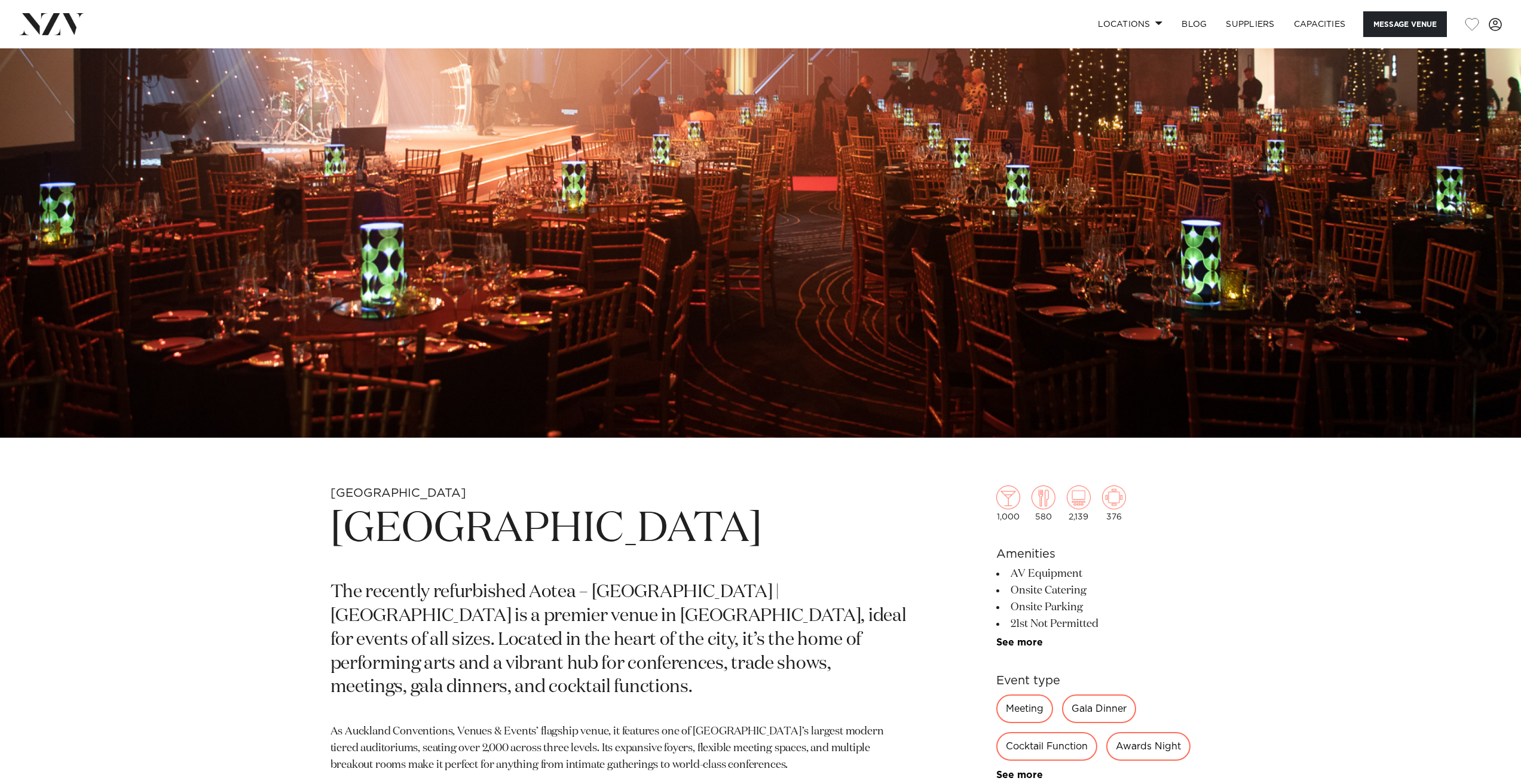
scroll to position [129, 0]
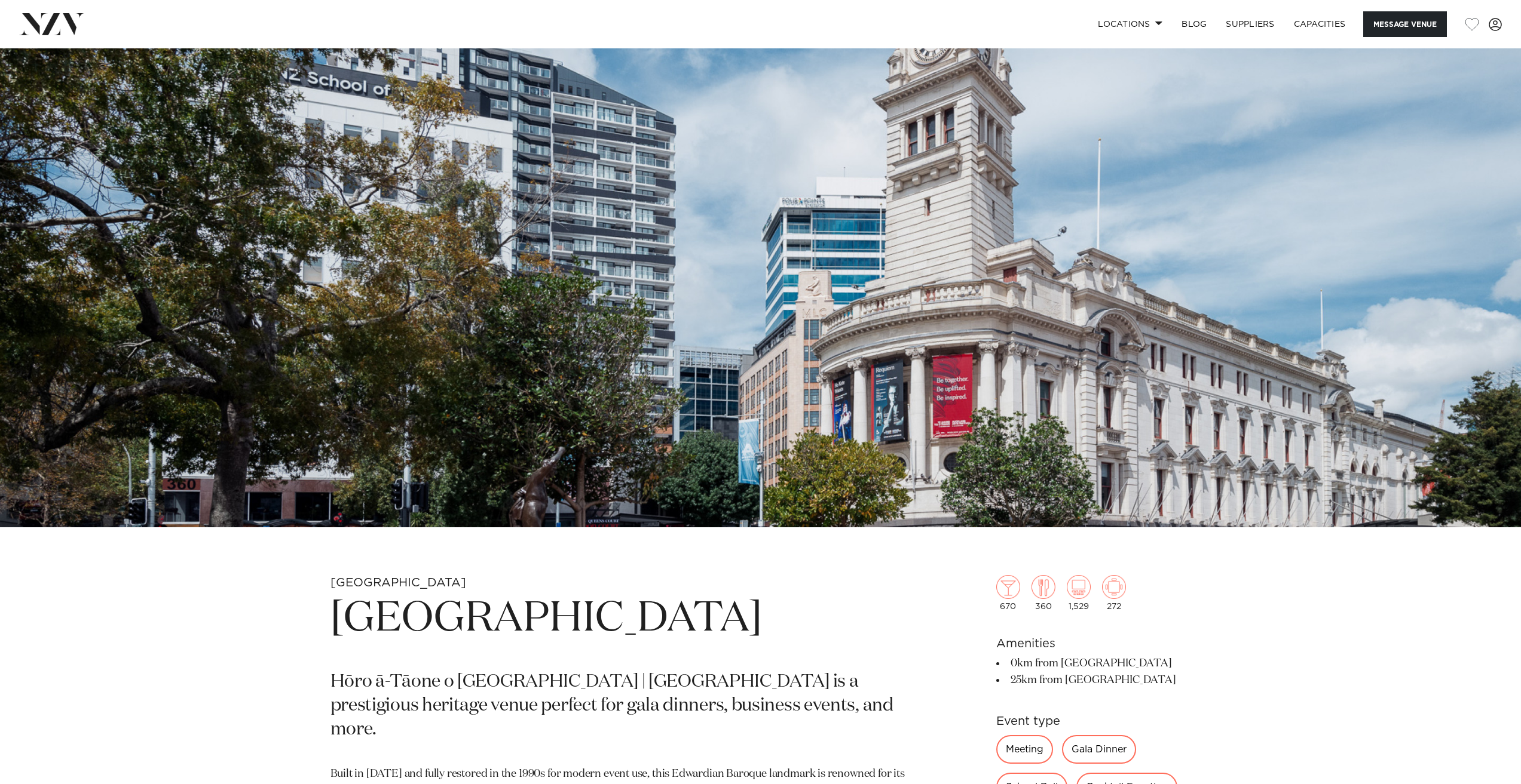
scroll to position [299, 0]
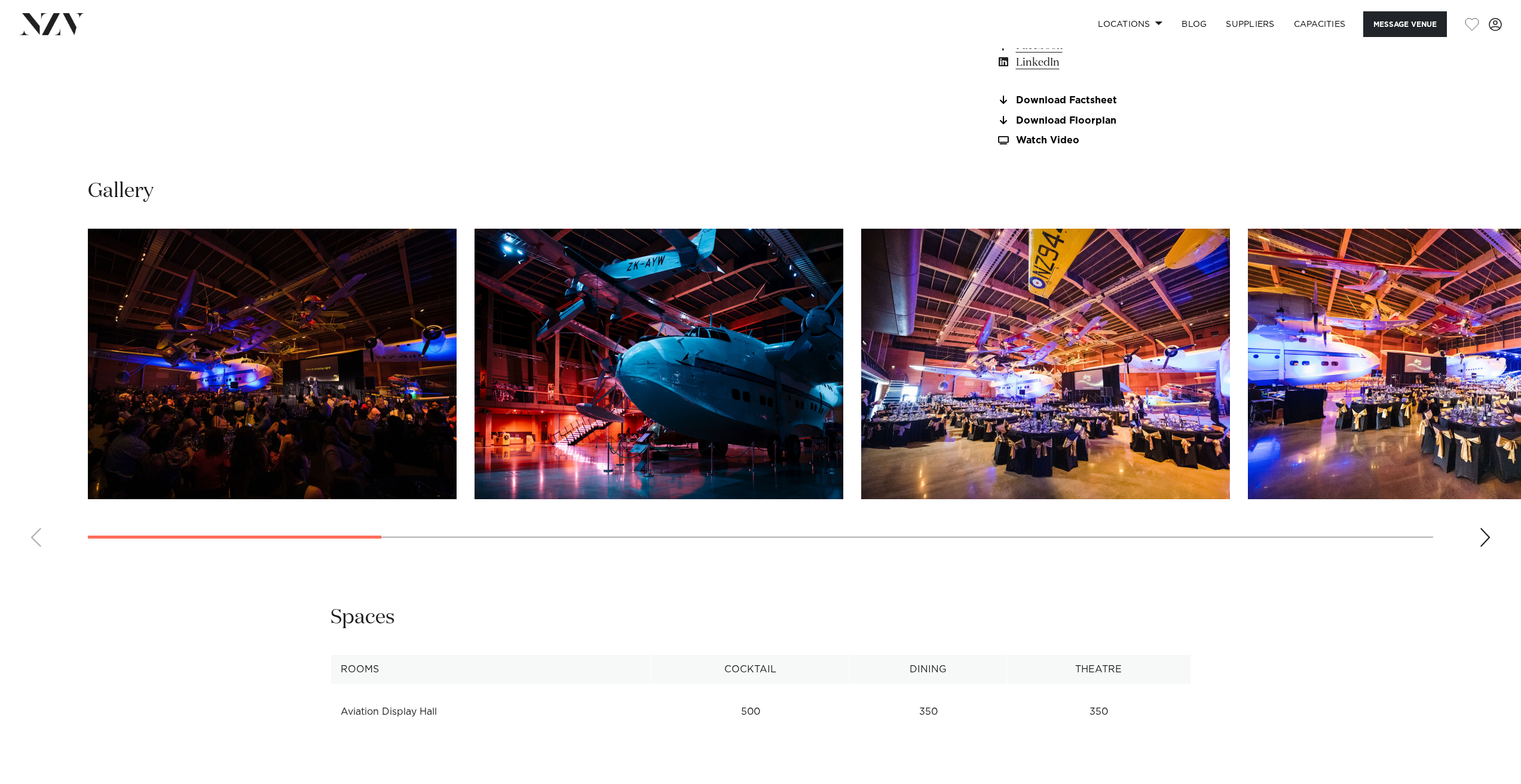
scroll to position [1313, 0]
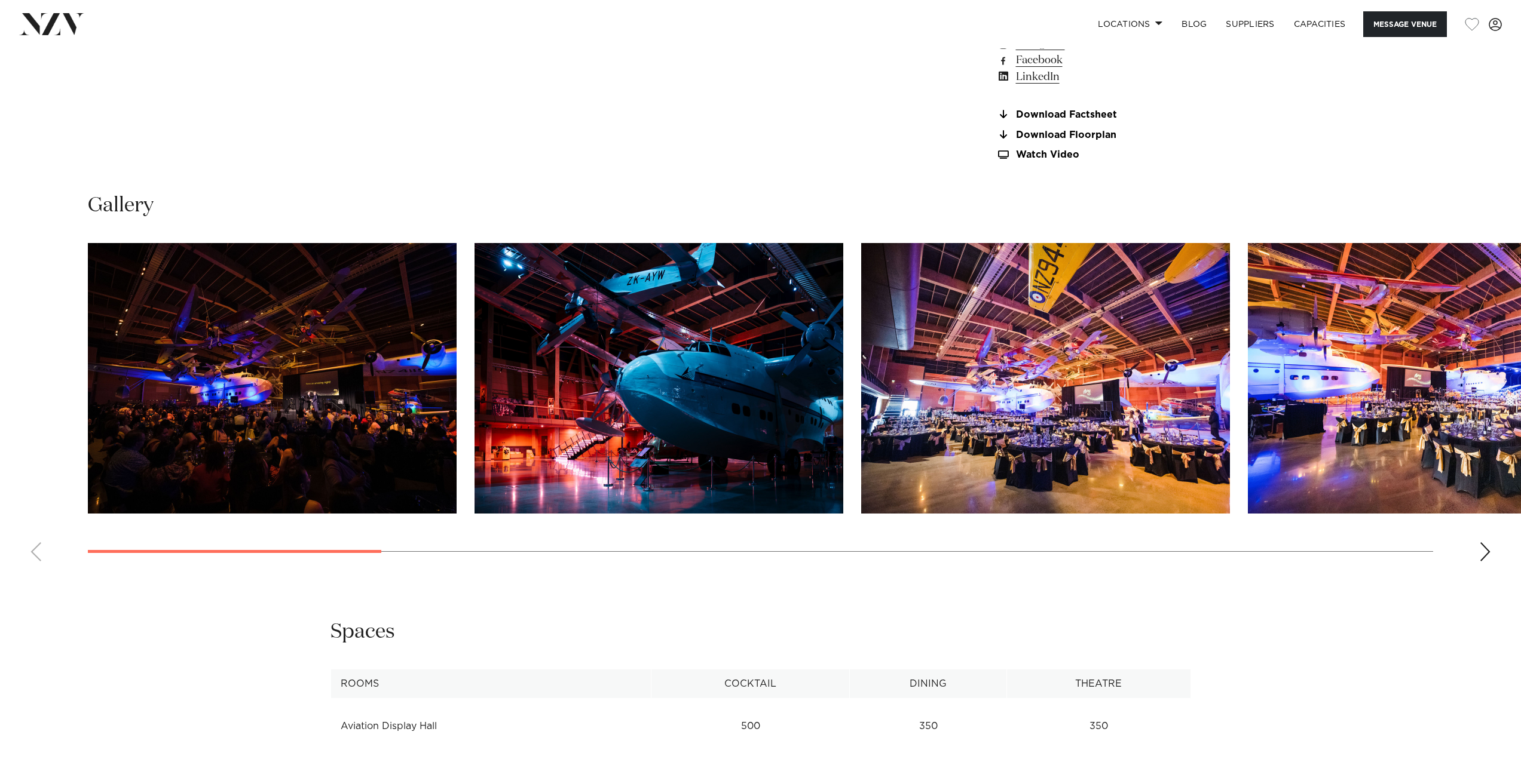
click at [1091, 445] on img "3 / 16" at bounding box center [1046, 379] width 369 height 271
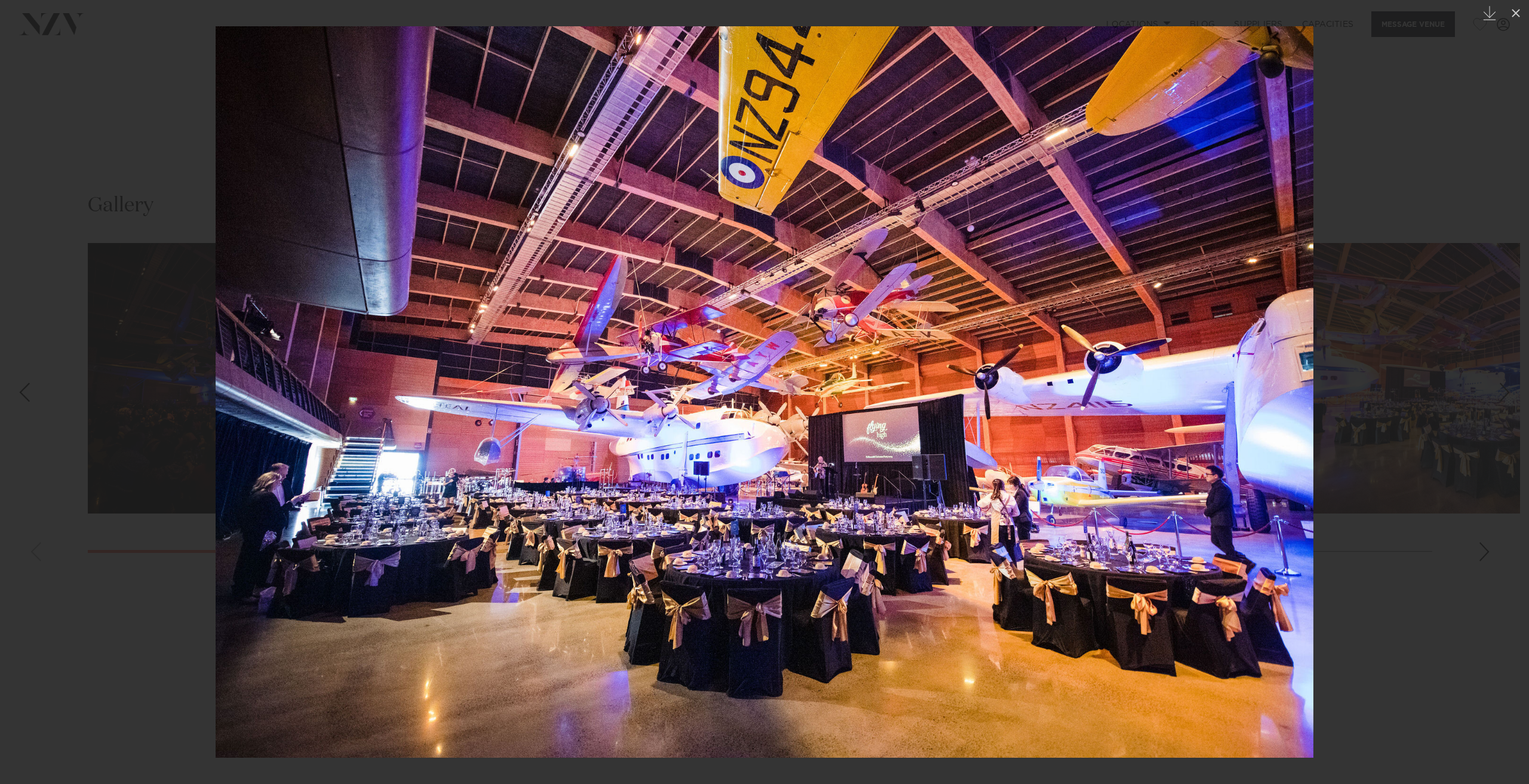
click at [1377, 381] on div at bounding box center [764, 392] width 1529 height 784
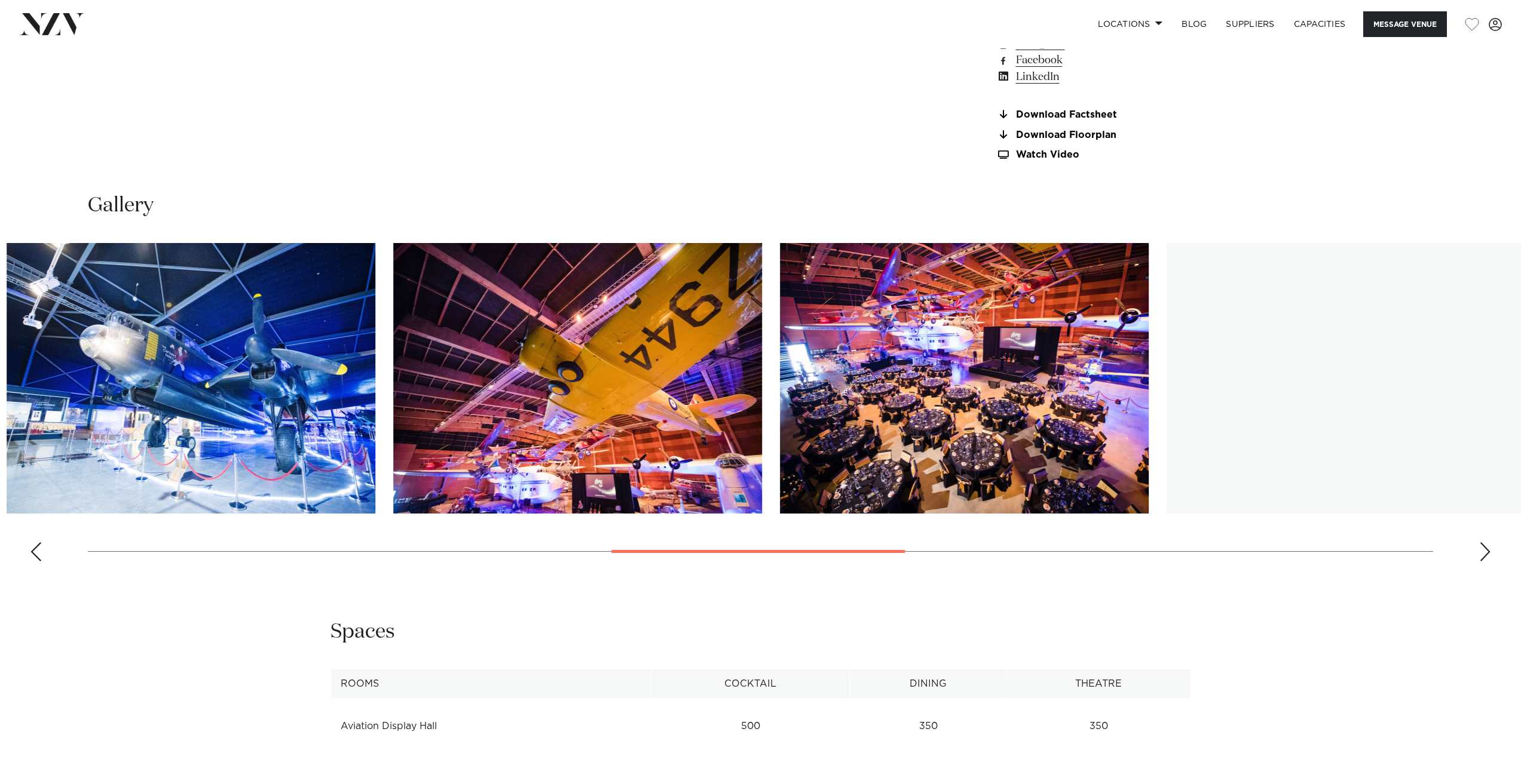
click at [846, 550] on div at bounding box center [758, 551] width 293 height 3
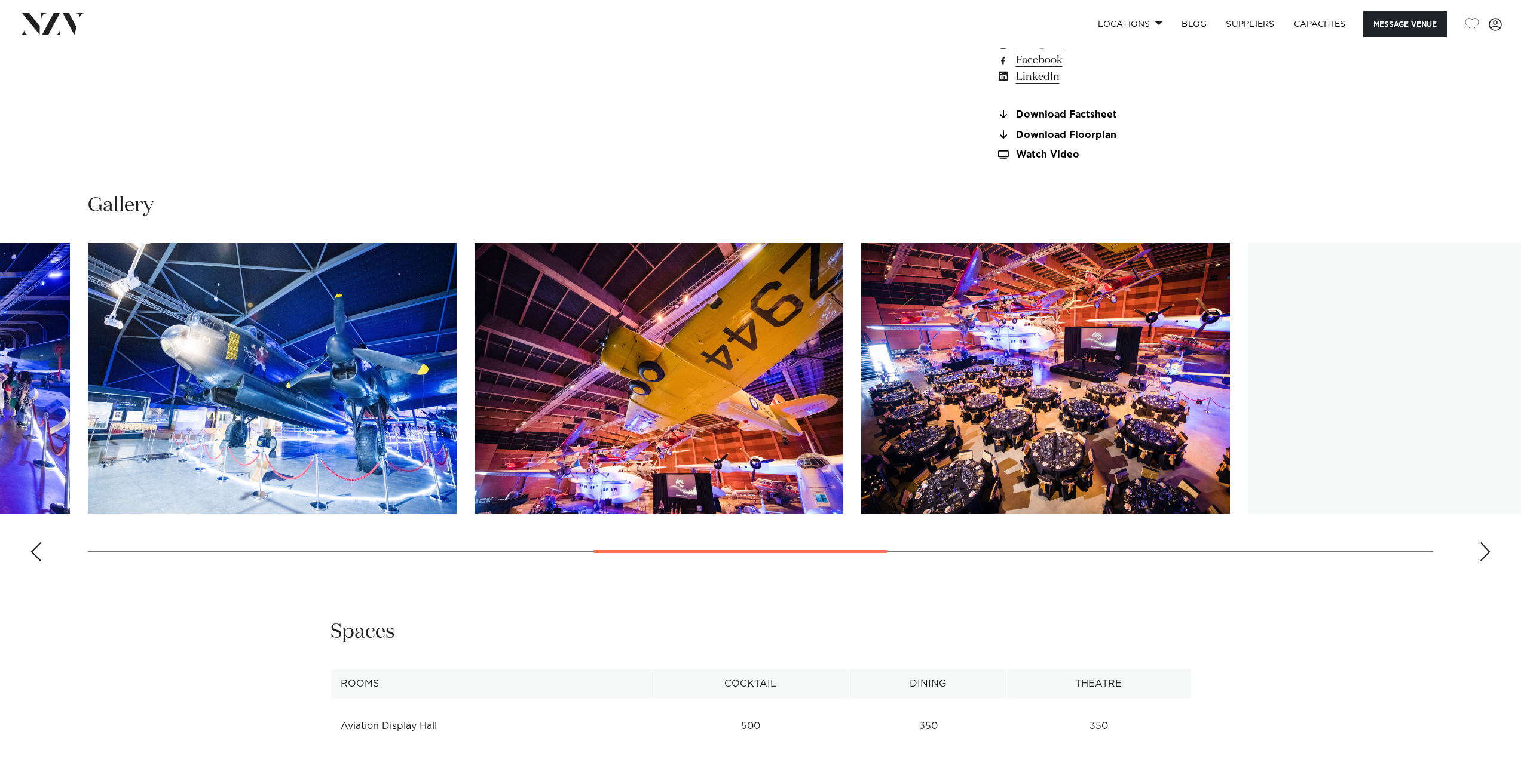
click at [857, 404] on swiper-container at bounding box center [760, 407] width 1521 height 328
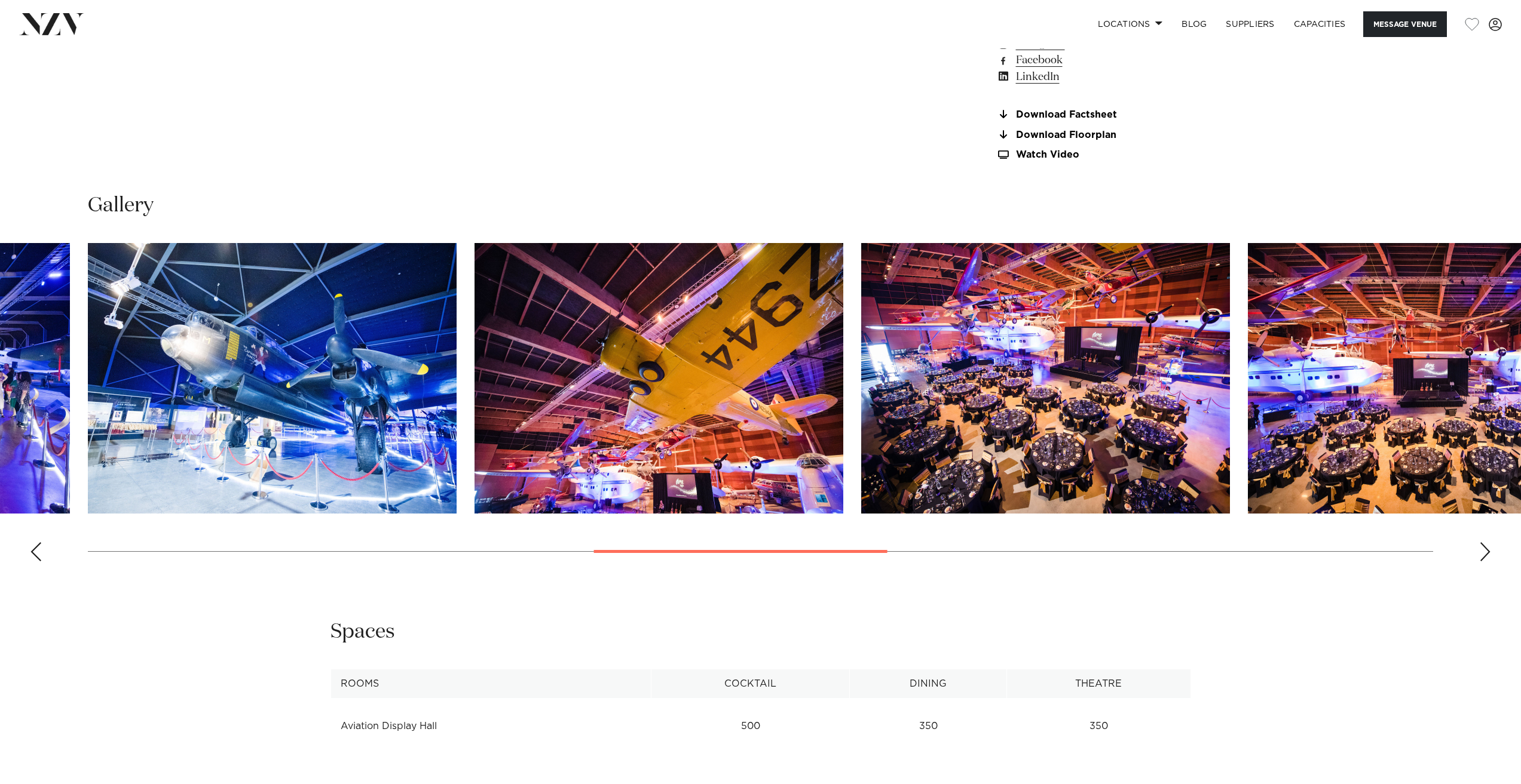
click at [933, 393] on img "9 / 16" at bounding box center [1046, 379] width 369 height 271
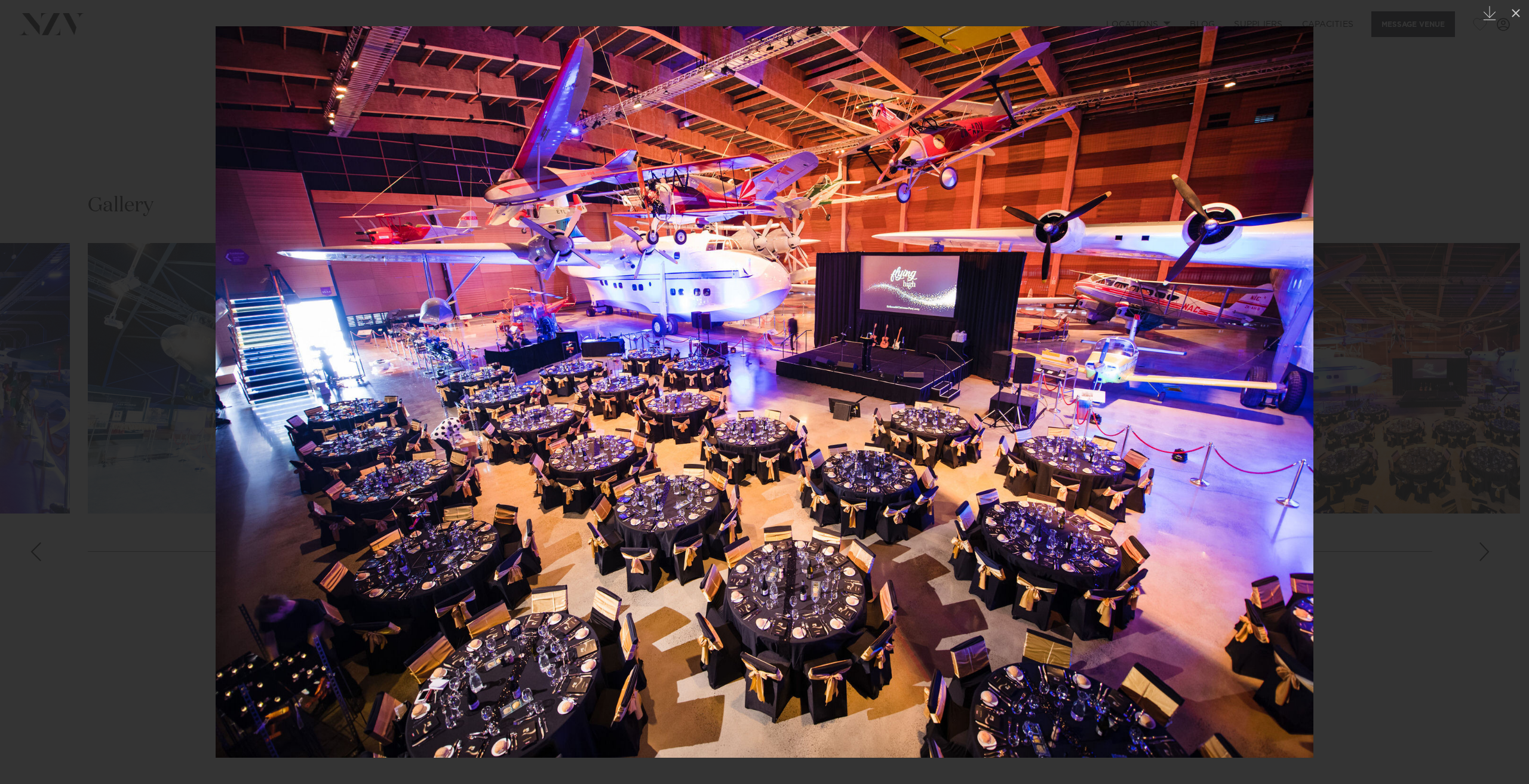
click at [166, 103] on div at bounding box center [764, 392] width 1529 height 784
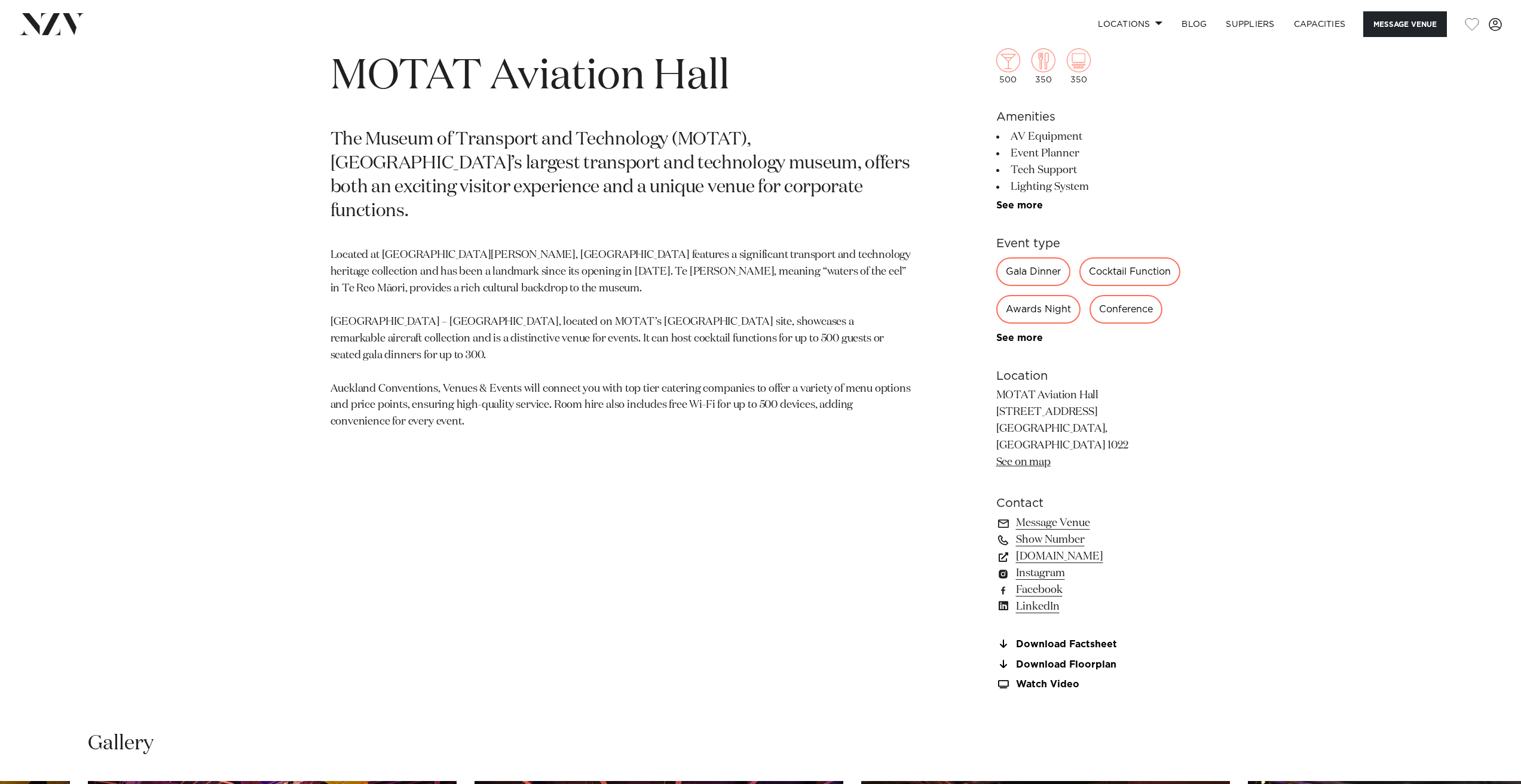
scroll to position [776, 0]
click at [1105, 418] on p "MOTAT Aviation Hall 805 Great North Road Western Springs, Auckland 1022 See on …" at bounding box center [1093, 429] width 195 height 83
click at [1103, 431] on p "MOTAT Aviation Hall 805 Great North Road Western Springs, Auckland 1022 See on …" at bounding box center [1093, 429] width 195 height 83
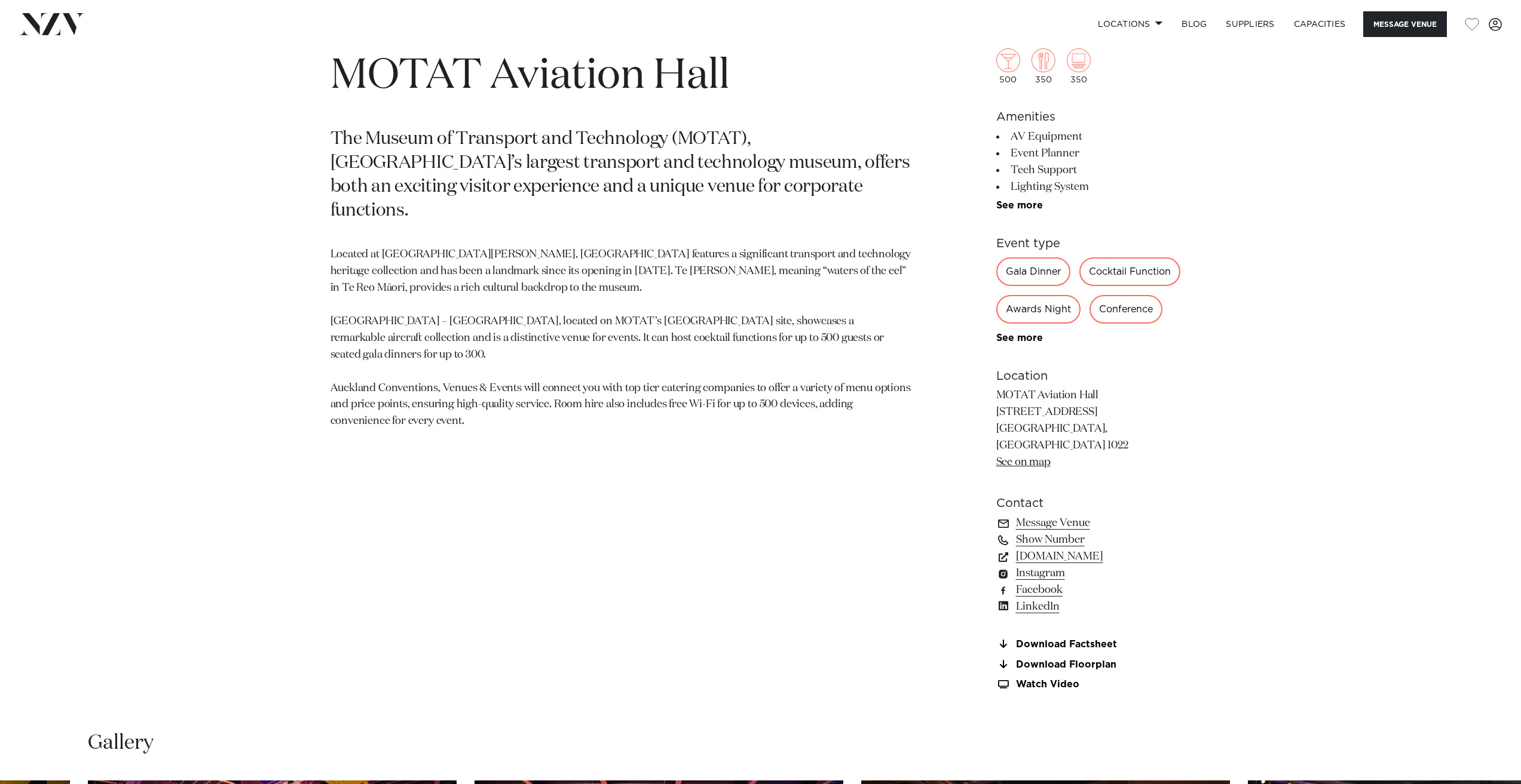
click at [1042, 427] on p "MOTAT Aviation Hall 805 Great North Road Western Springs, Auckland 1022 See on …" at bounding box center [1093, 429] width 195 height 83
copy p "Western Springs, Auckland 1022"
click at [1043, 457] on link "See on map" at bounding box center [1023, 462] width 54 height 11
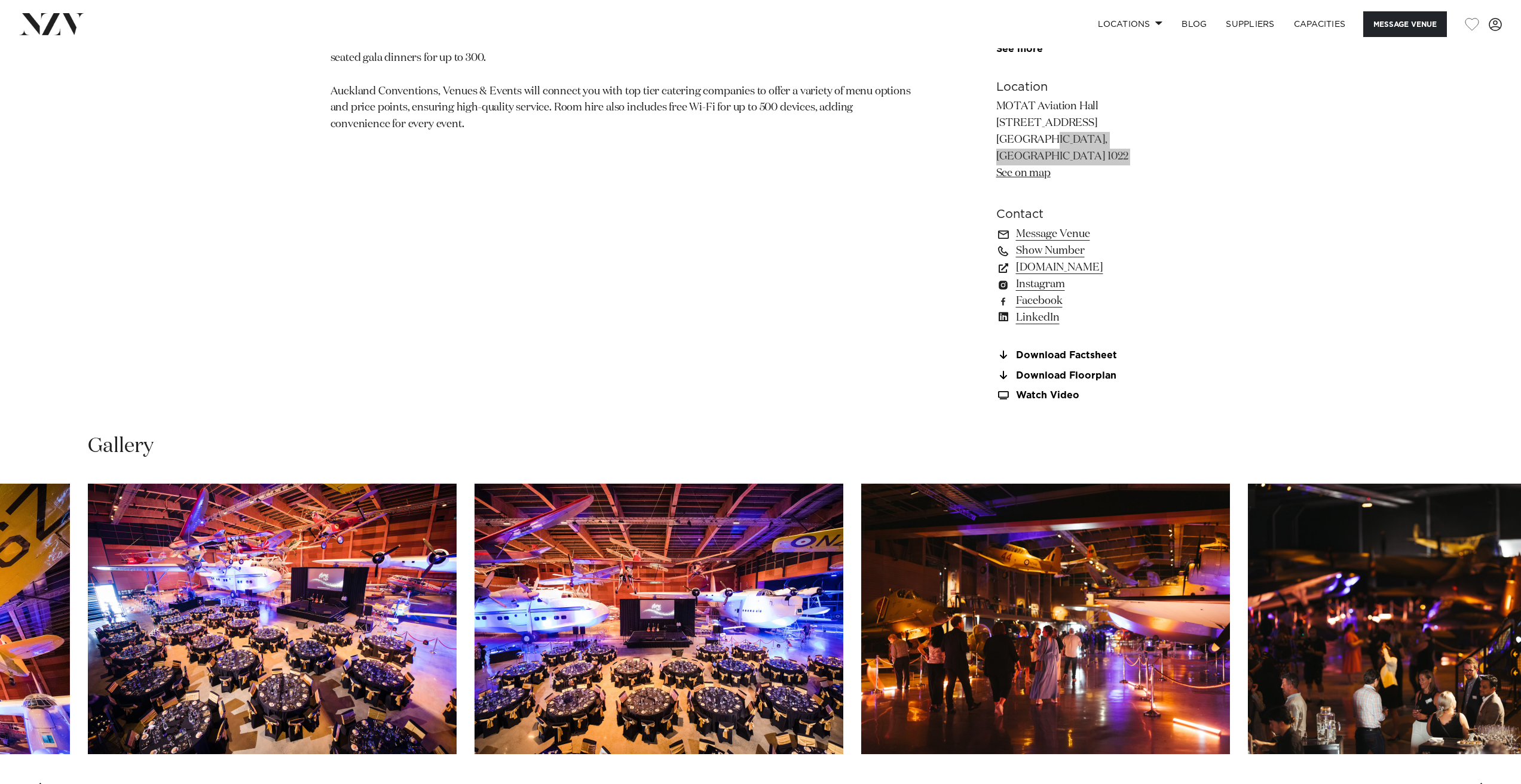
scroll to position [1075, 0]
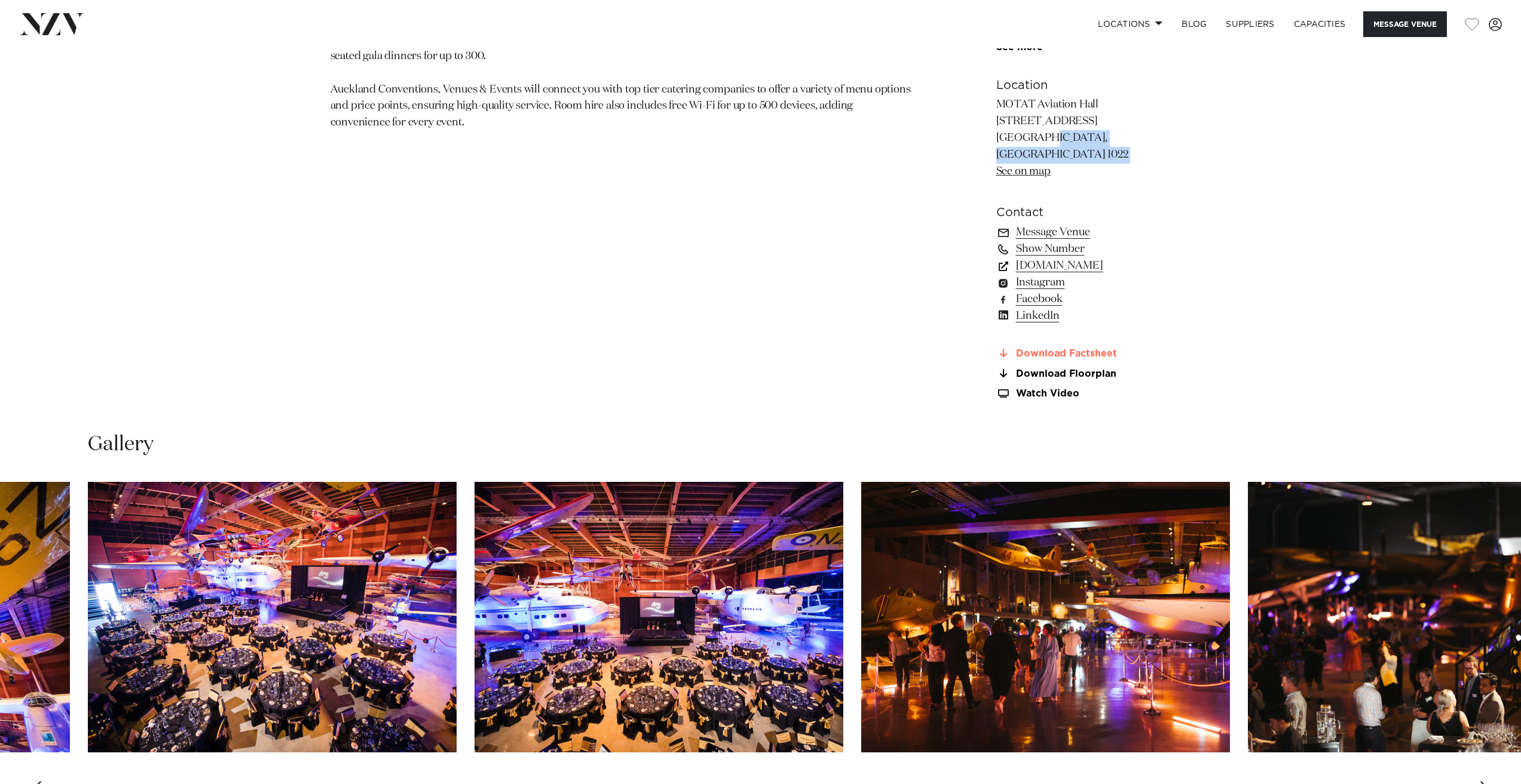
click at [1069, 348] on link "Download Factsheet" at bounding box center [1093, 353] width 195 height 11
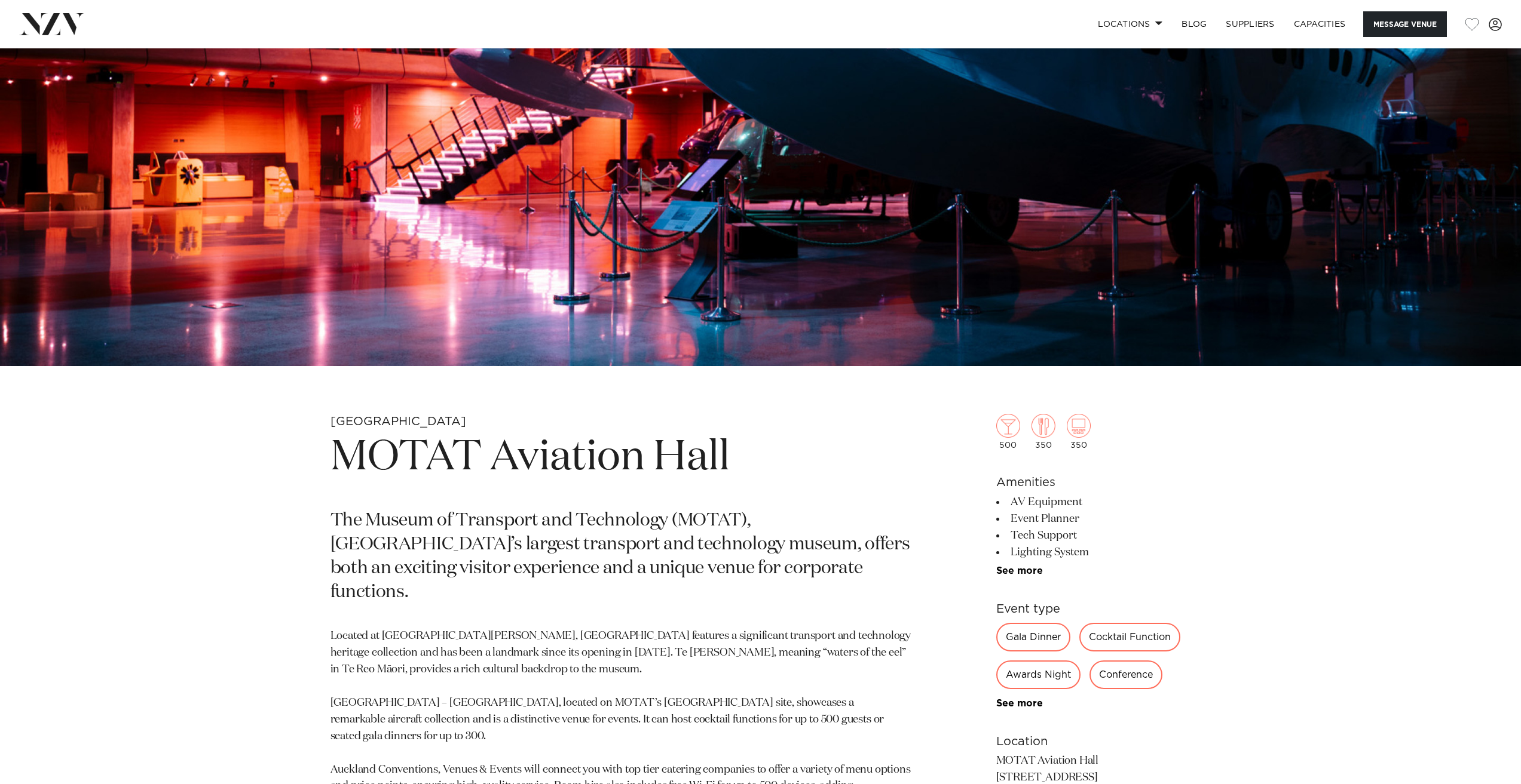
scroll to position [179, 0]
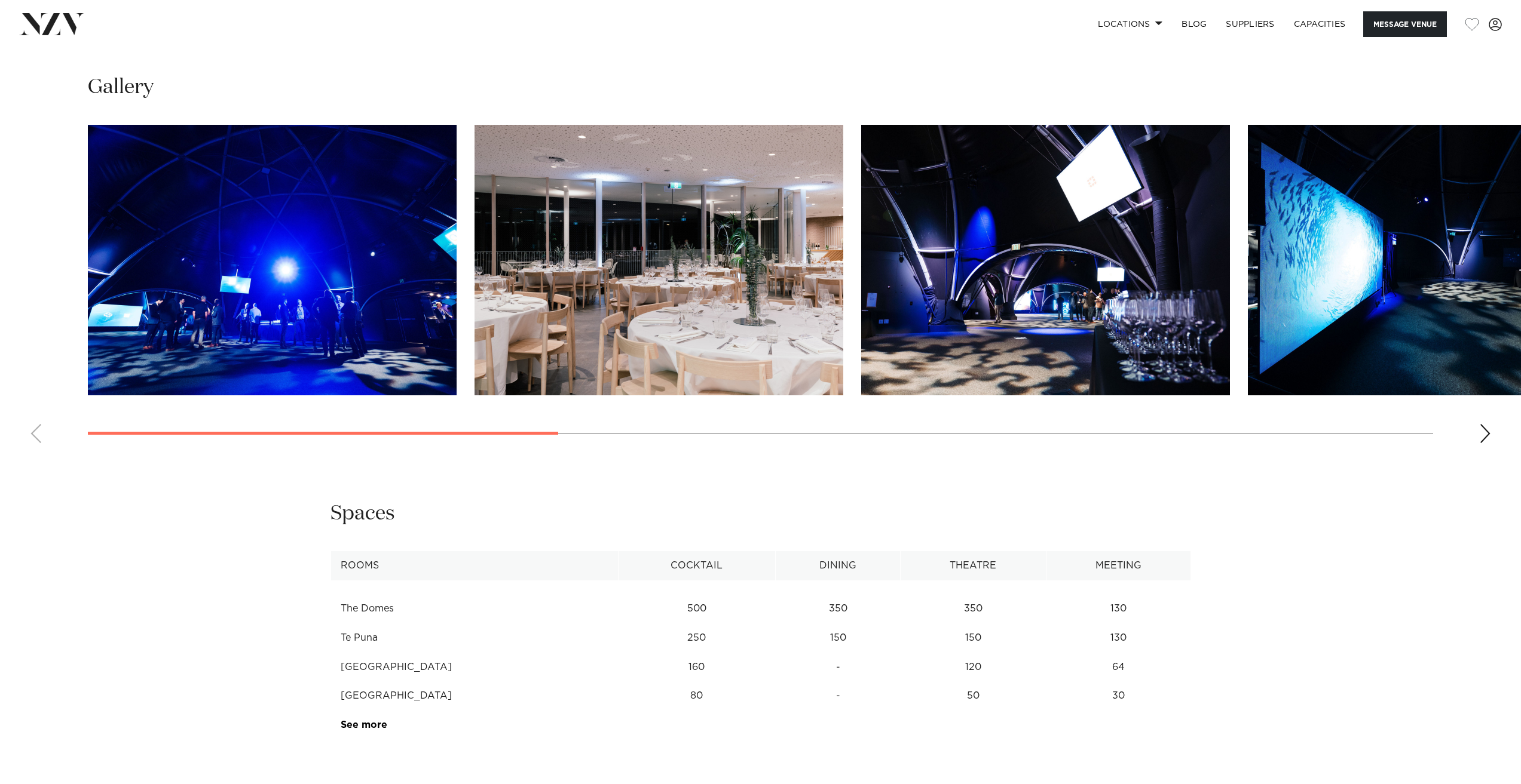
scroll to position [1433, 0]
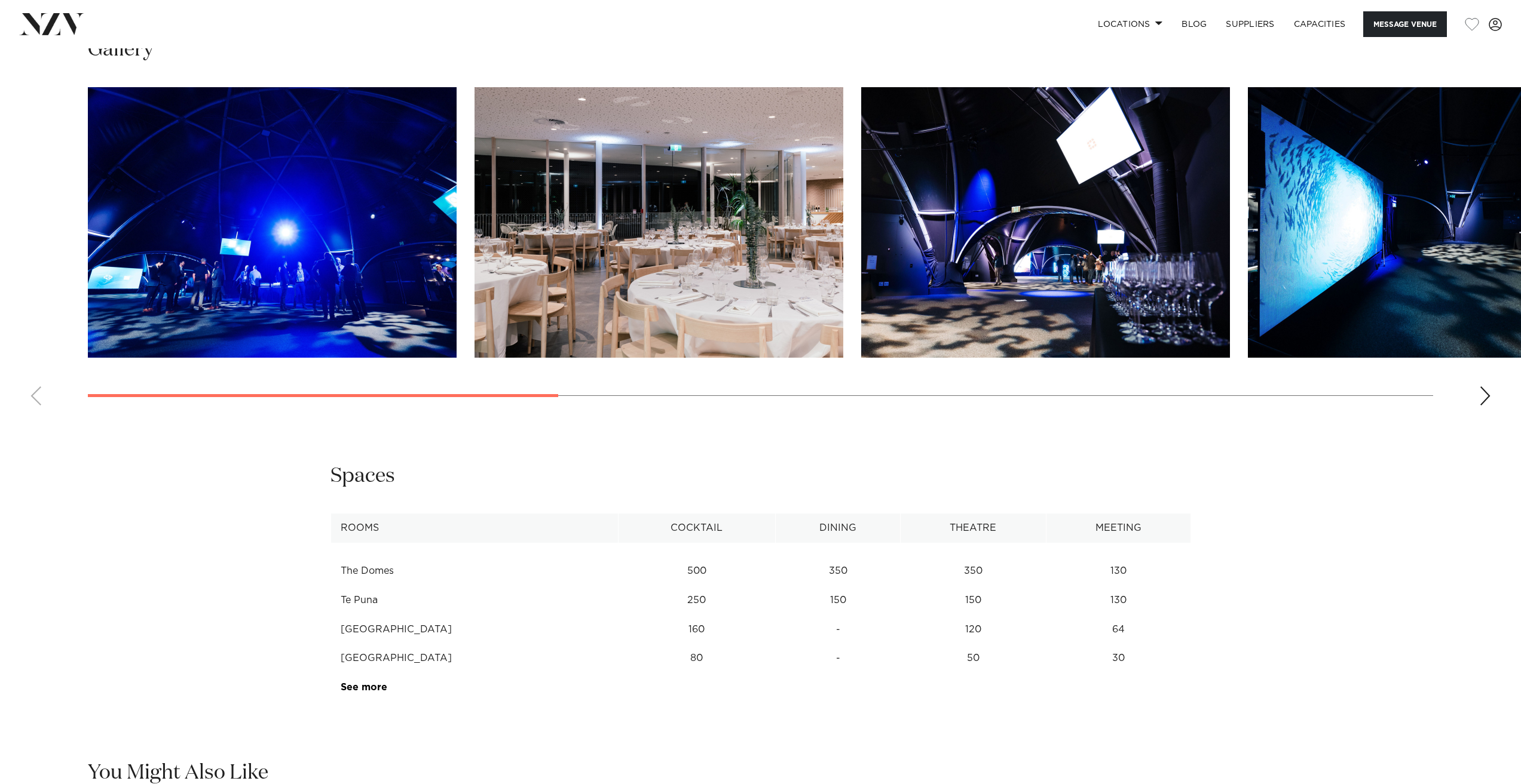
click at [1024, 244] on img "3 / 10" at bounding box center [1046, 223] width 369 height 271
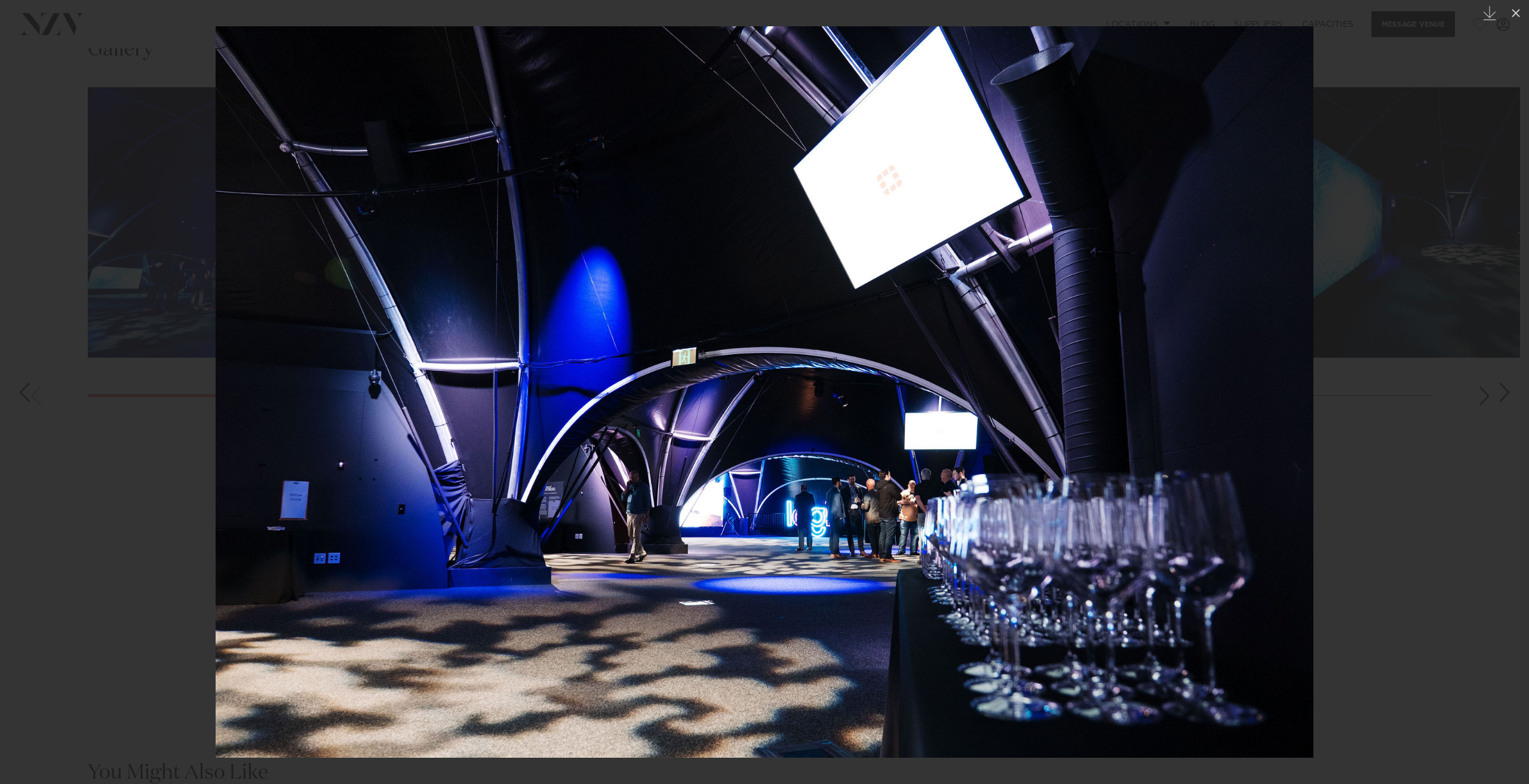
click at [1373, 374] on div at bounding box center [764, 392] width 1529 height 784
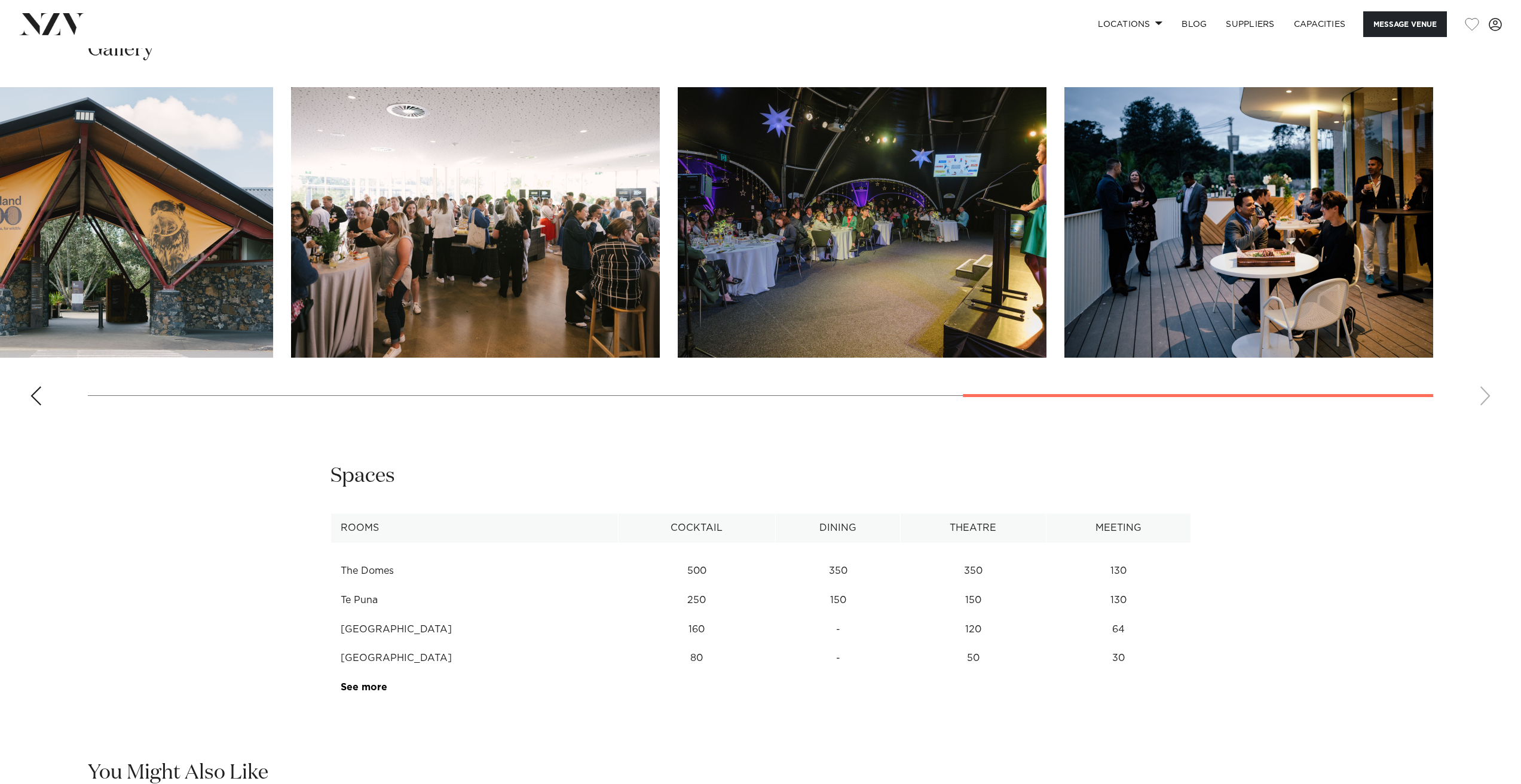
click at [1270, 394] on div at bounding box center [1198, 396] width 471 height 3
click at [916, 231] on img "9 / 10" at bounding box center [862, 223] width 369 height 271
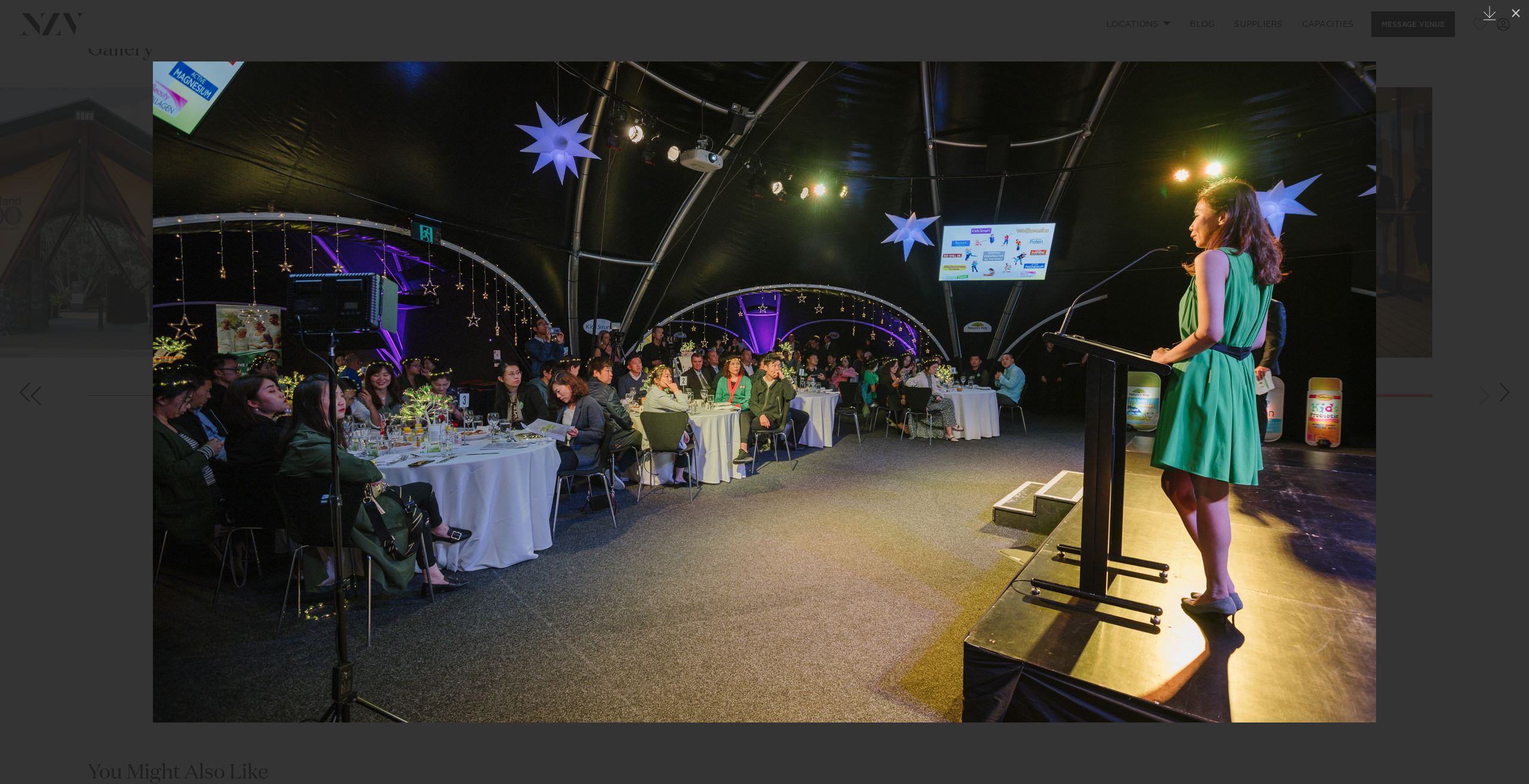
click at [787, 454] on img at bounding box center [764, 392] width 1224 height 661
click at [1365, 74] on img at bounding box center [764, 392] width 1224 height 661
click at [1406, 59] on div at bounding box center [764, 392] width 1529 height 784
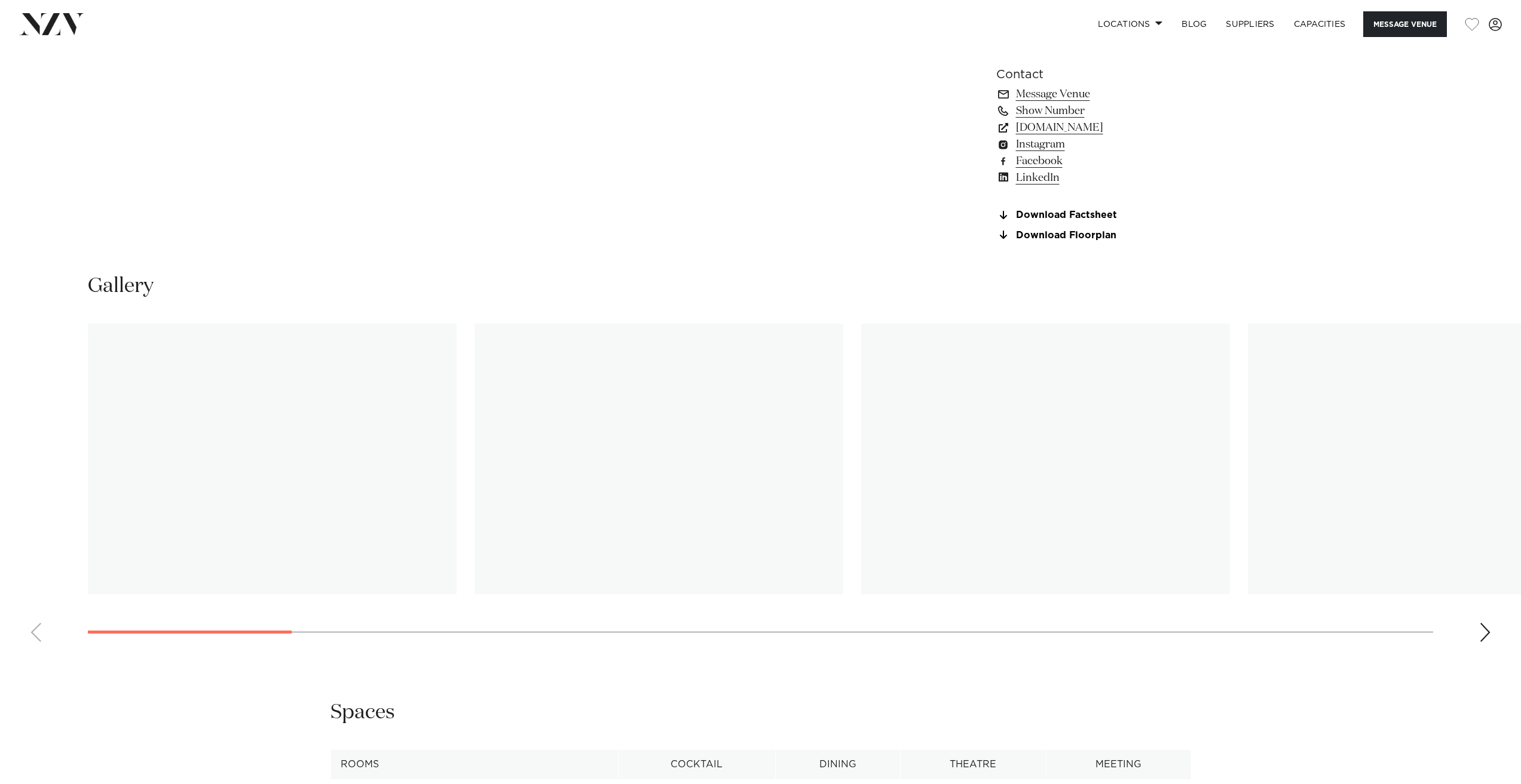
scroll to position [1134, 0]
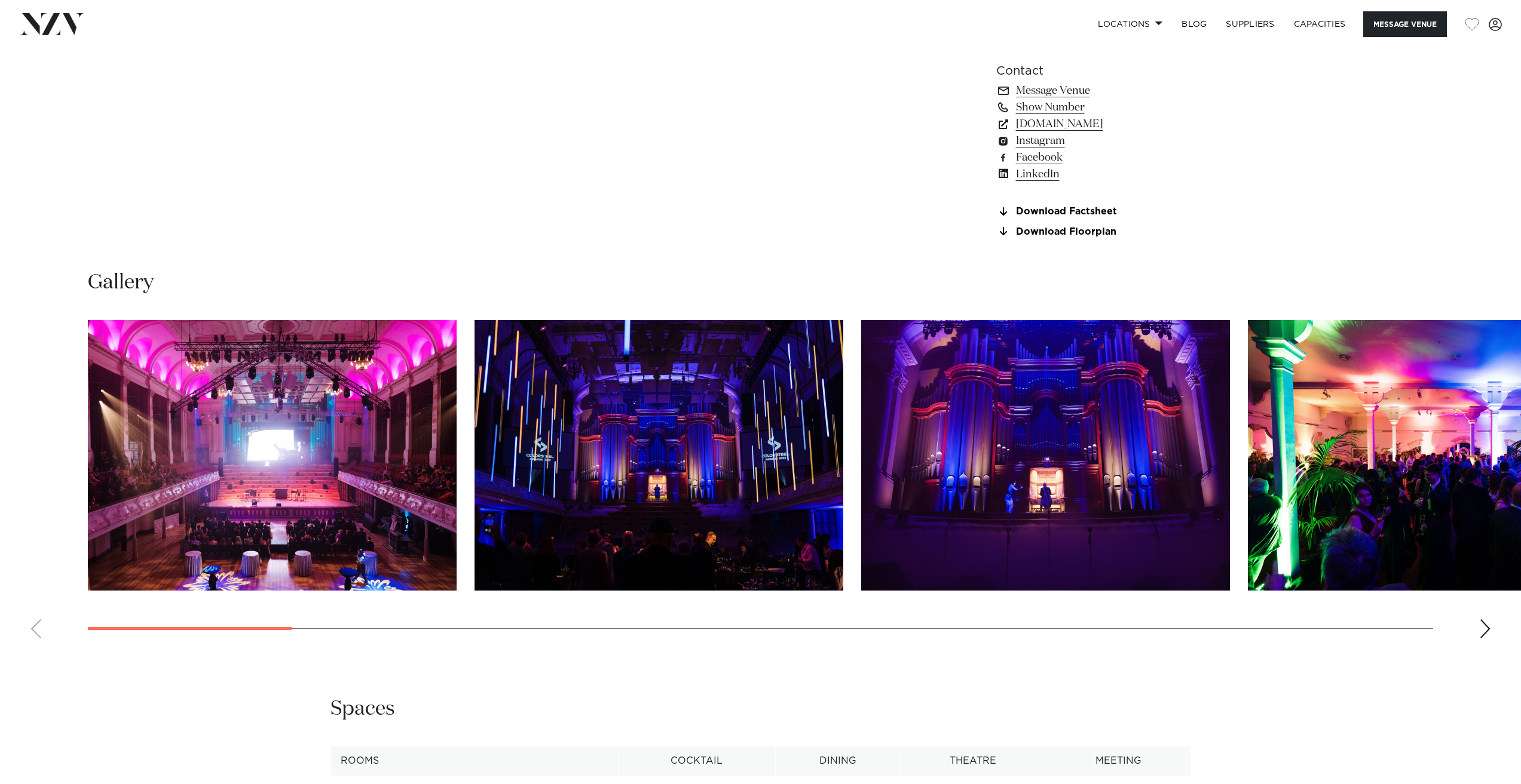
click at [353, 525] on img "1 / 23" at bounding box center [272, 455] width 369 height 271
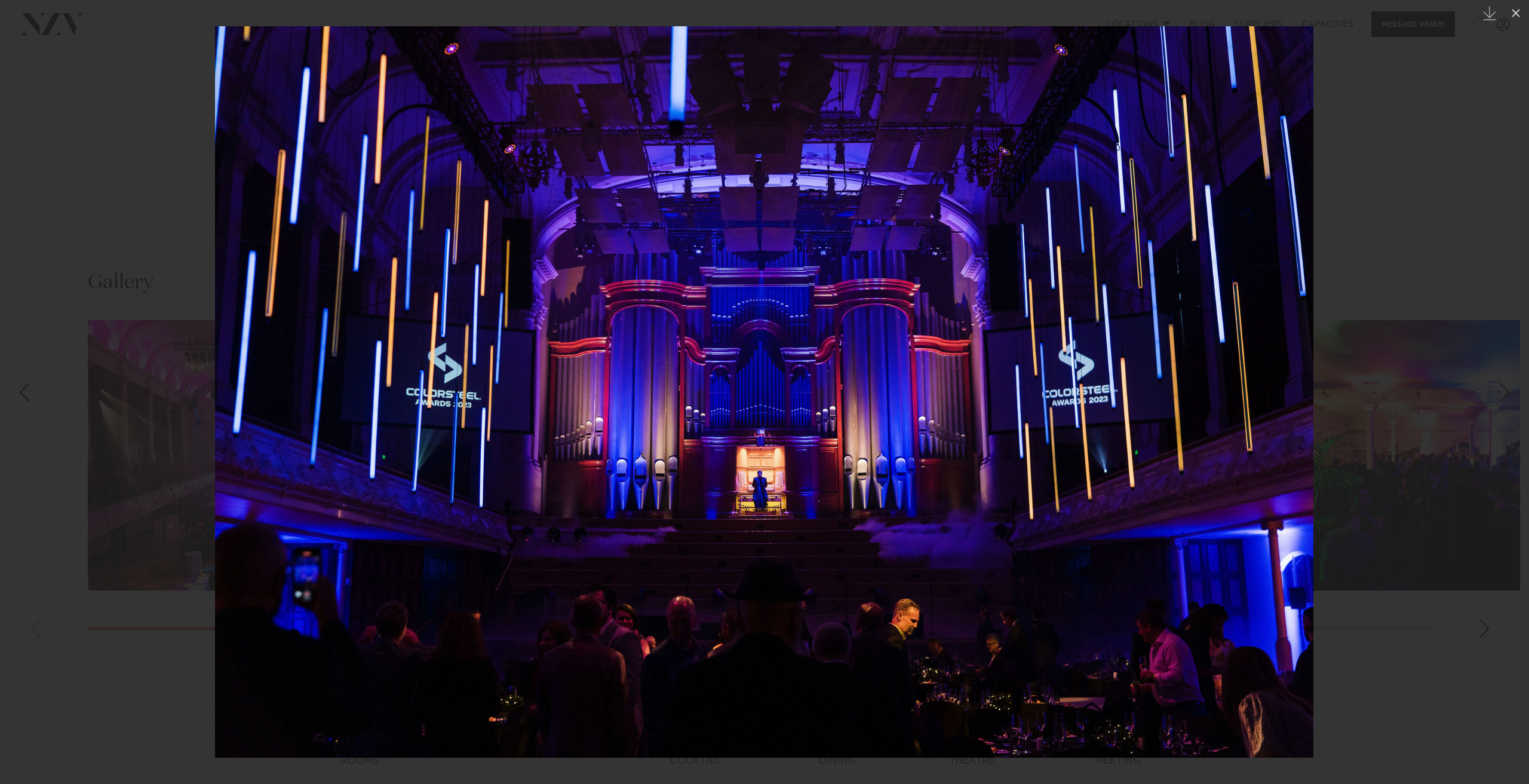
click at [222, 391] on img at bounding box center [764, 392] width 1099 height 732
click at [45, 396] on div at bounding box center [764, 392] width 1529 height 784
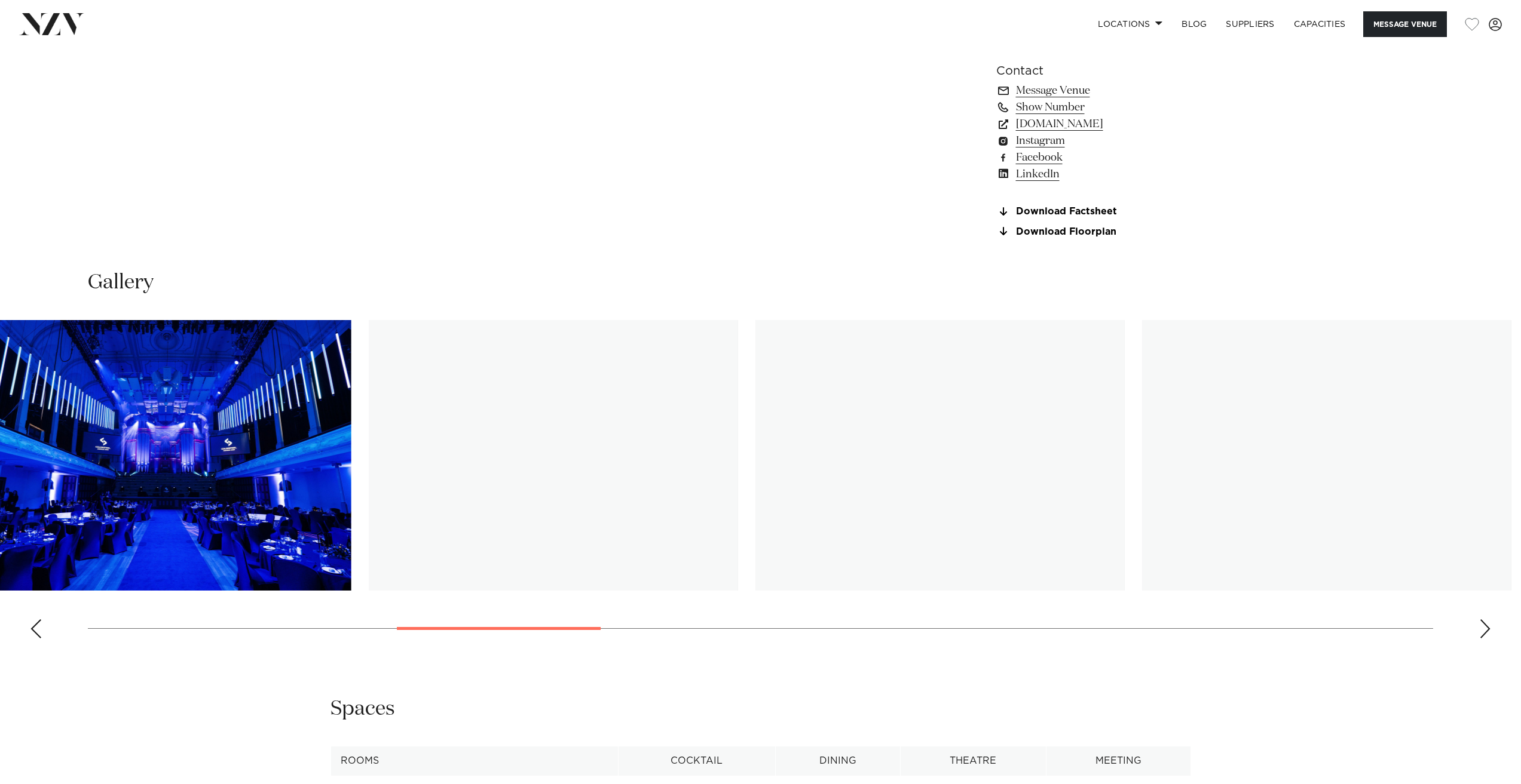
click at [576, 638] on swiper-container at bounding box center [760, 484] width 1521 height 328
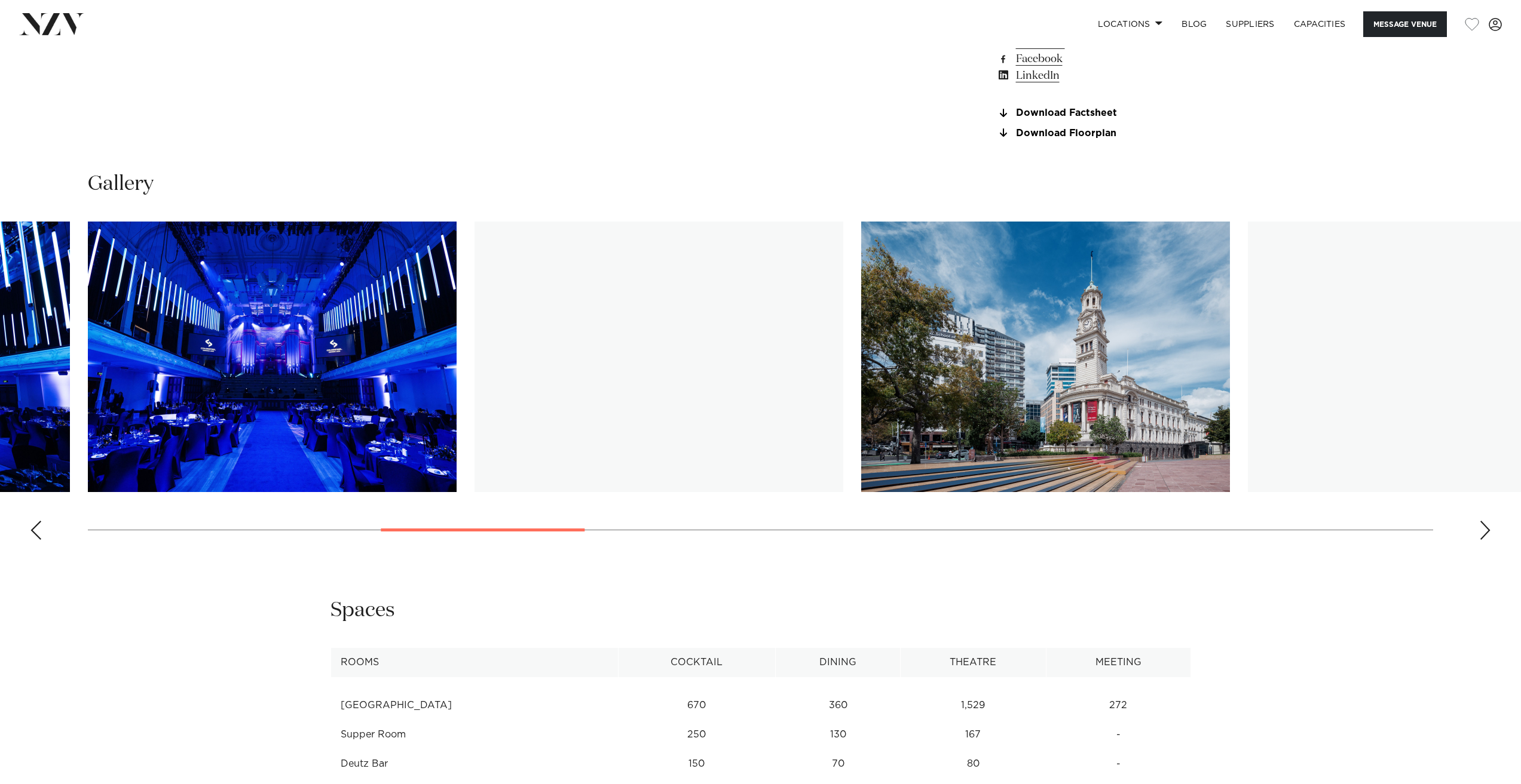
scroll to position [1433, 0]
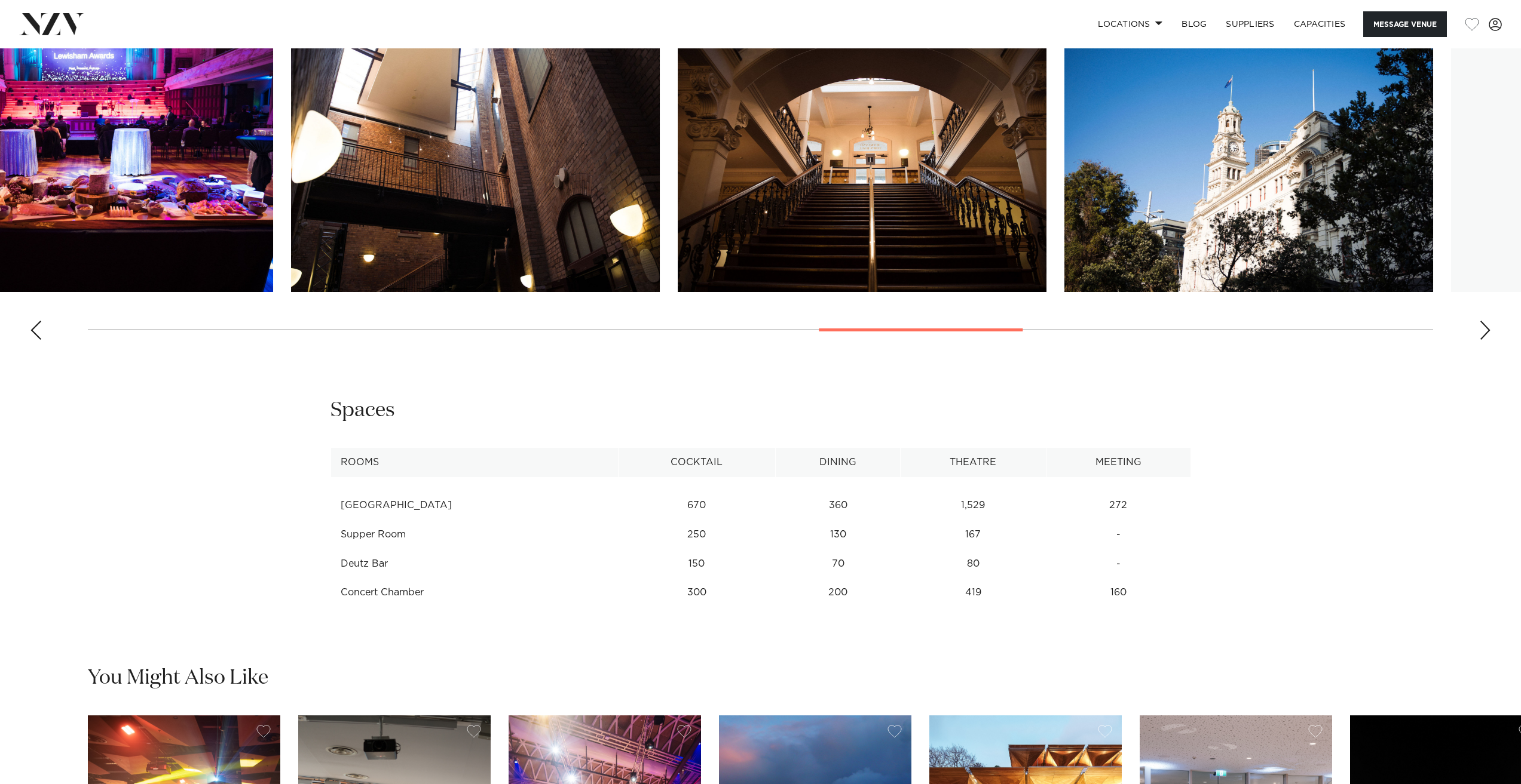
click at [997, 327] on swiper-container at bounding box center [760, 185] width 1521 height 328
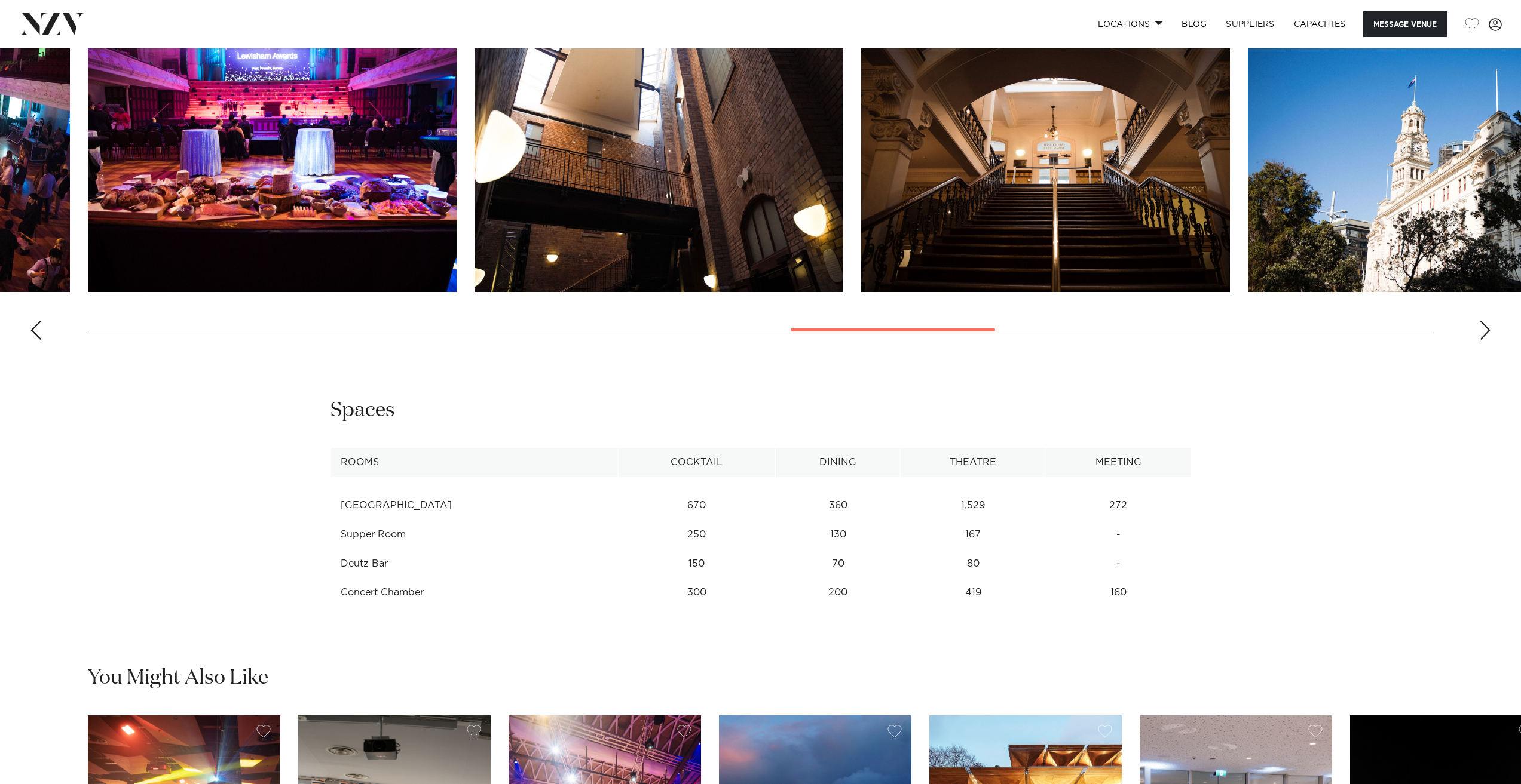
click at [378, 233] on img "13 / 23" at bounding box center [272, 157] width 369 height 271
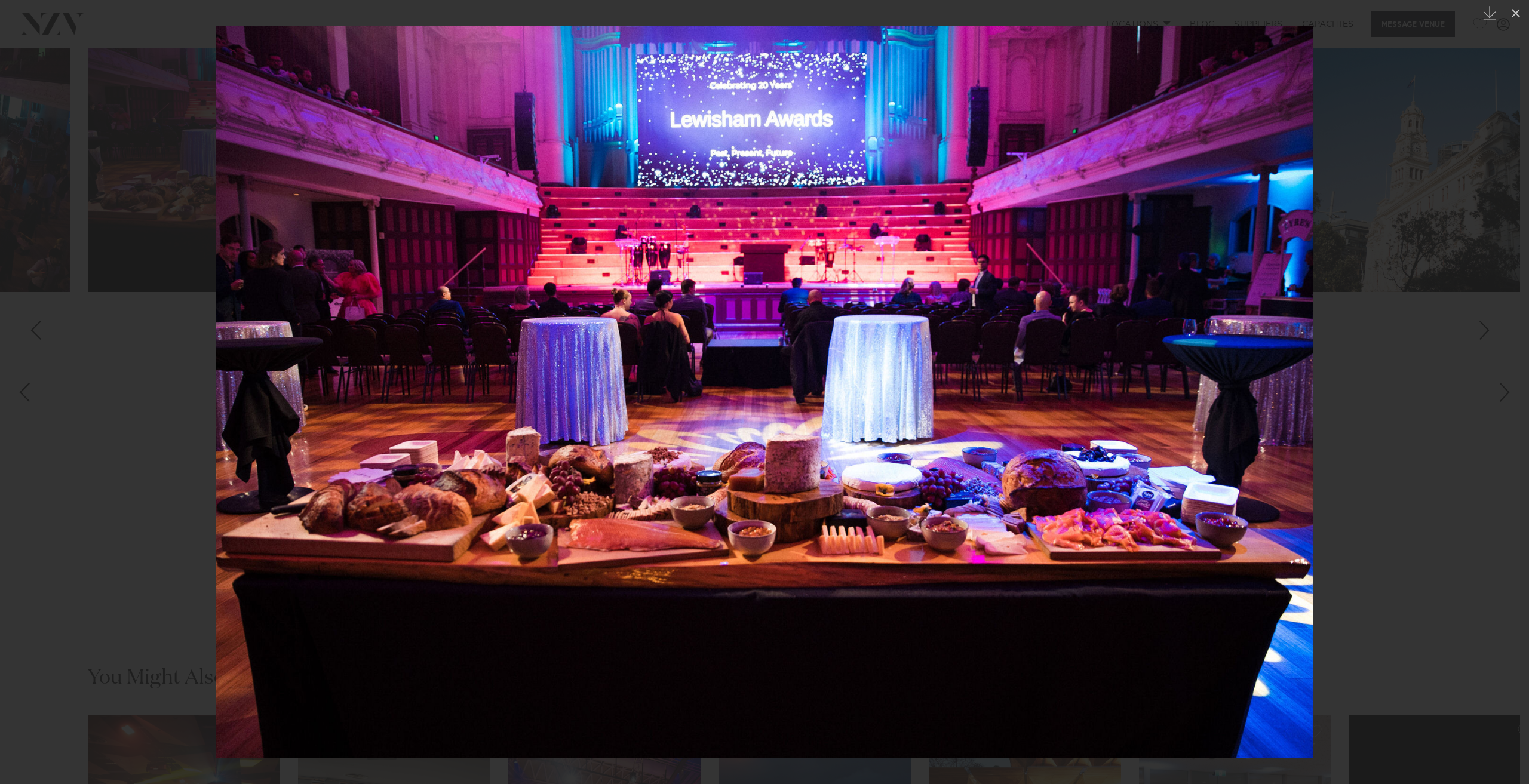
click at [712, 357] on img at bounding box center [764, 392] width 1098 height 732
click at [111, 338] on div at bounding box center [764, 392] width 1529 height 784
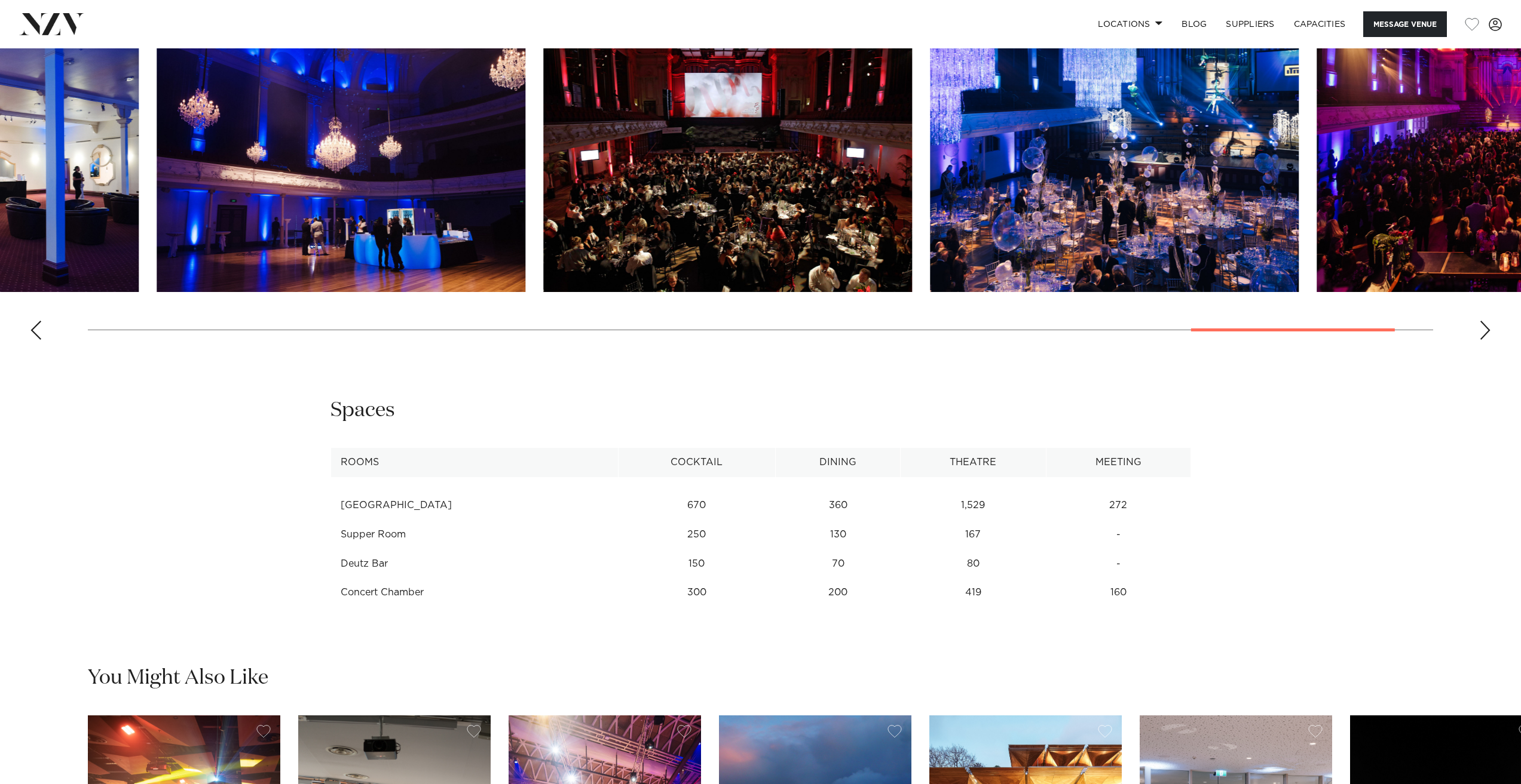
click at [1215, 326] on swiper-container at bounding box center [760, 185] width 1521 height 328
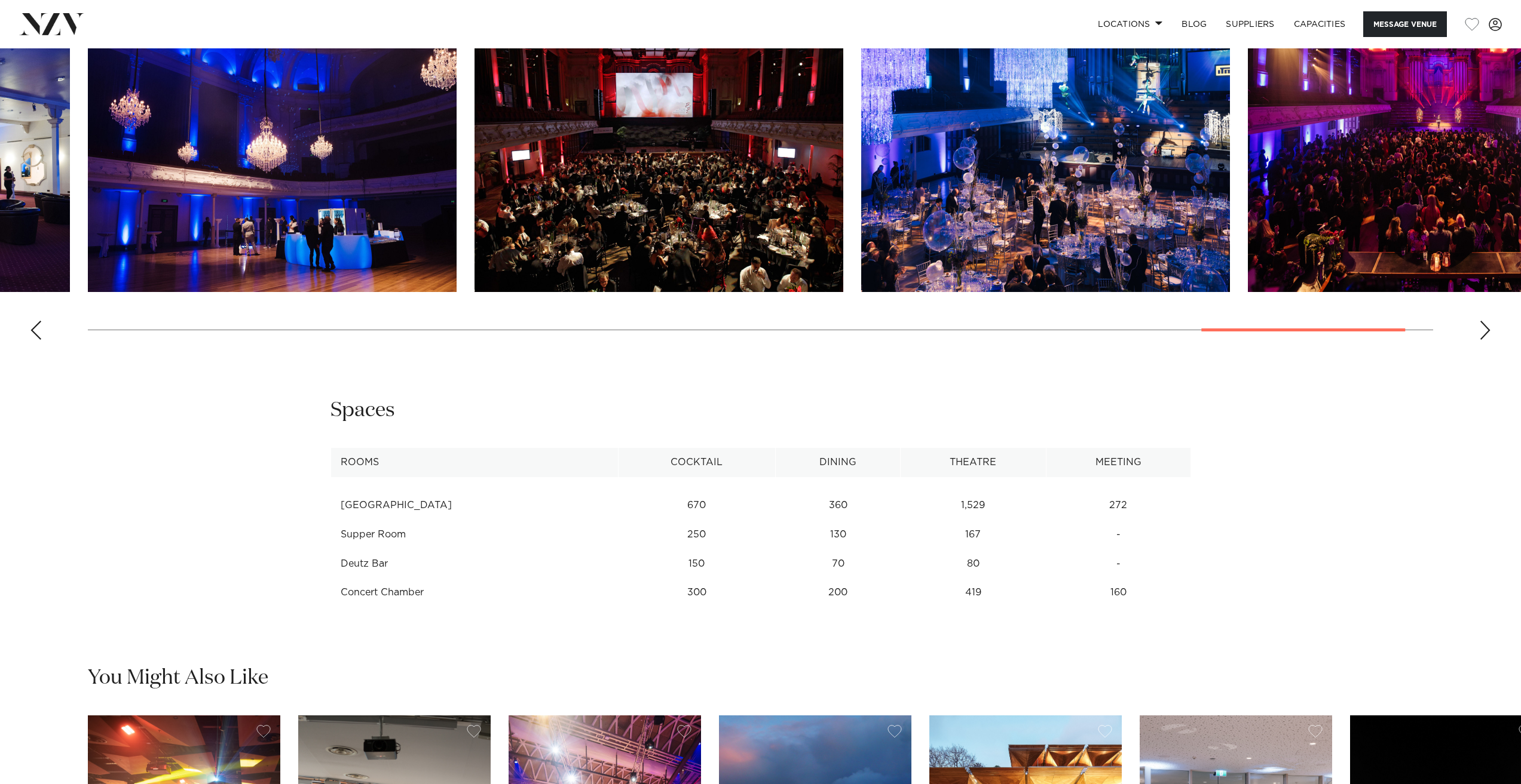
click at [674, 170] on img "21 / 23" at bounding box center [659, 157] width 369 height 271
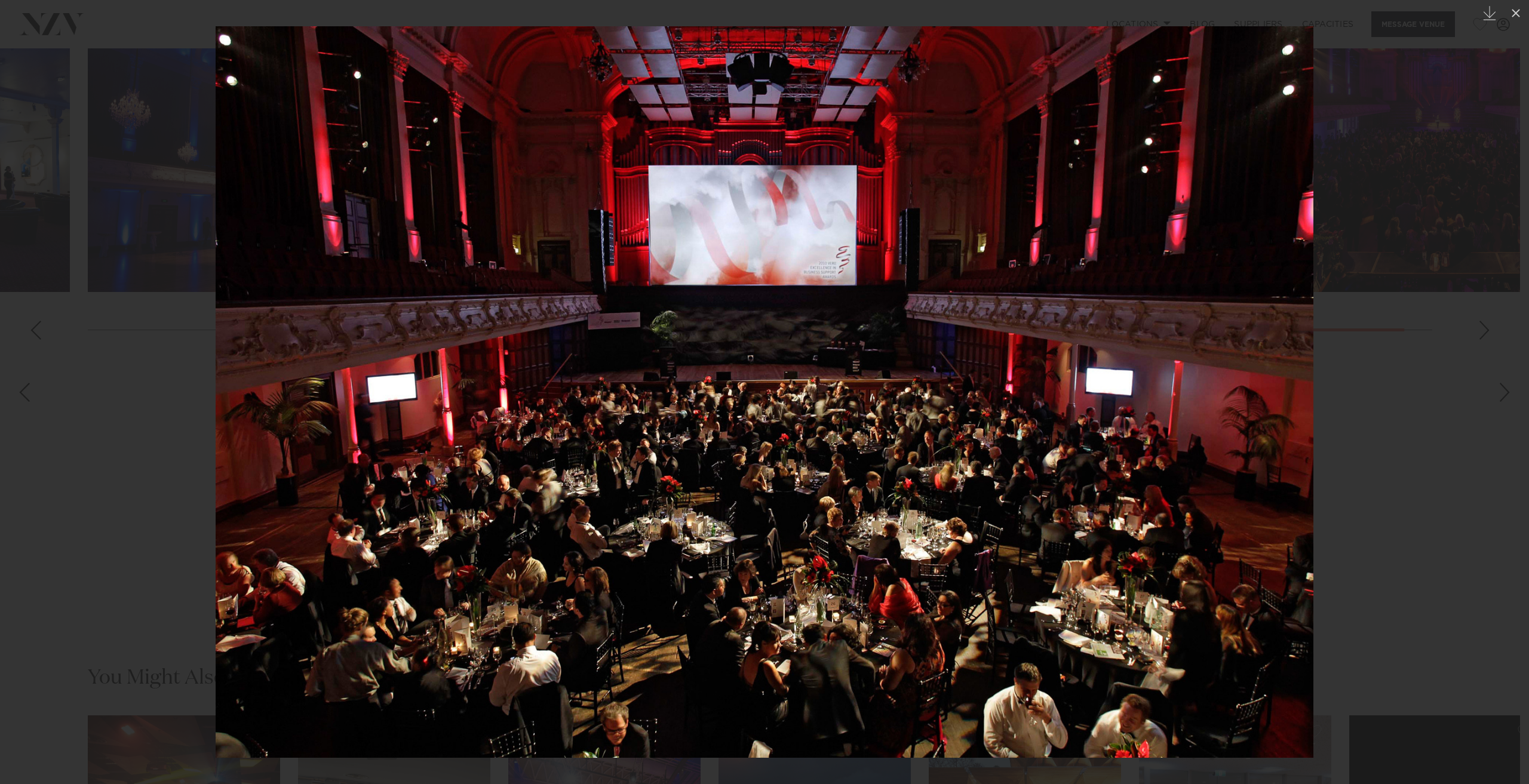
drag, startPoint x: 130, startPoint y: 403, endPoint x: 131, endPoint y: 185, distance: 218.0
click at [129, 403] on div at bounding box center [764, 392] width 1529 height 784
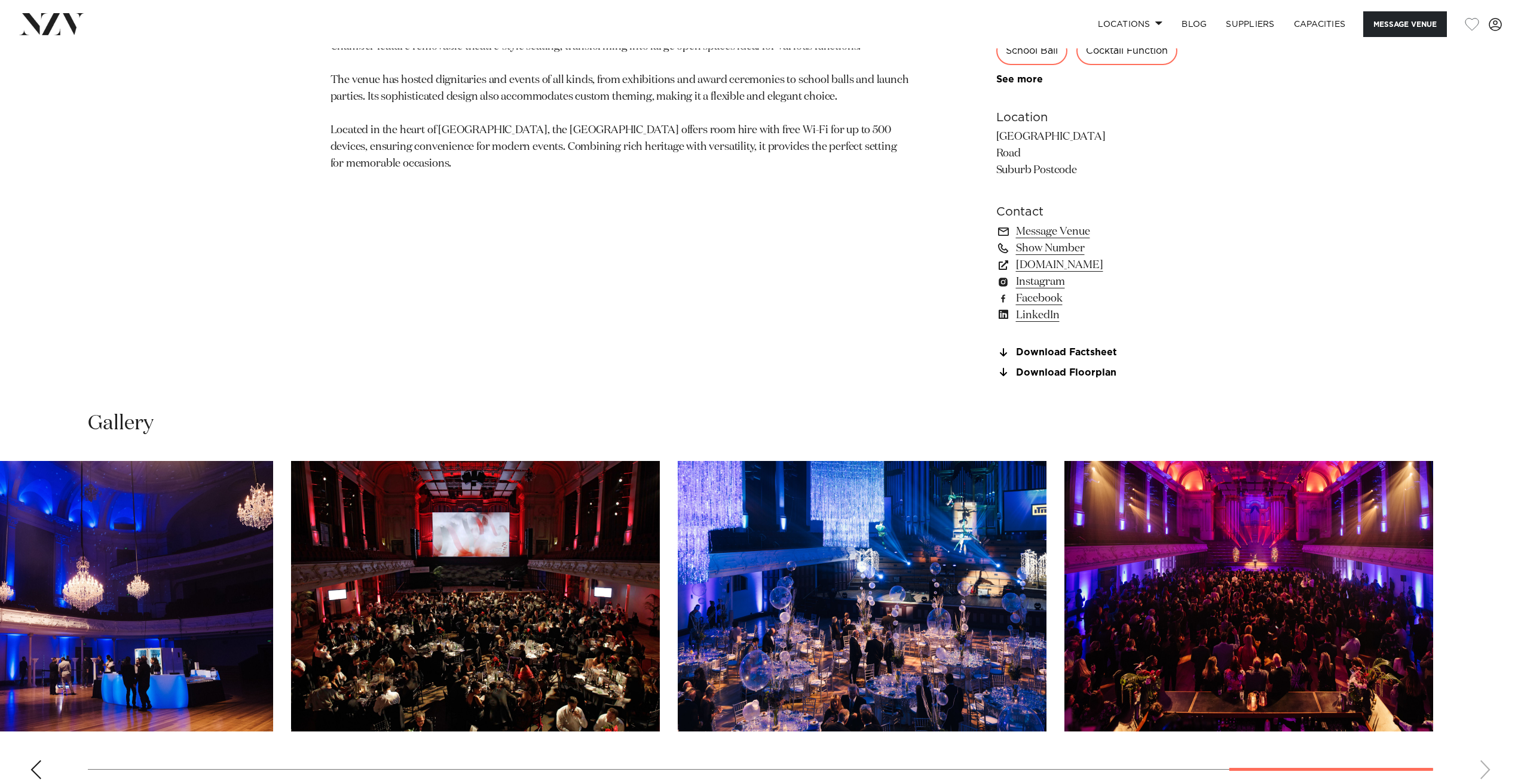
scroll to position [716, 0]
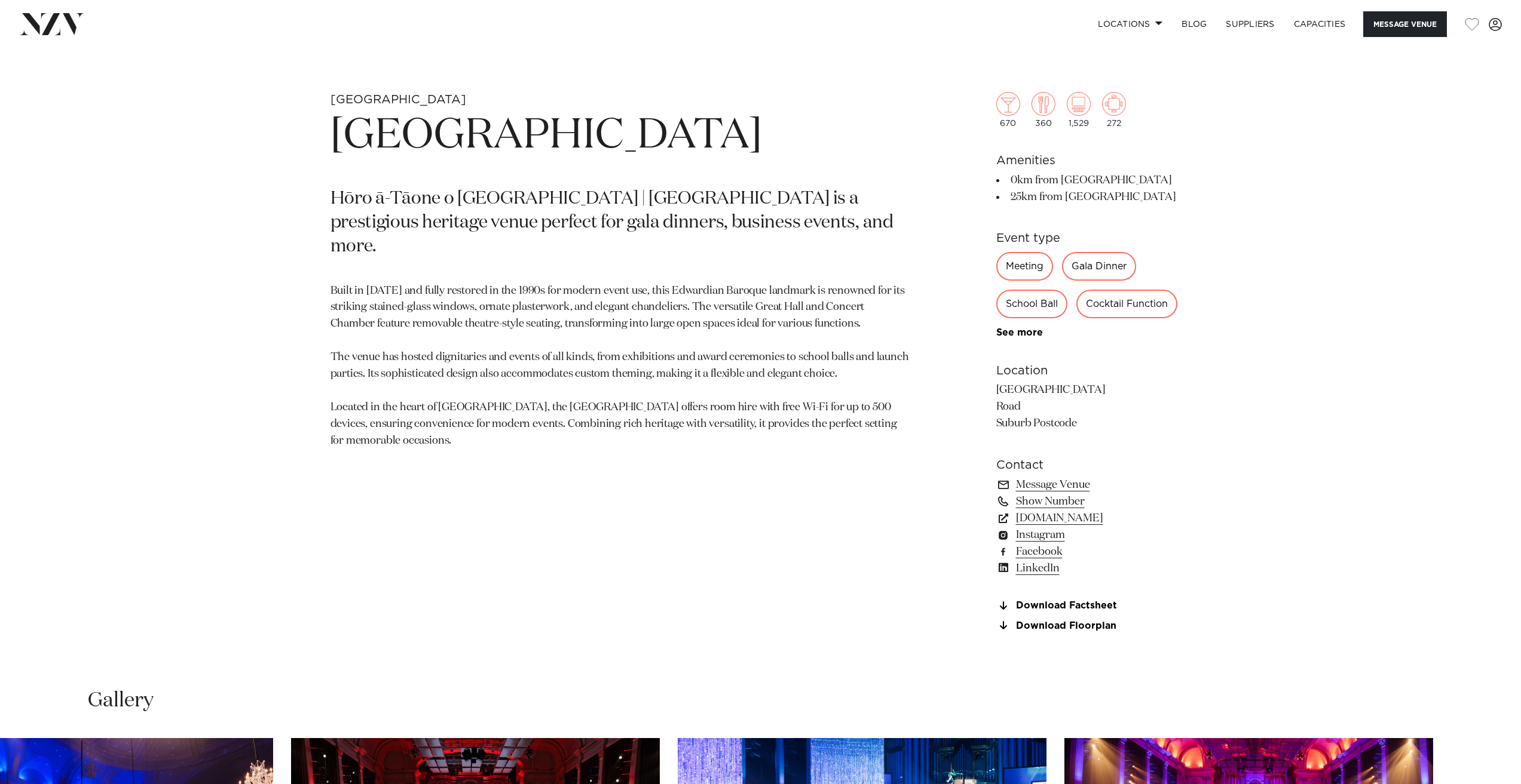
drag, startPoint x: 998, startPoint y: 391, endPoint x: 1030, endPoint y: 412, distance: 38.3
click at [1030, 412] on p "Auckland Town Hall Road Suburb Postcode" at bounding box center [1093, 407] width 195 height 50
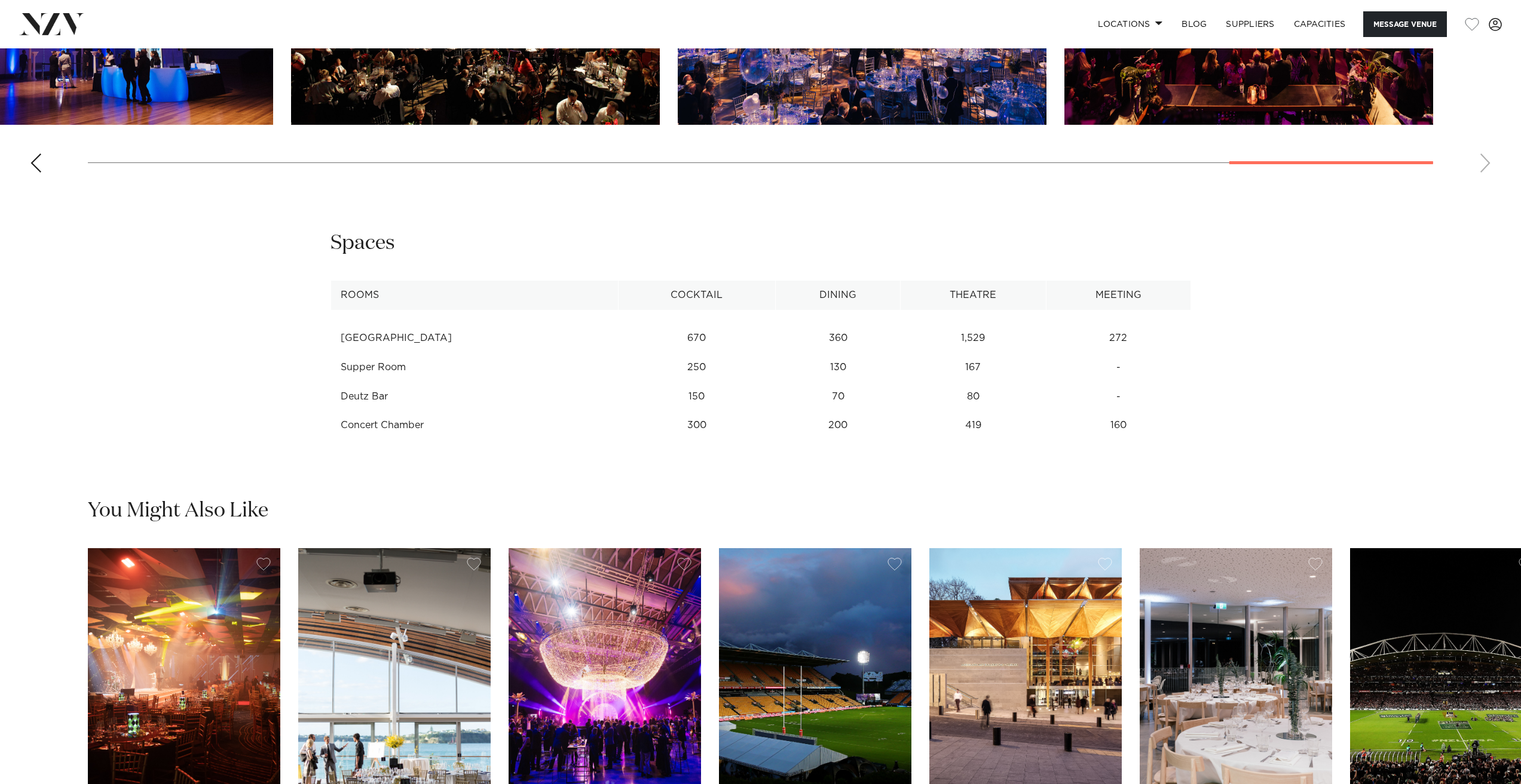
scroll to position [1612, 0]
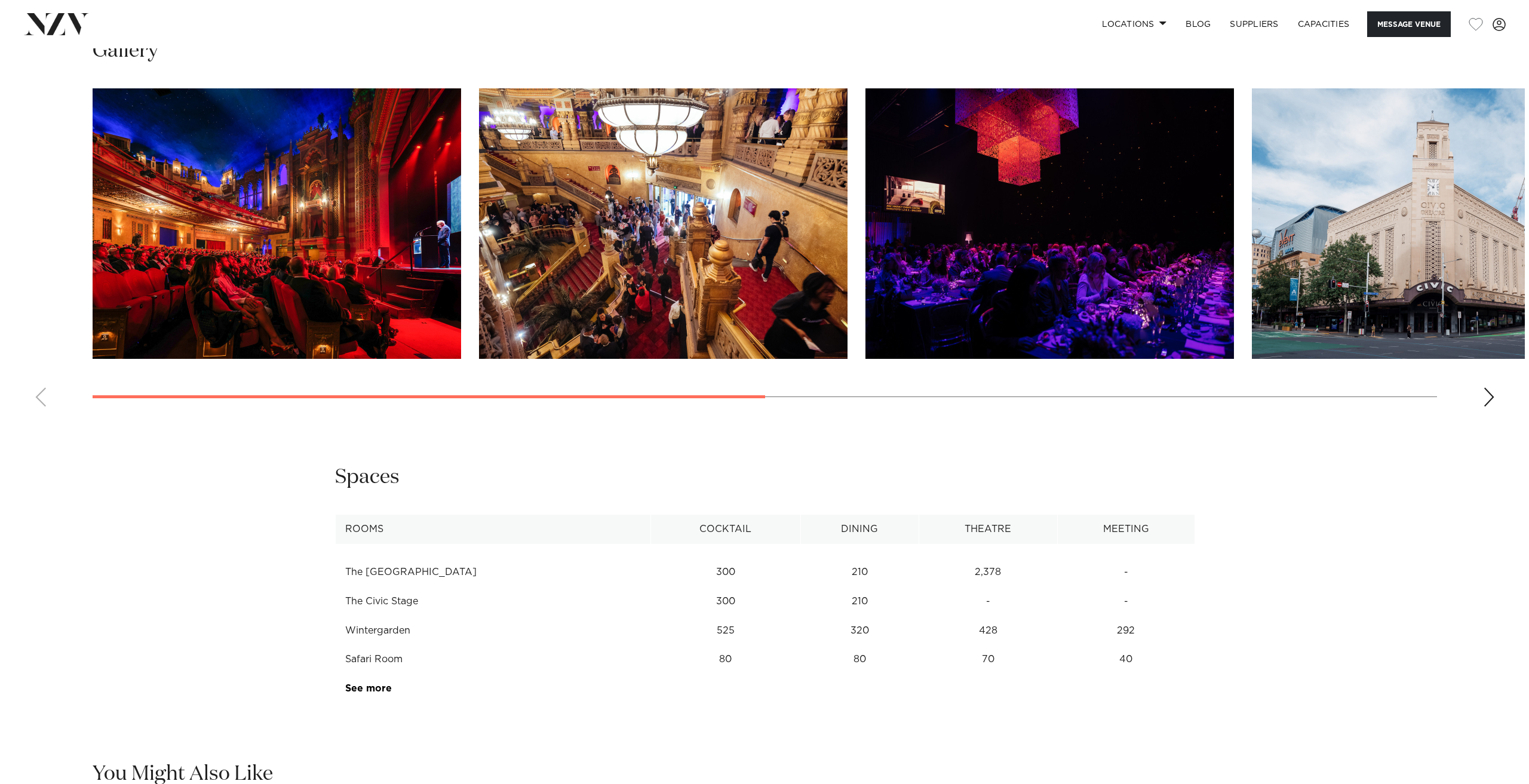
scroll to position [1433, 0]
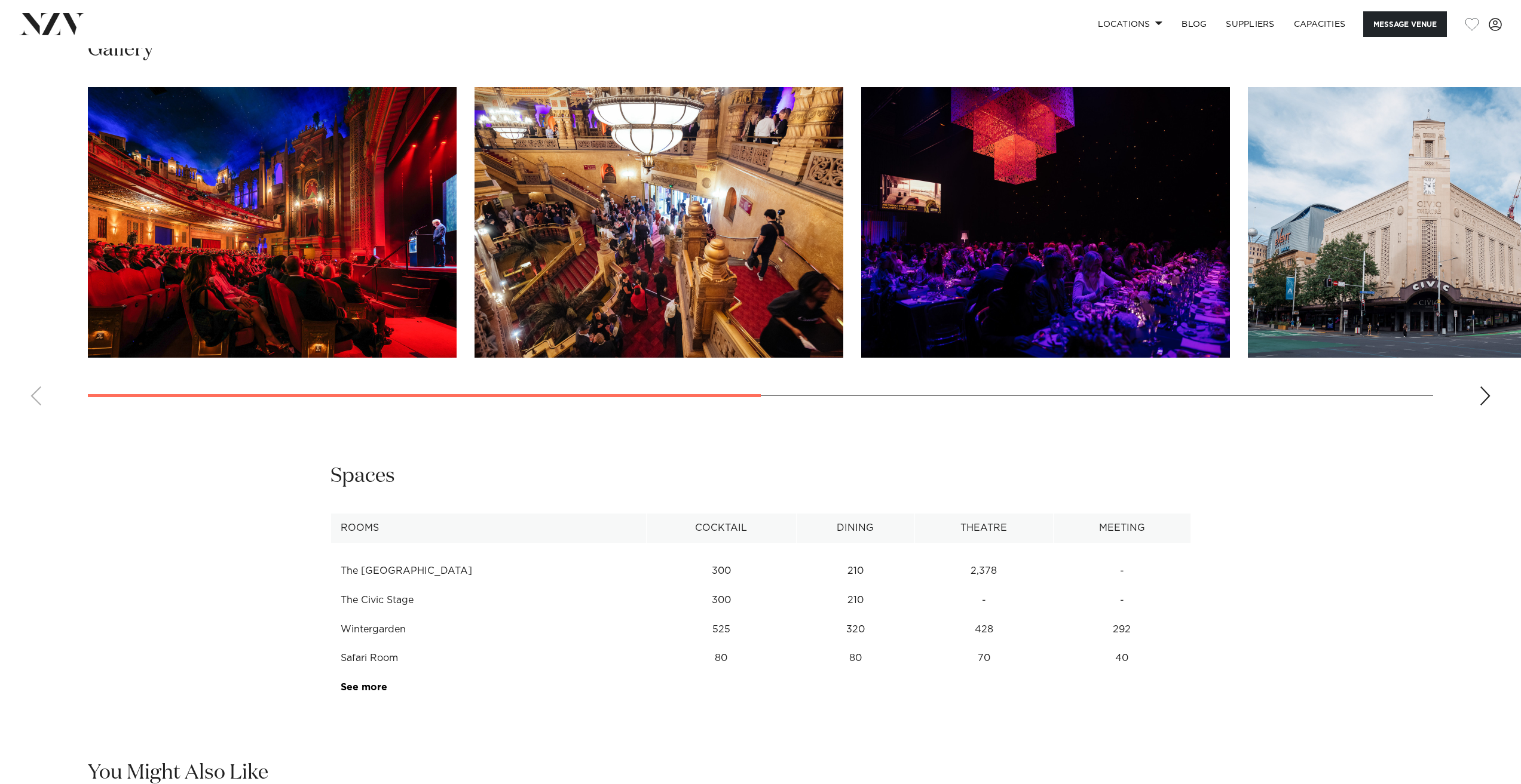
click at [988, 322] on img "3 / 7" at bounding box center [1046, 223] width 369 height 271
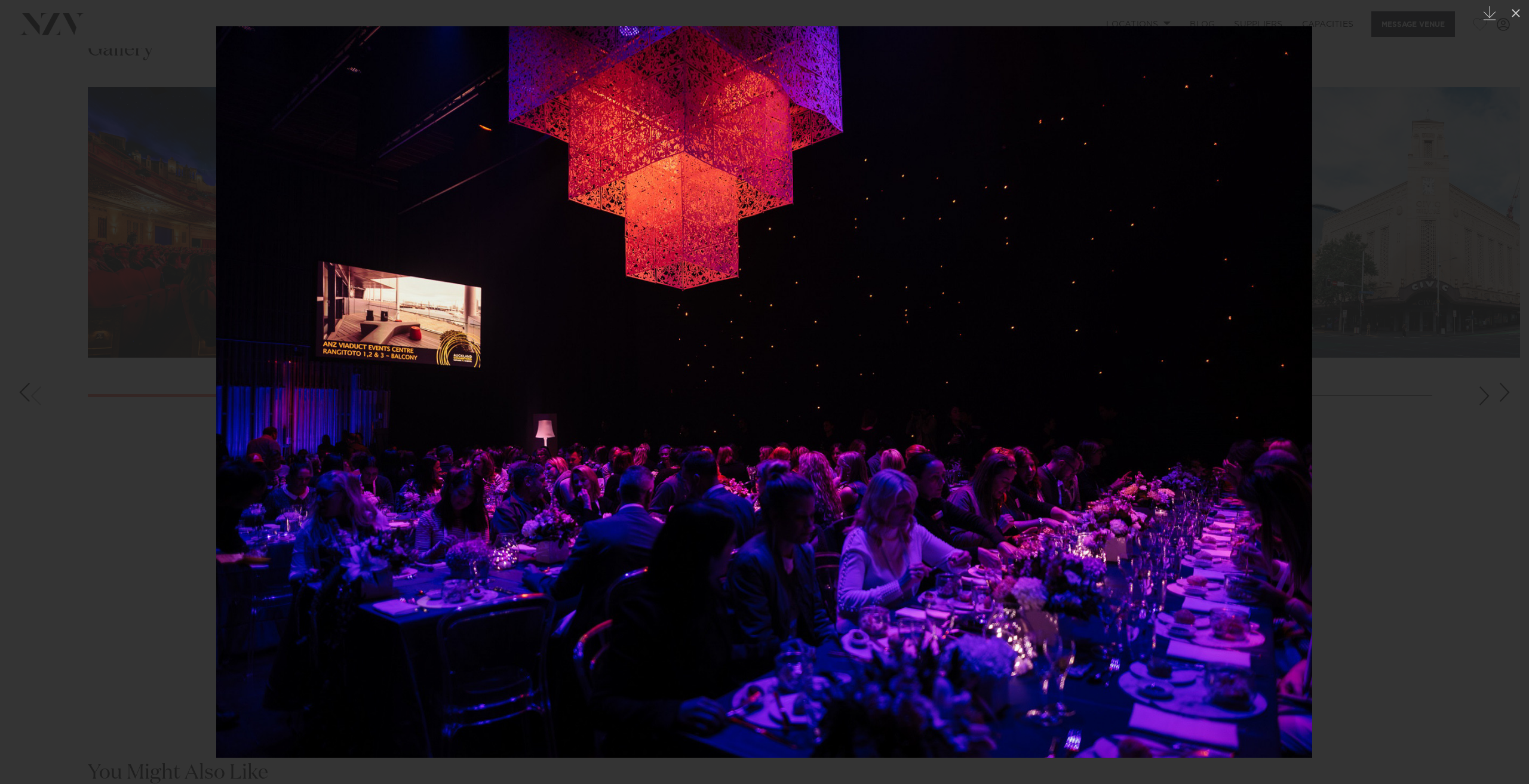
click at [213, 506] on div at bounding box center [764, 392] width 1529 height 784
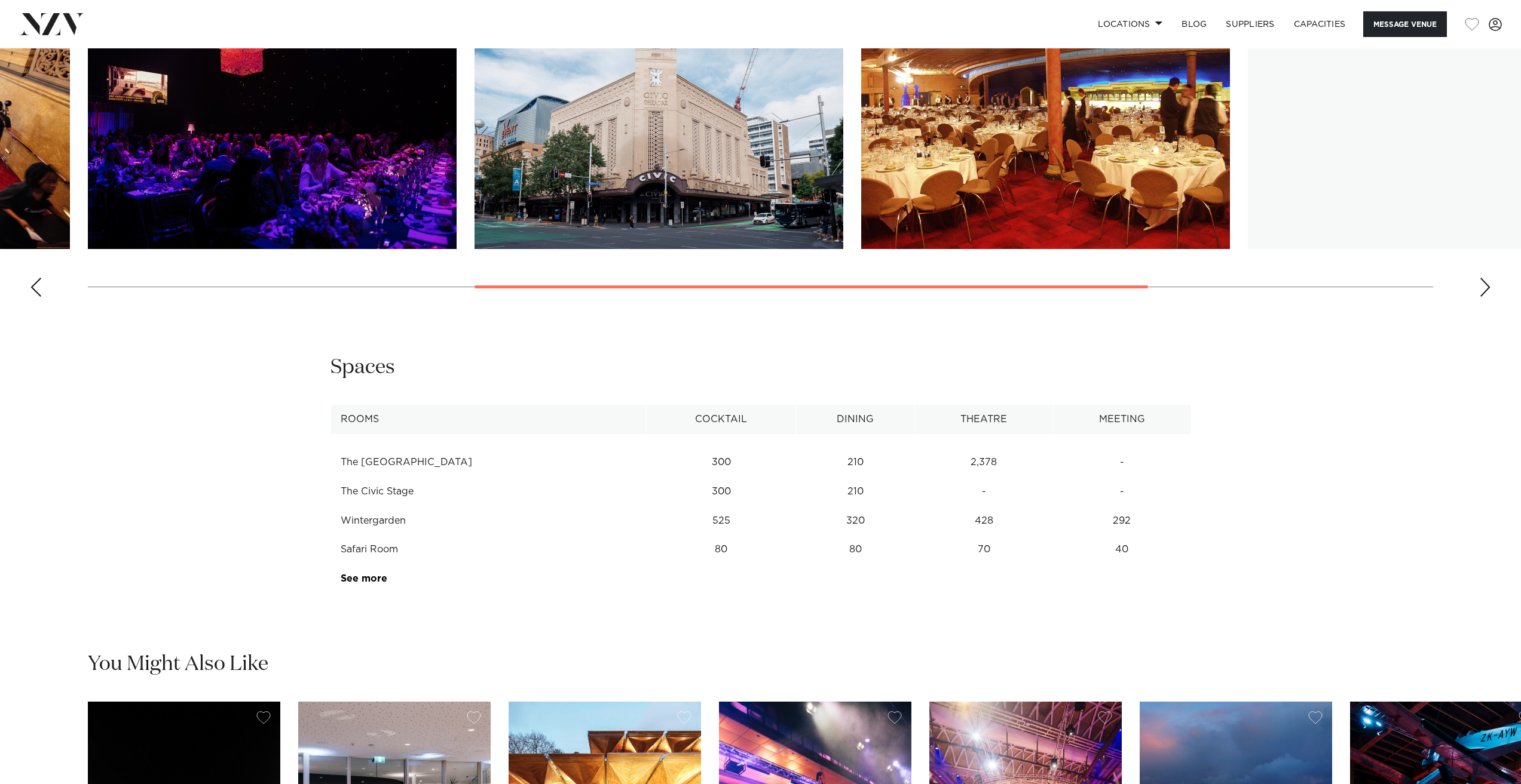
scroll to position [1552, 0]
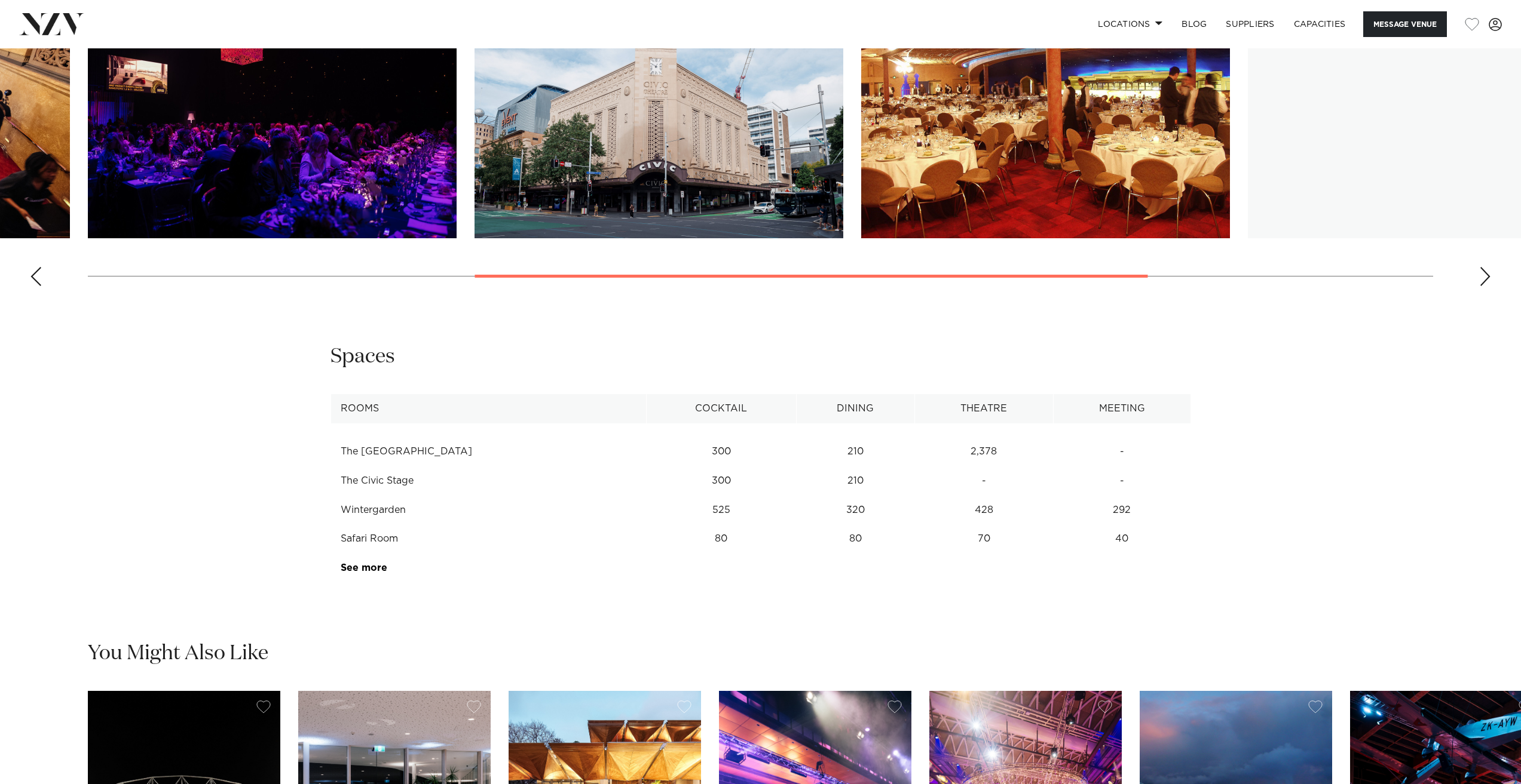
click at [396, 525] on td "Wintergarden" at bounding box center [487, 510] width 315 height 30
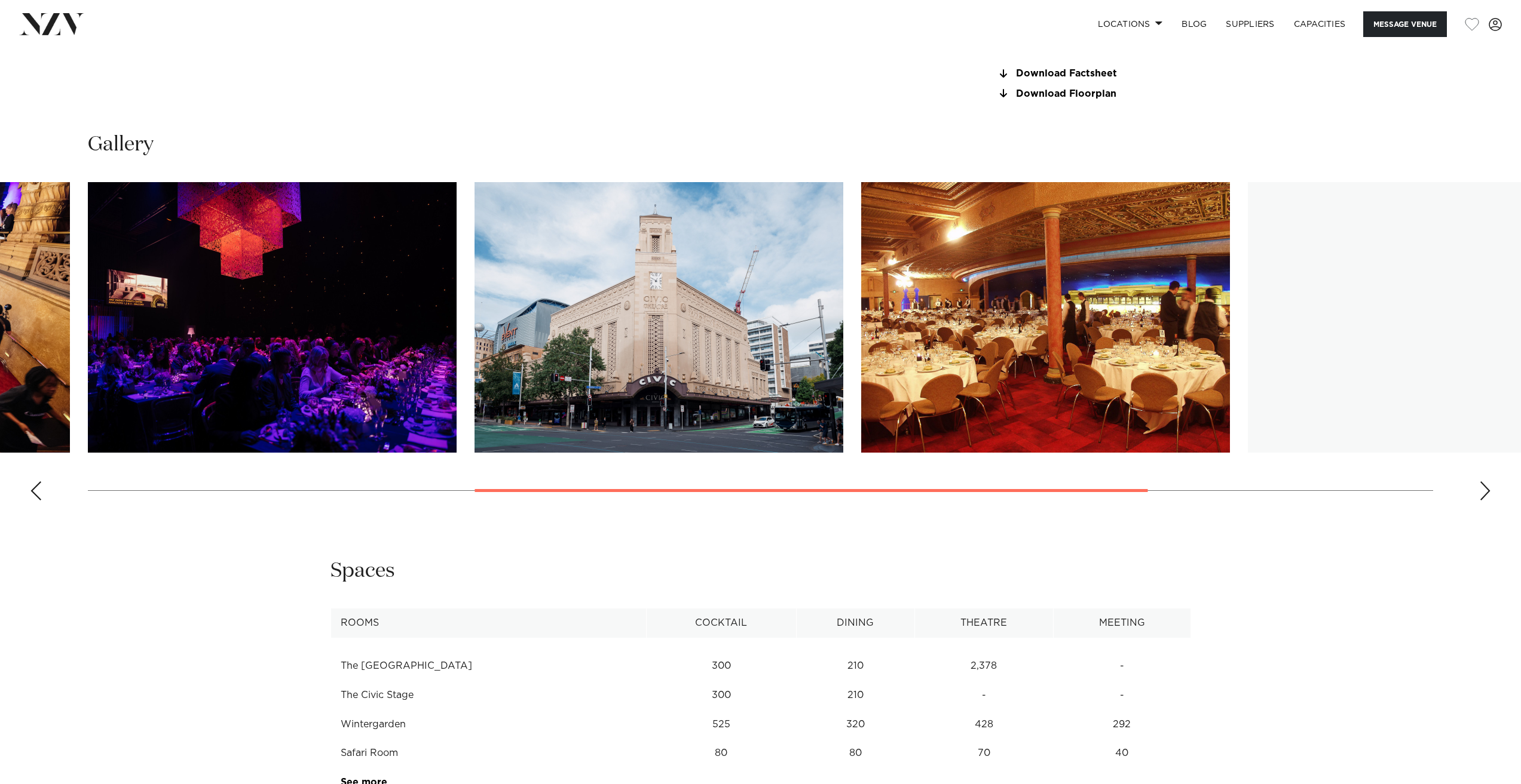
scroll to position [1313, 0]
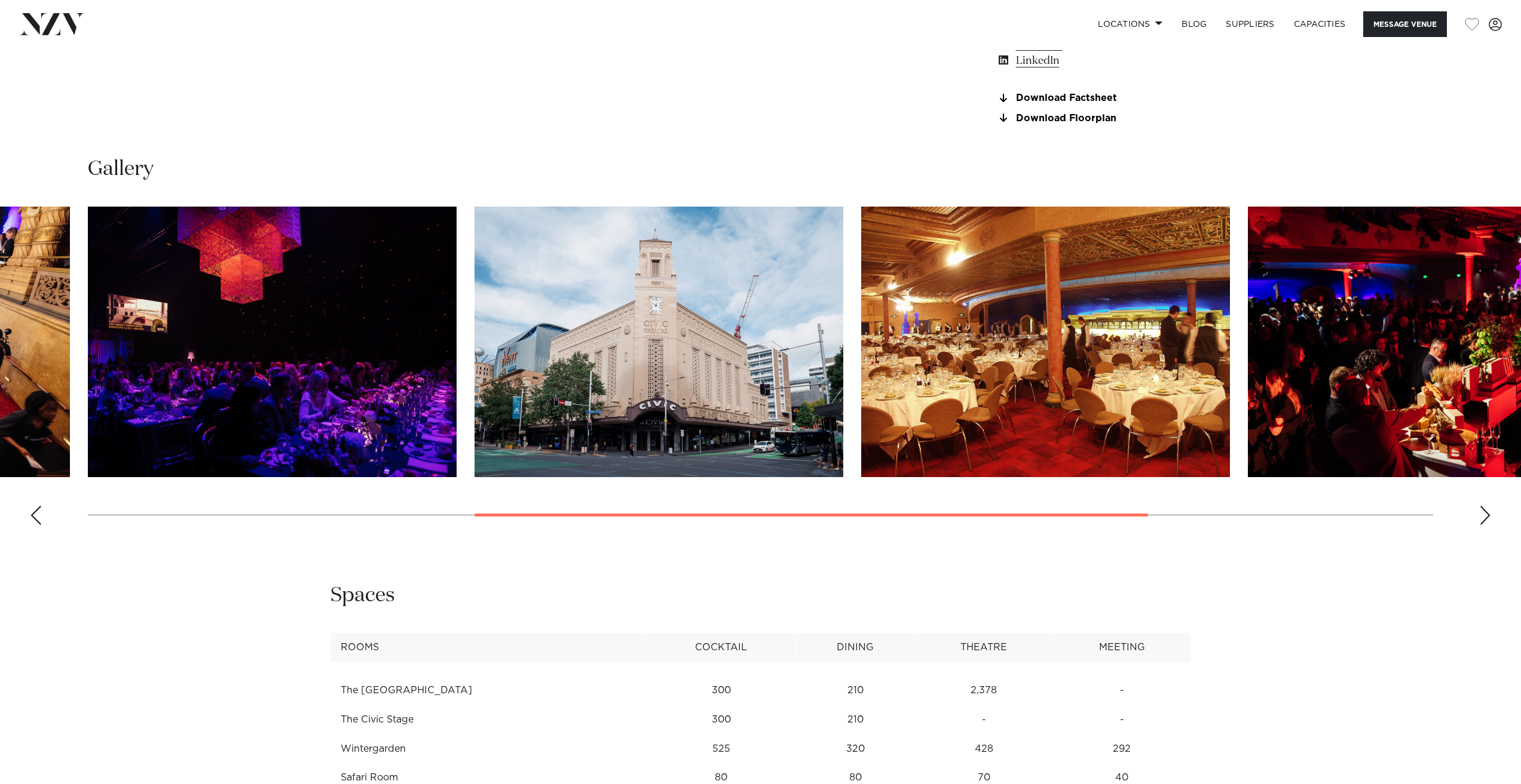
click at [944, 438] on img "5 / 7" at bounding box center [1046, 342] width 369 height 271
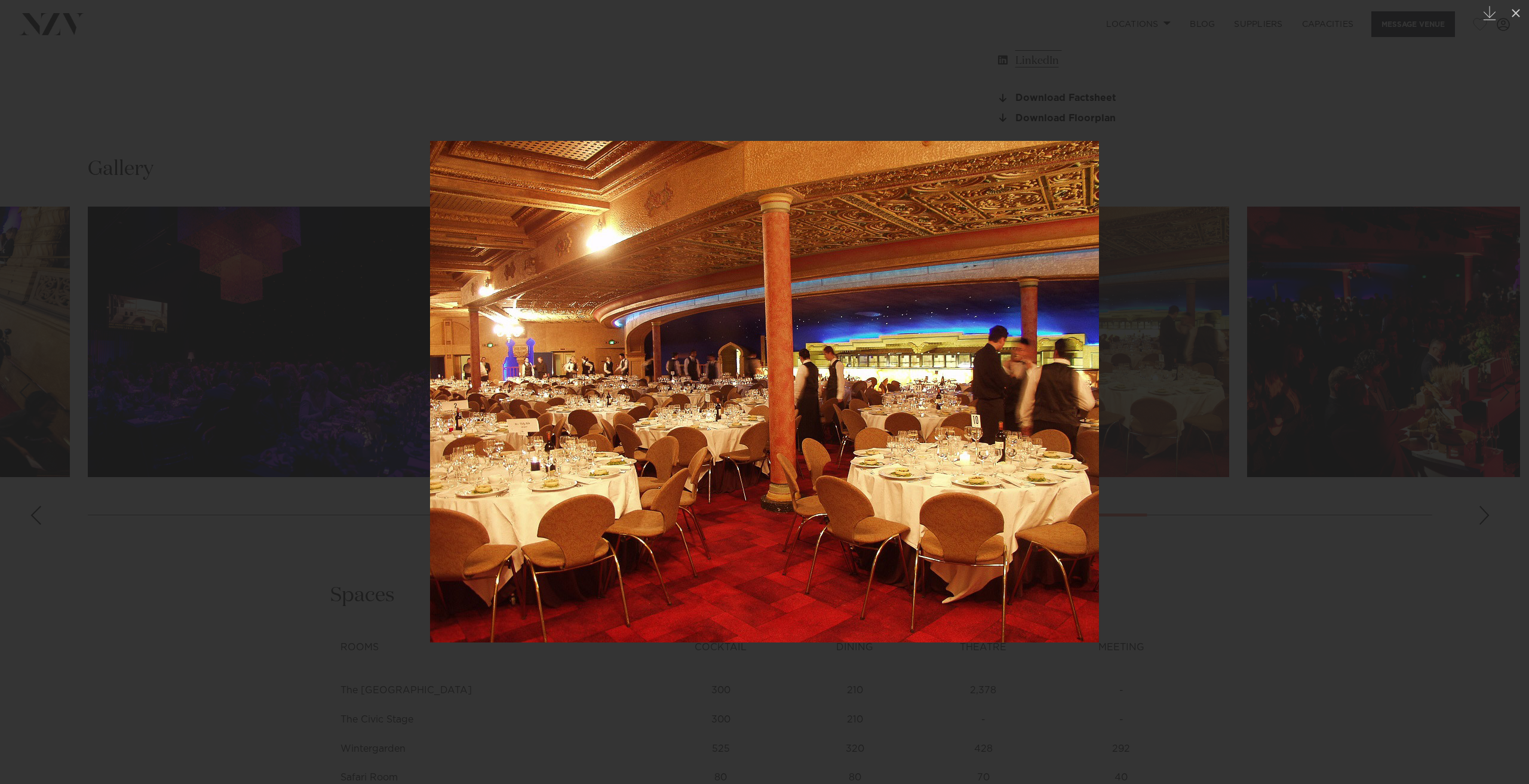
click at [1348, 576] on div at bounding box center [764, 392] width 1529 height 784
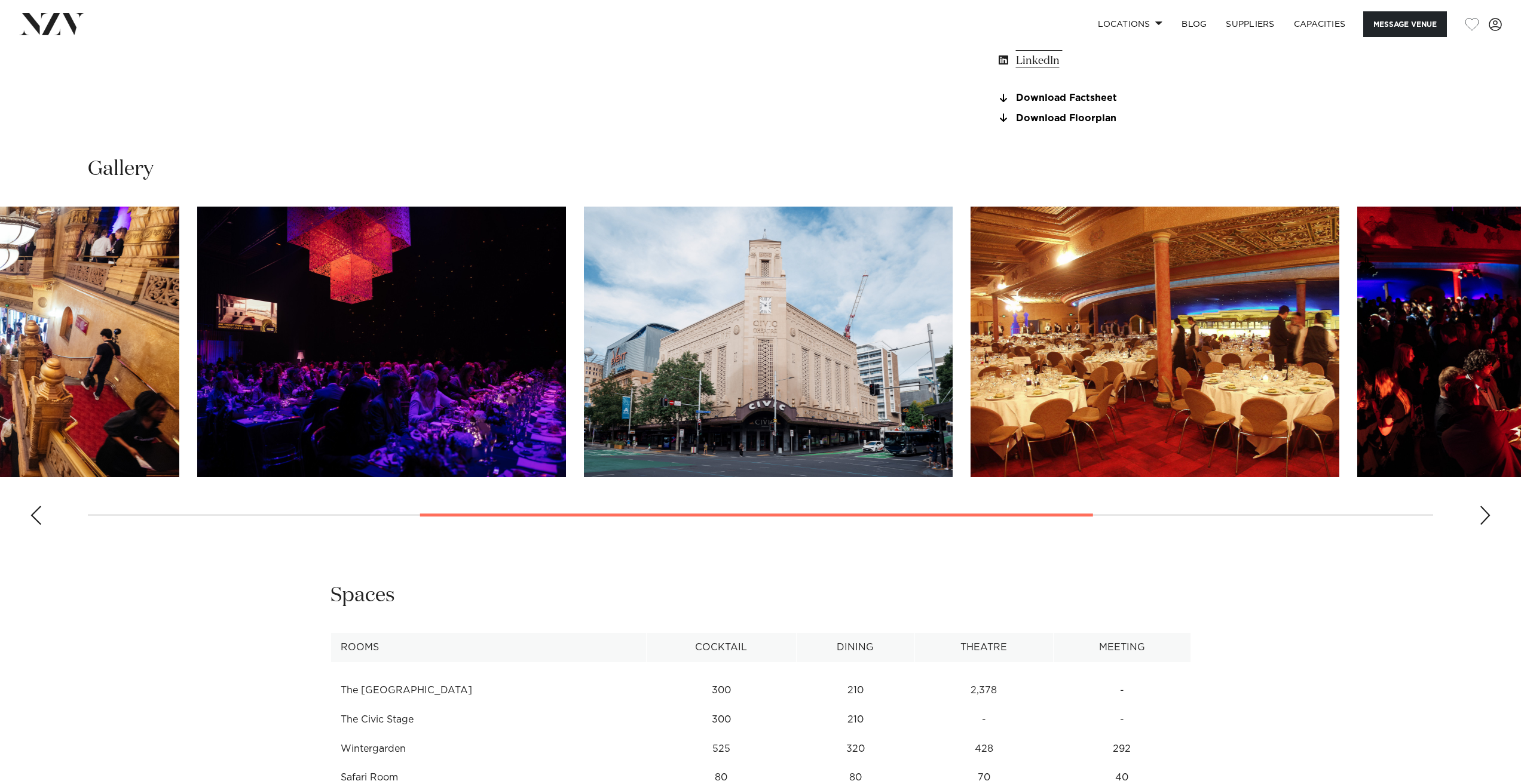
click at [638, 525] on swiper-container at bounding box center [760, 370] width 1521 height 328
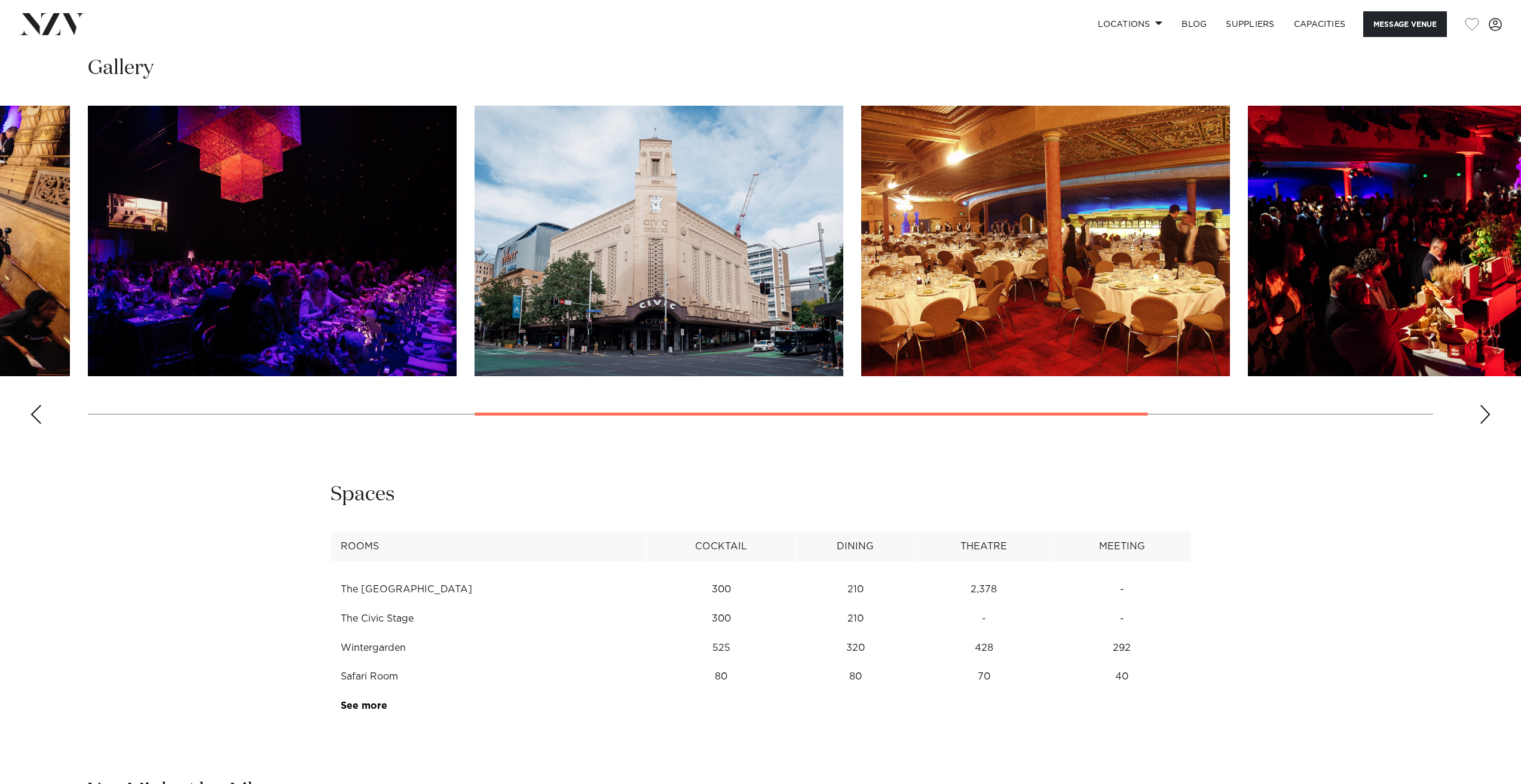
scroll to position [1672, 0]
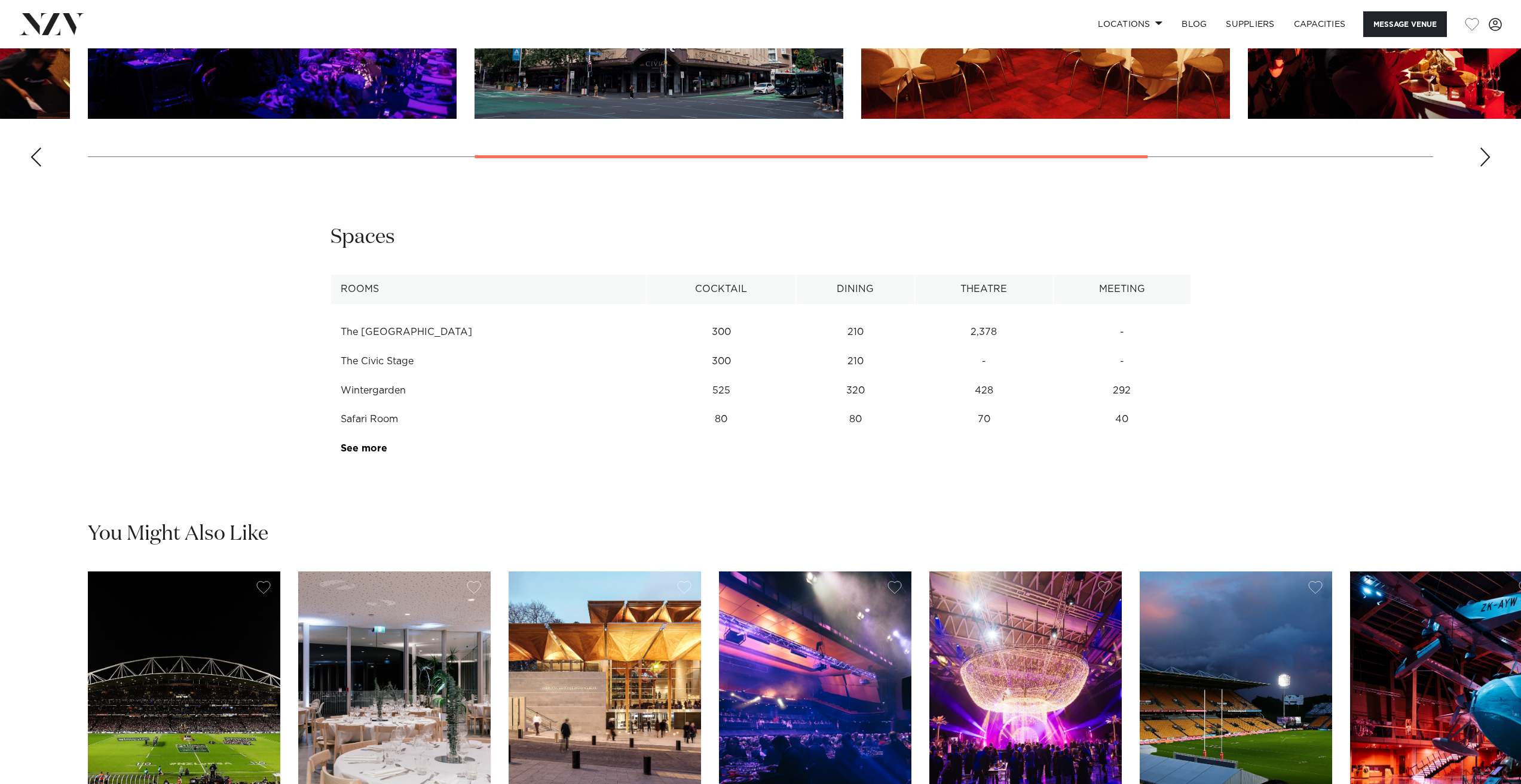
click at [657, 347] on td "525" at bounding box center [721, 333] width 150 height 30
click at [661, 347] on td "525" at bounding box center [721, 333] width 150 height 30
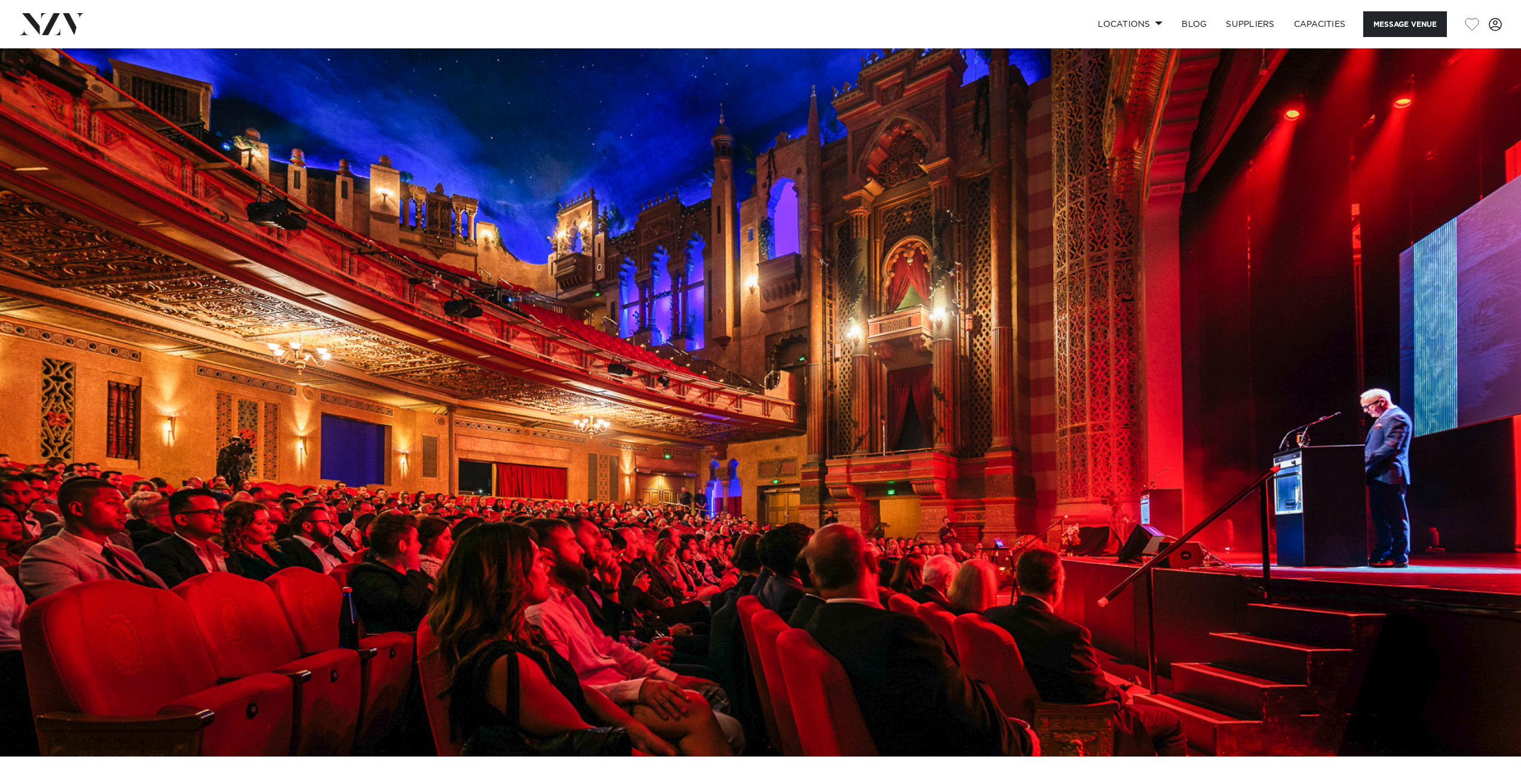
scroll to position [0, 0]
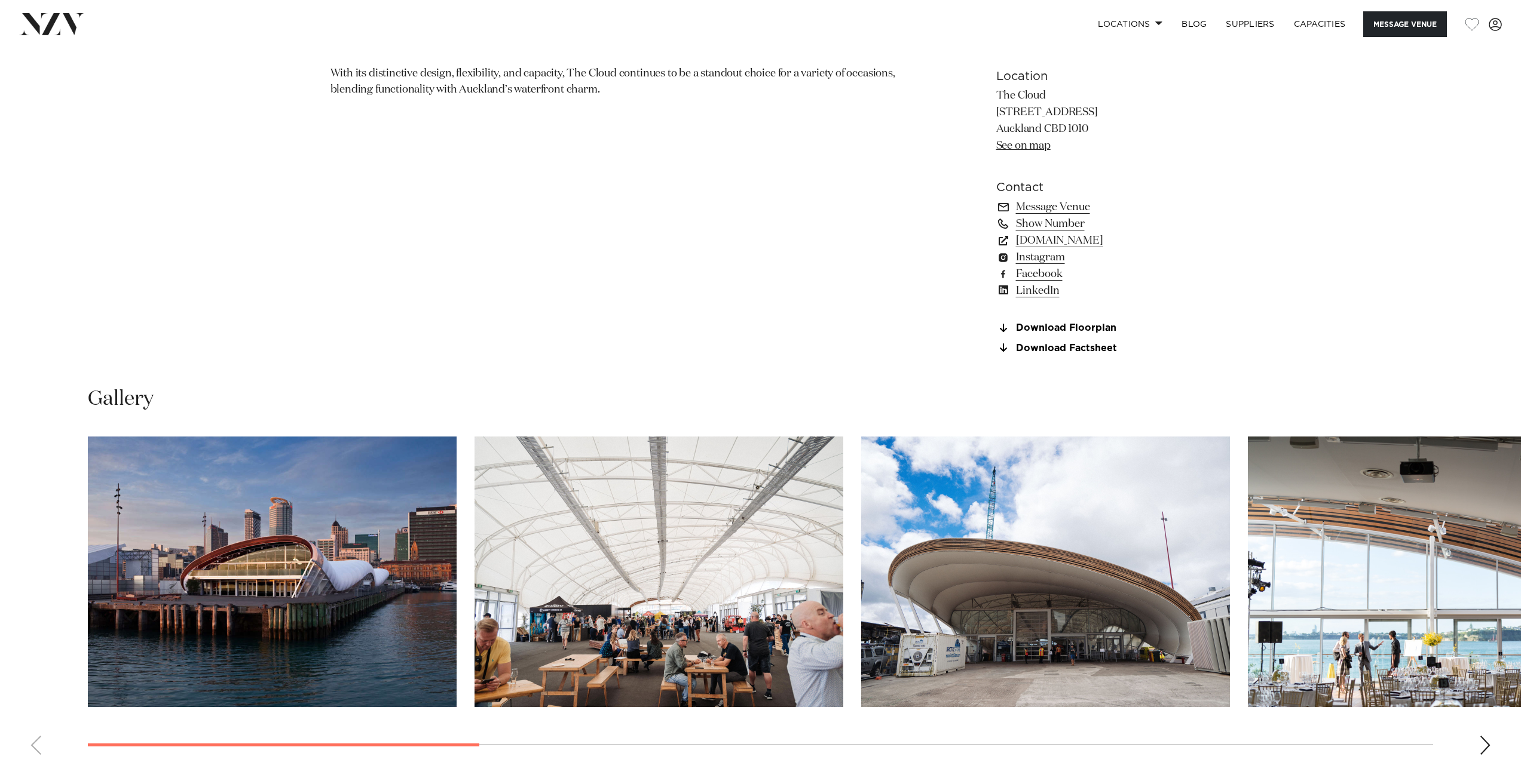
scroll to position [1313, 0]
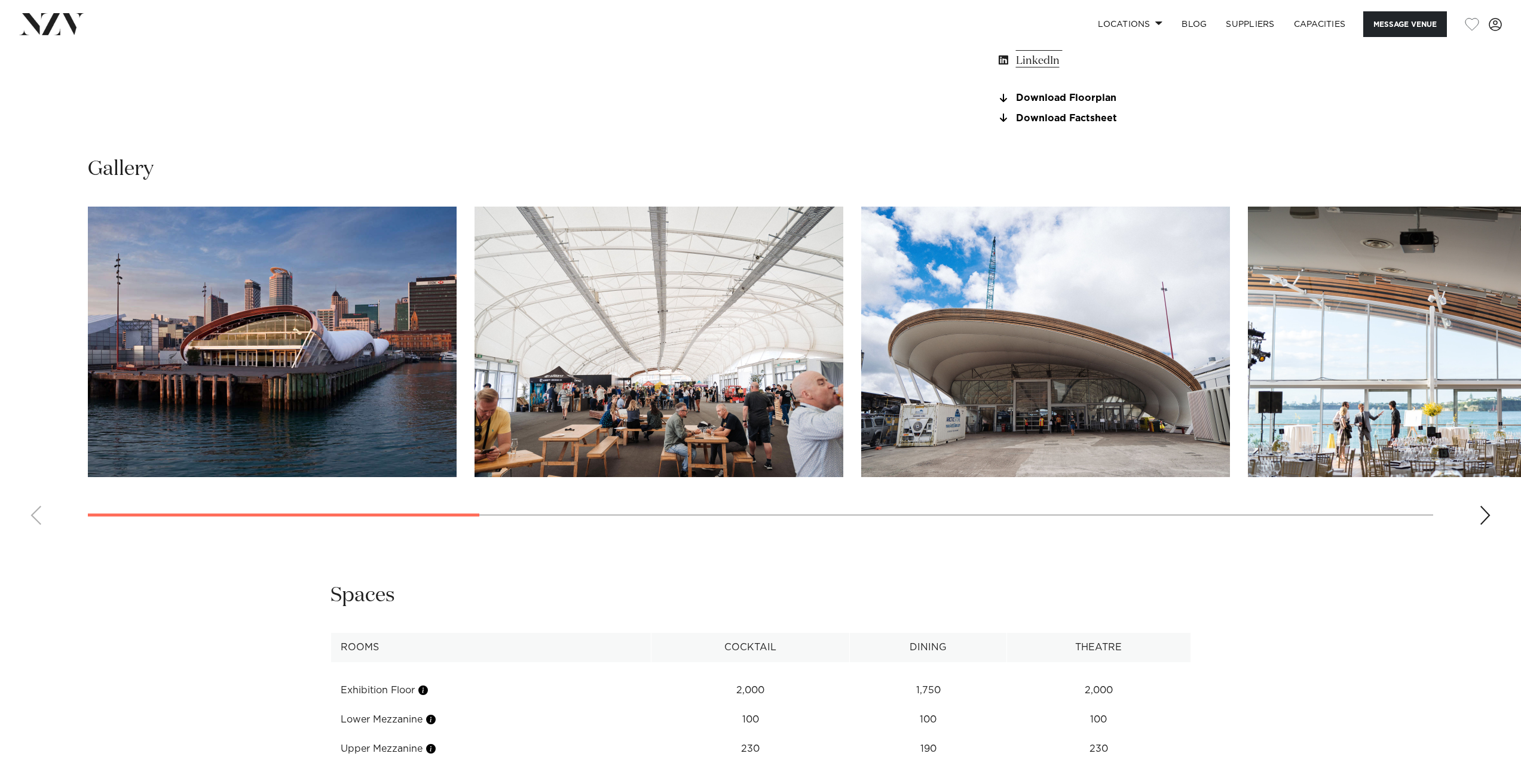
click at [577, 369] on img "2 / 12" at bounding box center [659, 342] width 369 height 271
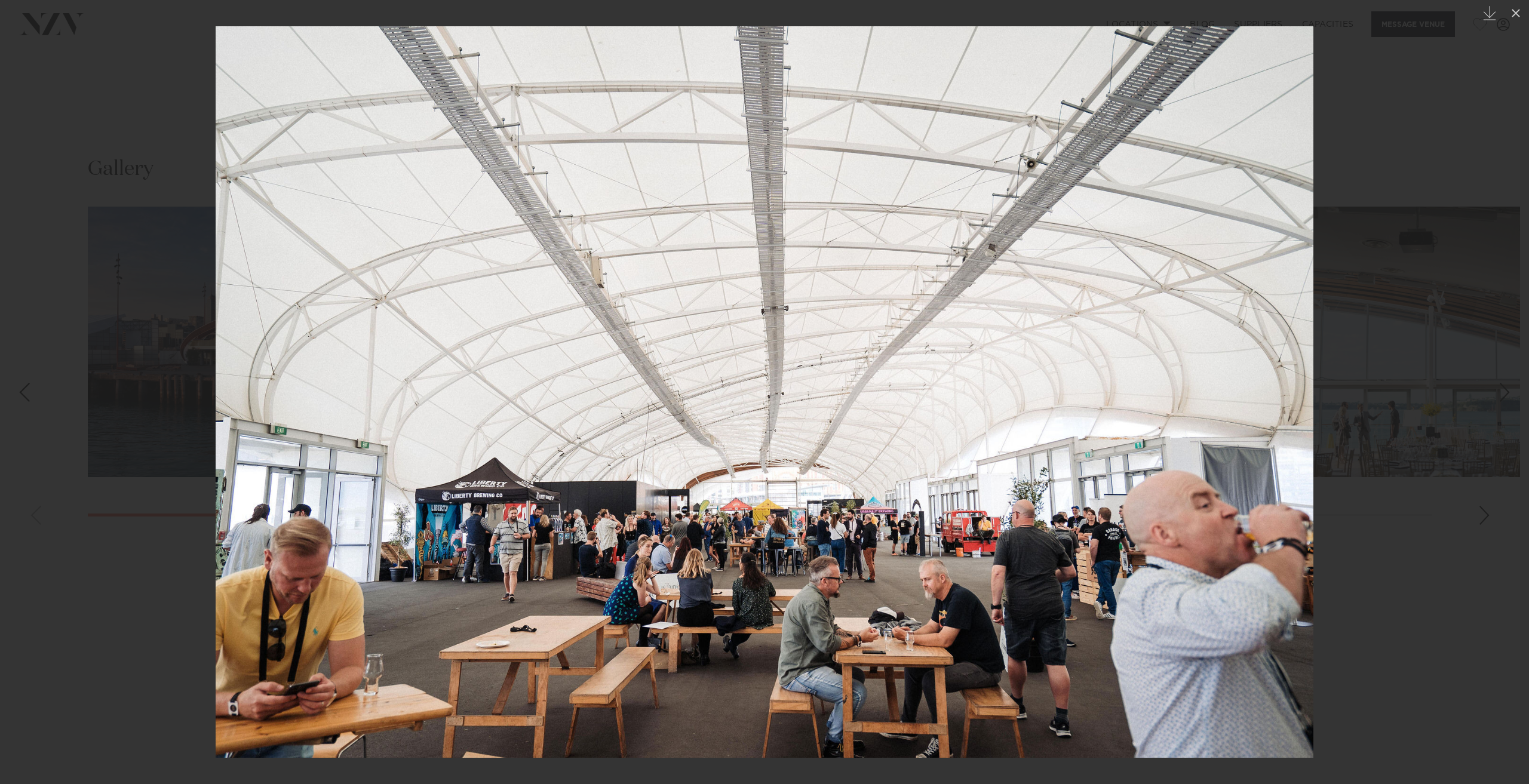
click at [182, 88] on div at bounding box center [764, 392] width 1529 height 784
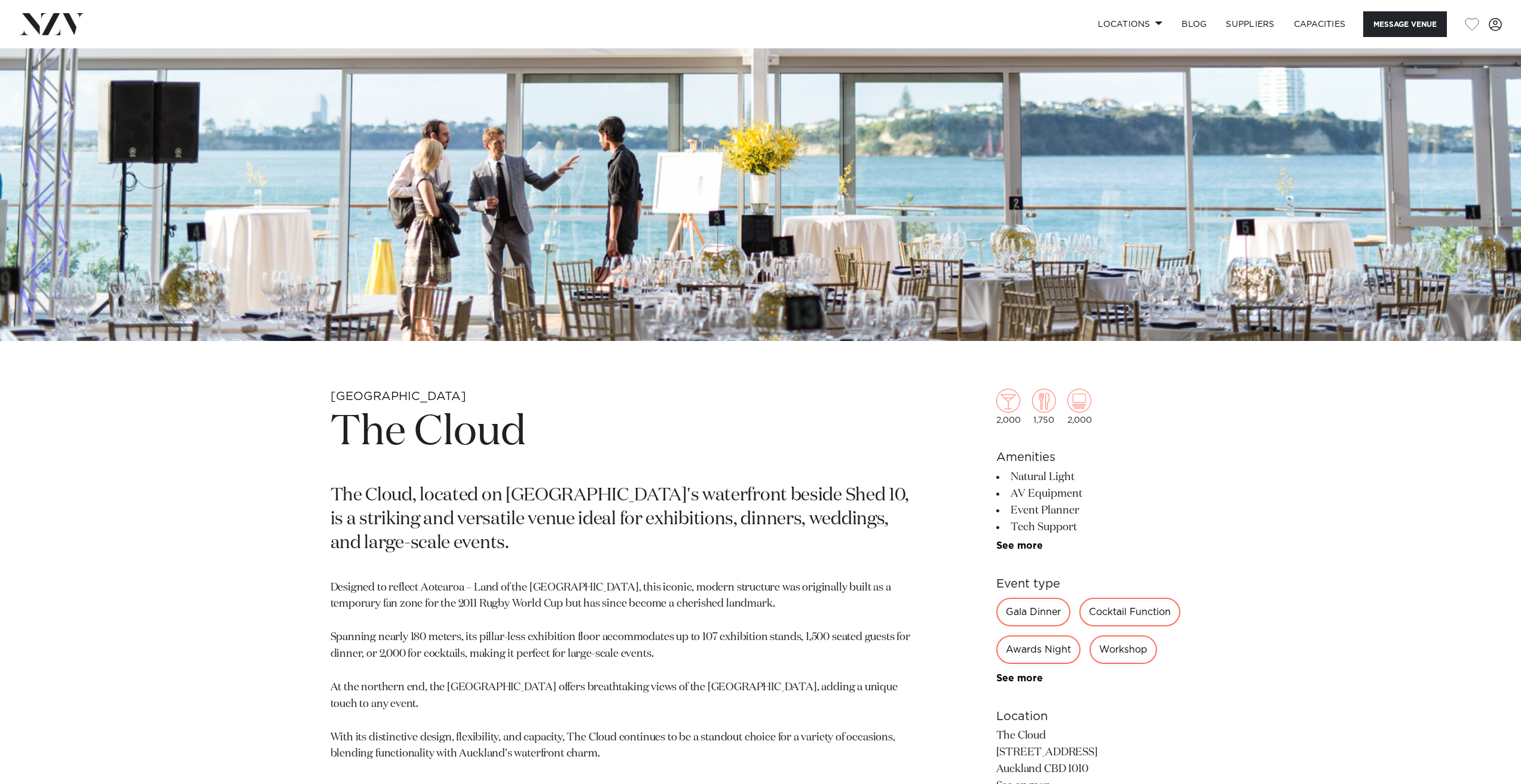
scroll to position [418, 0]
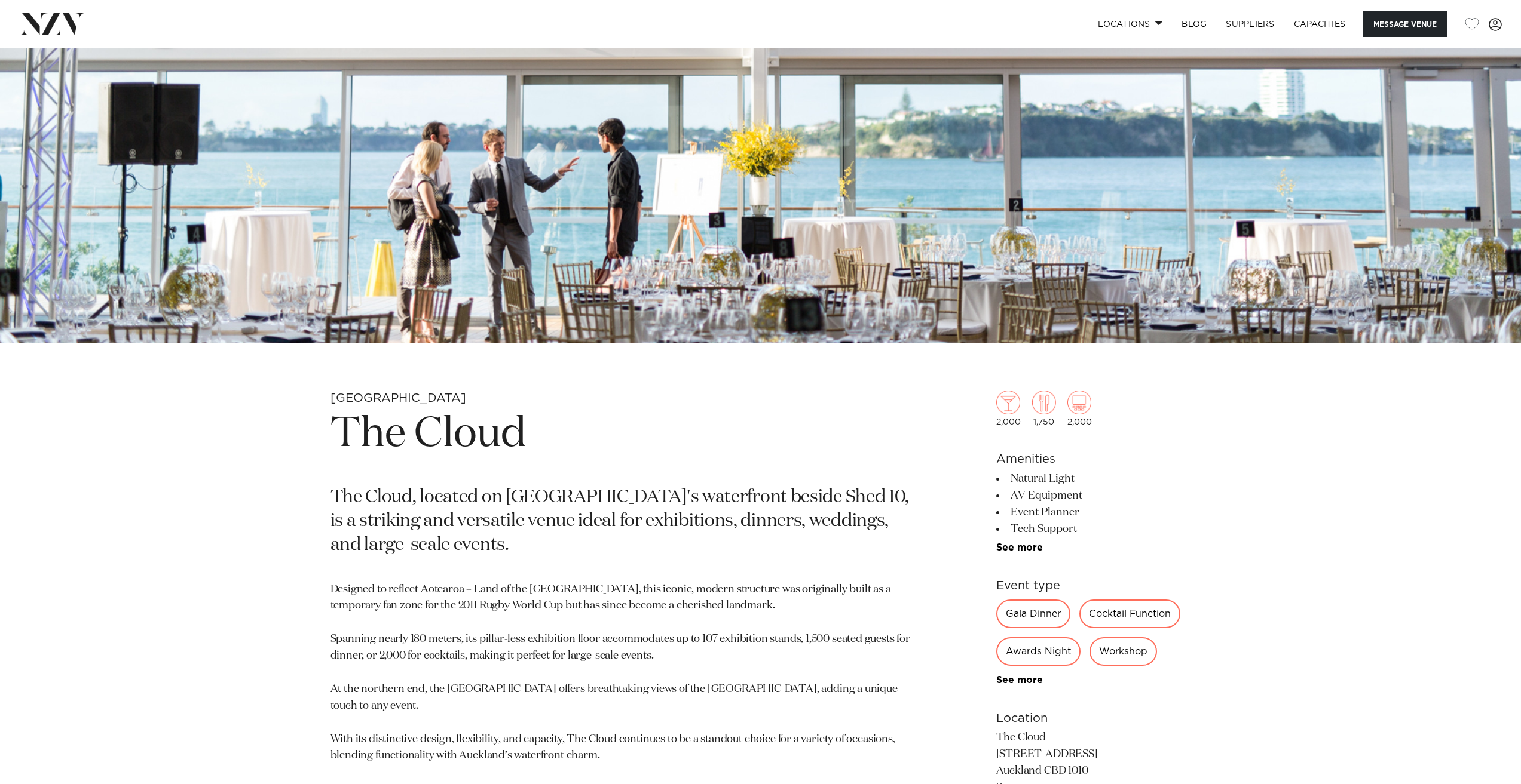
click at [467, 422] on h1 "The Cloud" at bounding box center [620, 435] width 581 height 55
copy section "The Cloud"
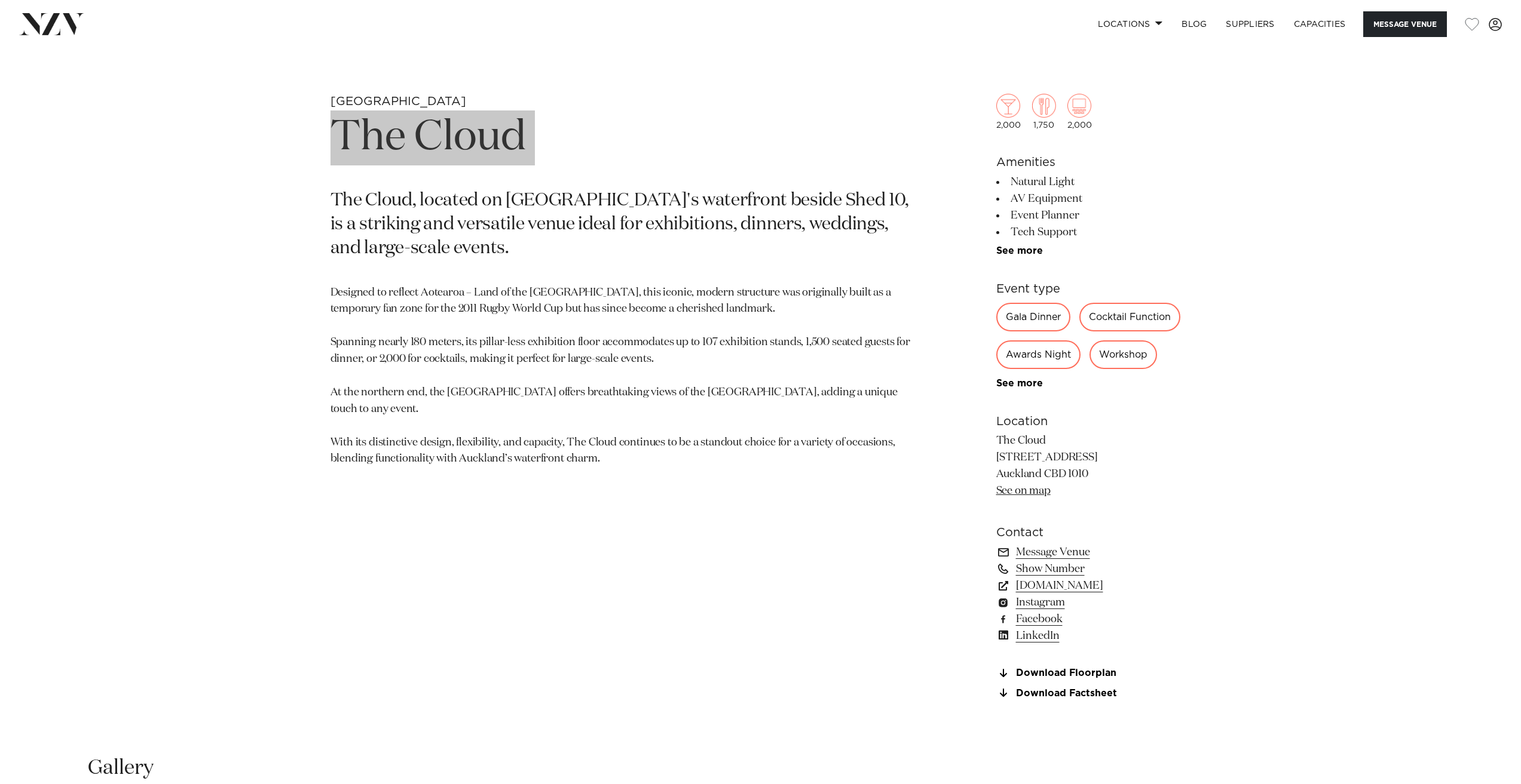
scroll to position [716, 0]
click at [1037, 586] on link "www.aucklandconventions.co.nz" at bounding box center [1093, 584] width 195 height 17
click at [542, 283] on p "Designed to reflect Aotearoa – Land of the Long White Cloud, this iconic, moder…" at bounding box center [620, 374] width 581 height 183
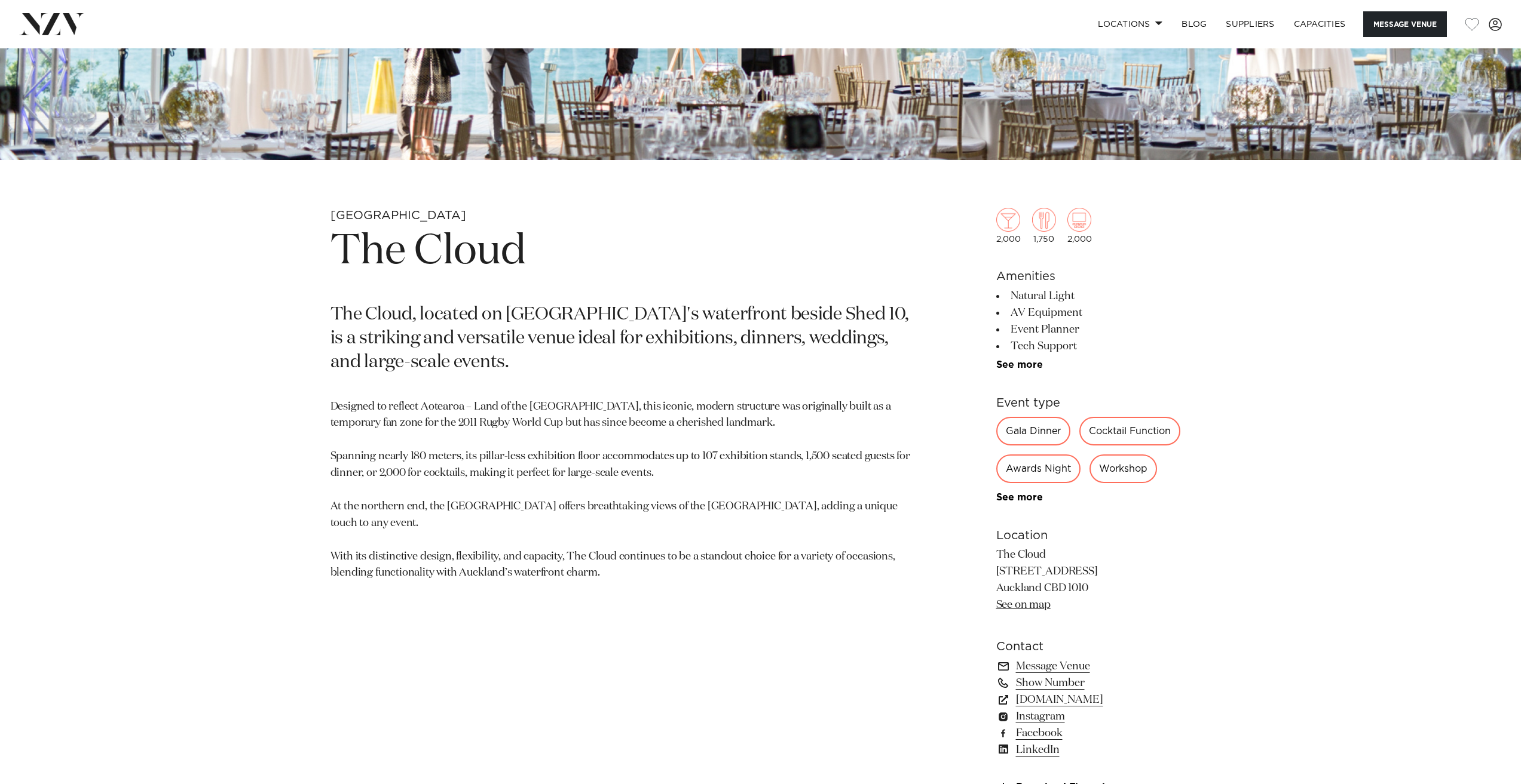
scroll to position [597, 0]
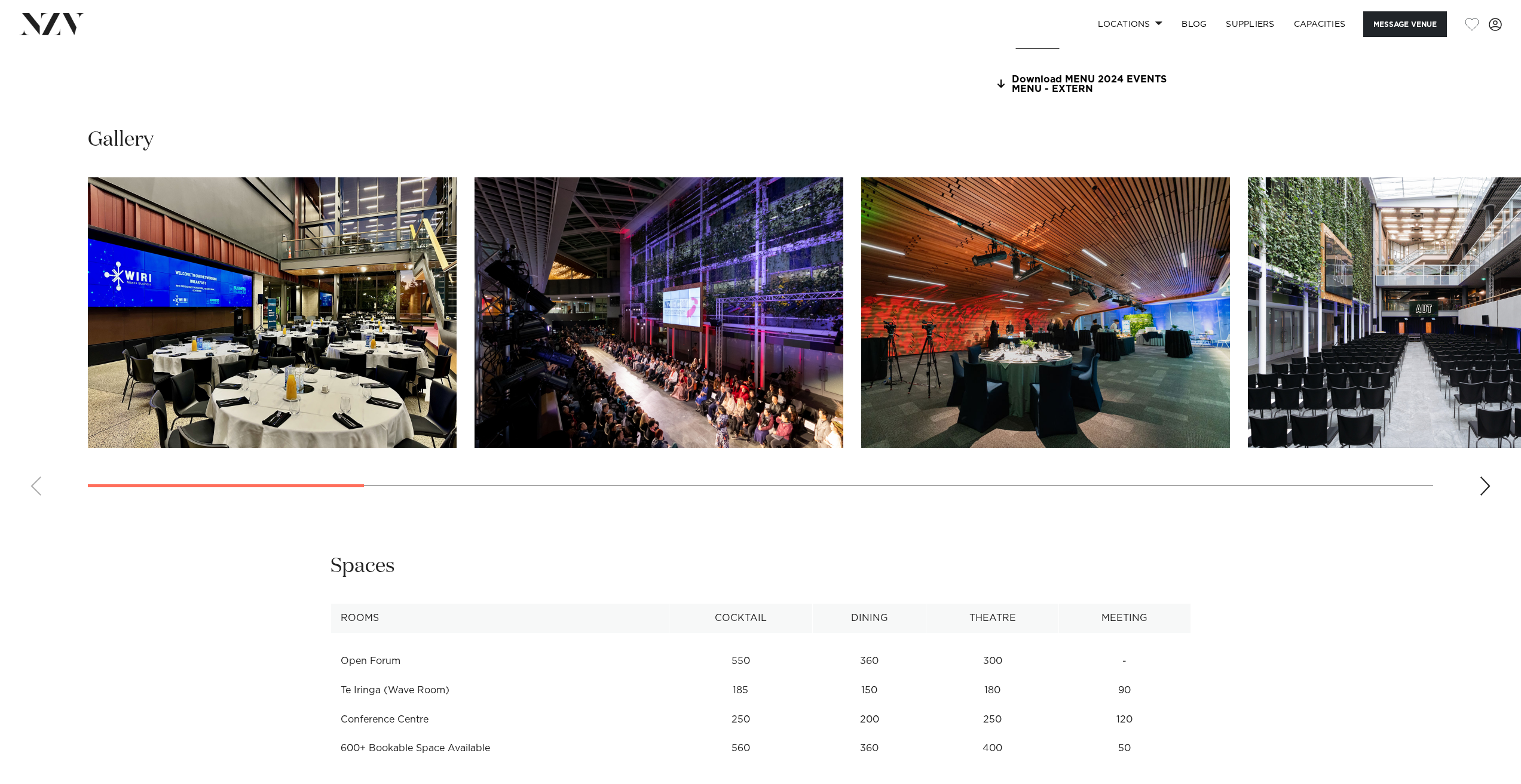
scroll to position [1313, 0]
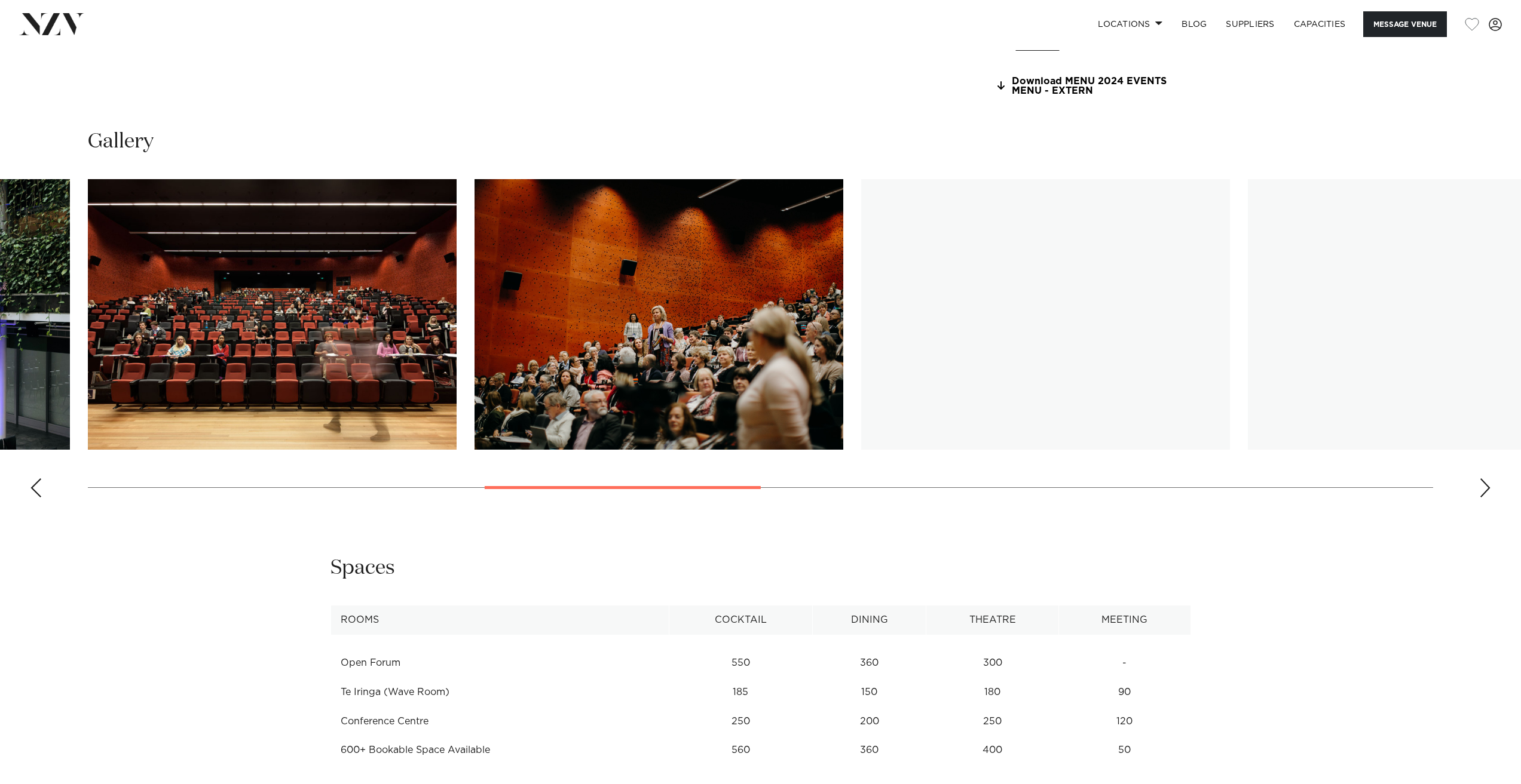
click at [664, 495] on swiper-container at bounding box center [760, 343] width 1521 height 328
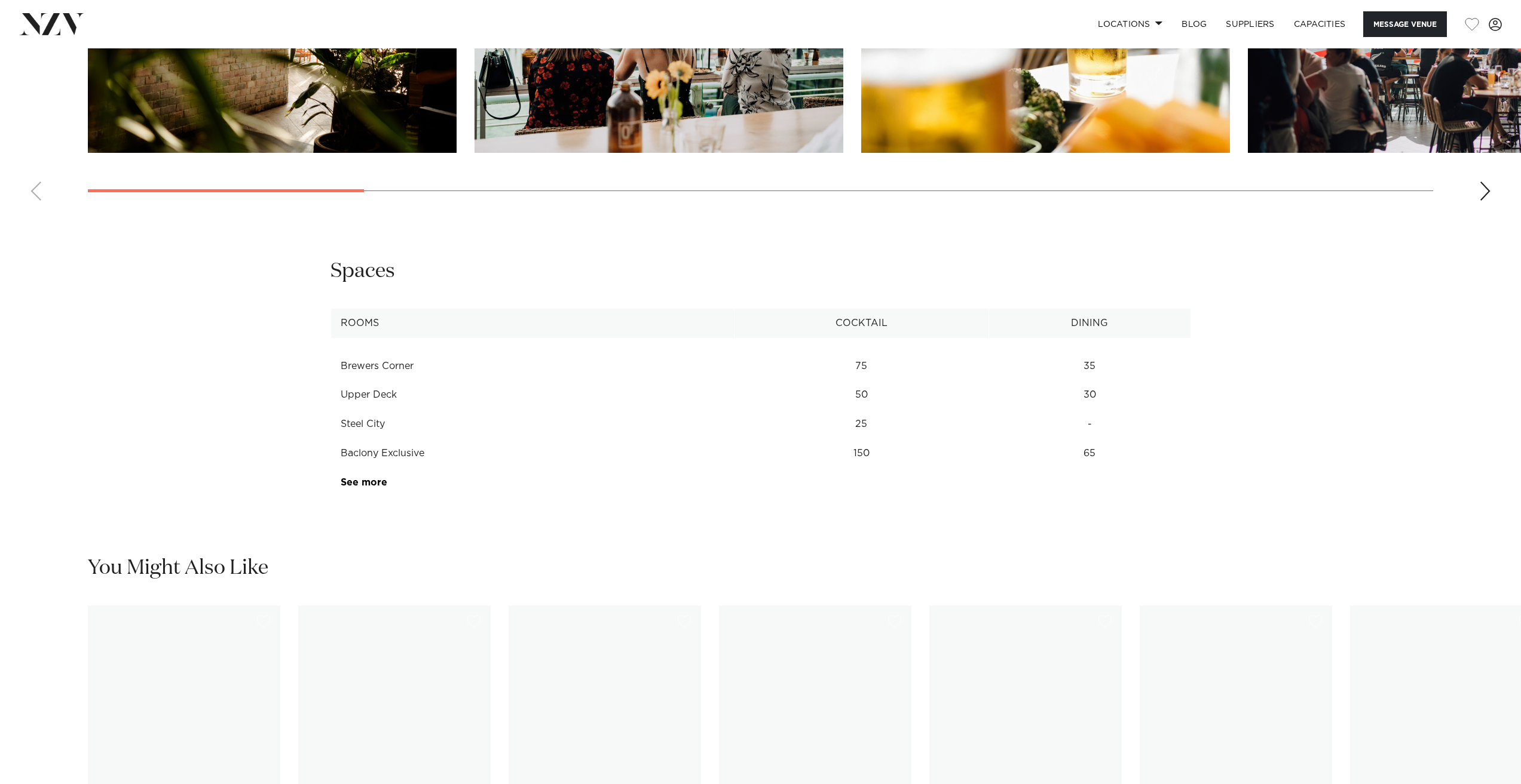
scroll to position [1612, 0]
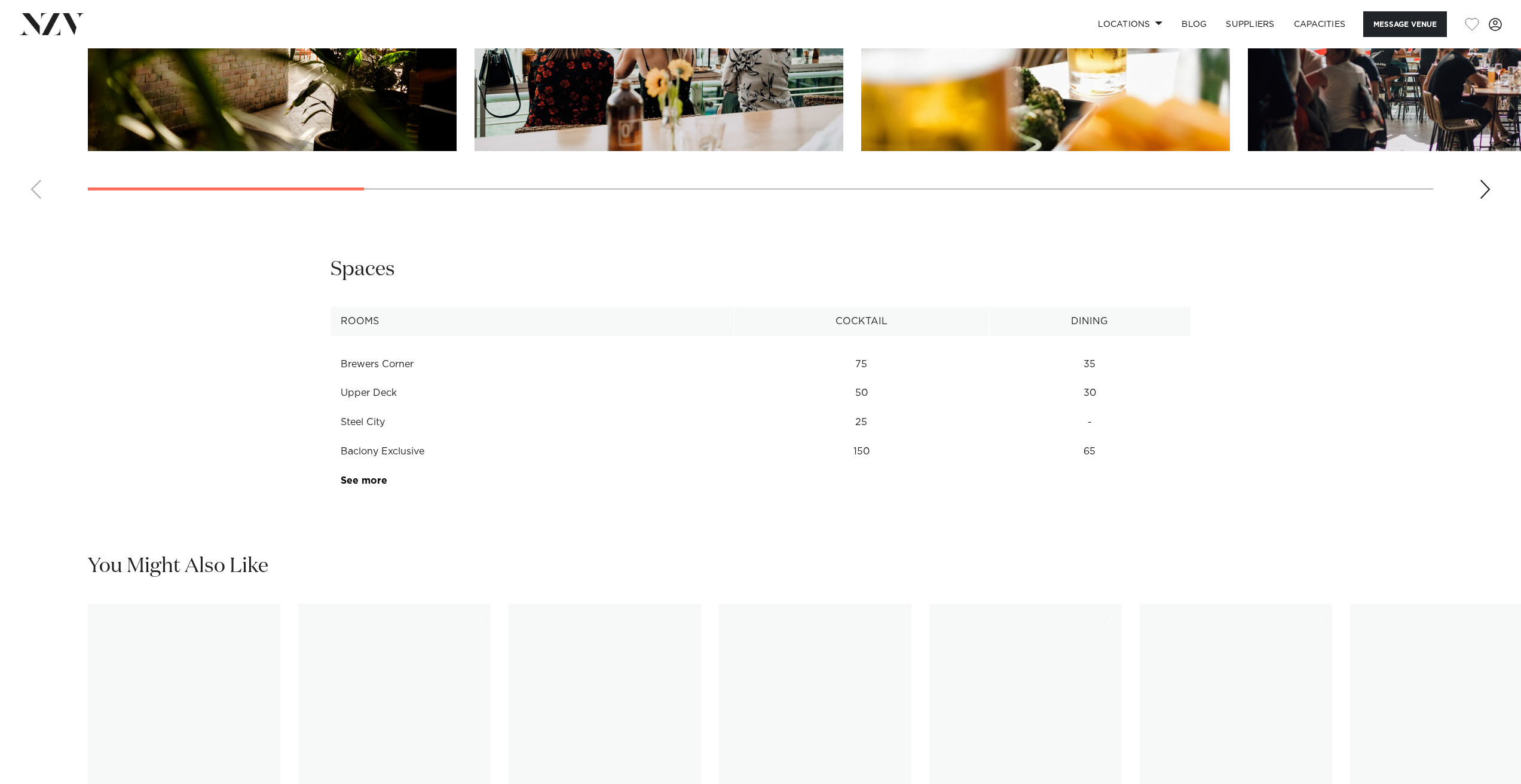
click at [366, 479] on link "See more" at bounding box center [387, 481] width 93 height 10
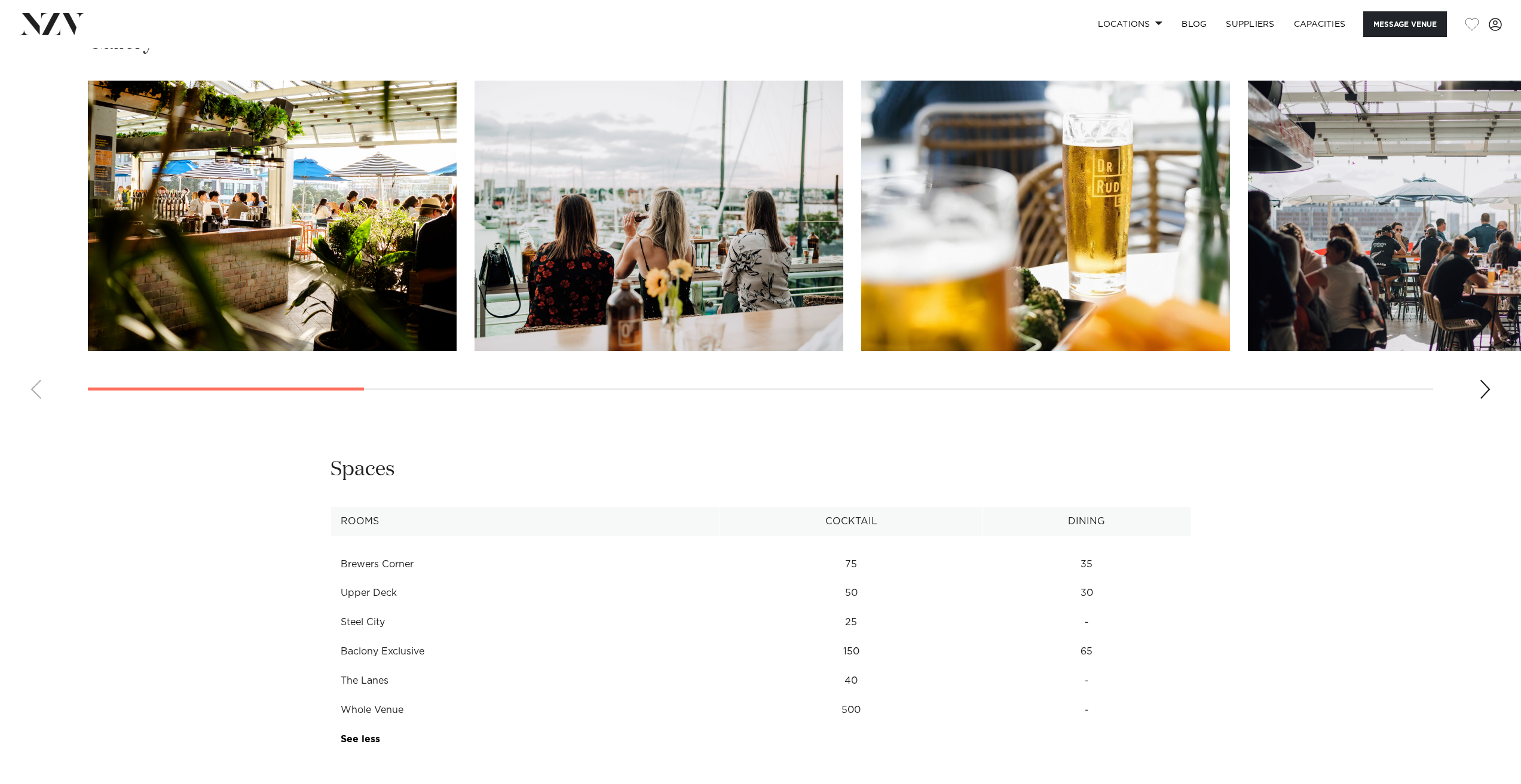
scroll to position [1373, 0]
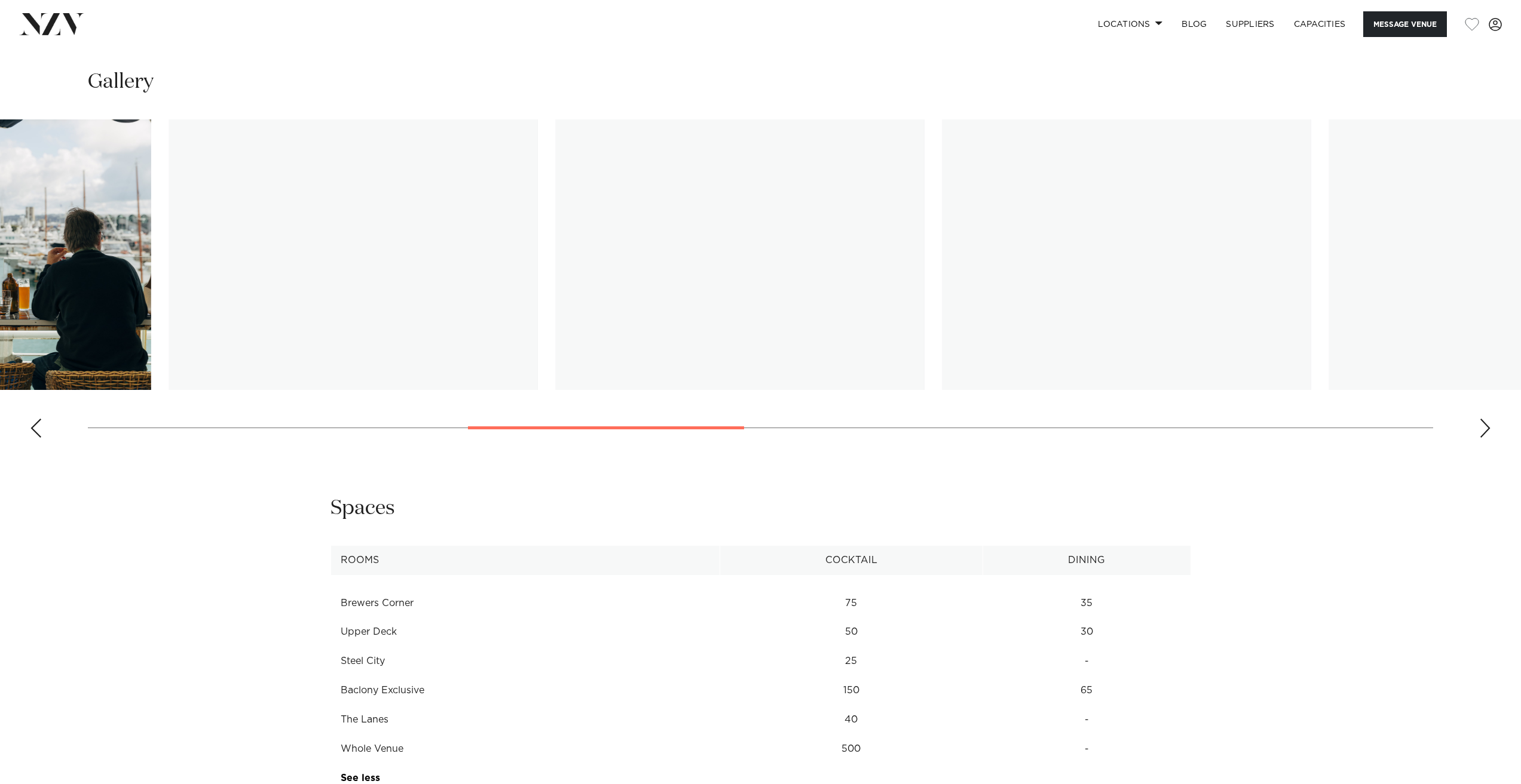
click at [688, 422] on swiper-container at bounding box center [760, 283] width 1521 height 328
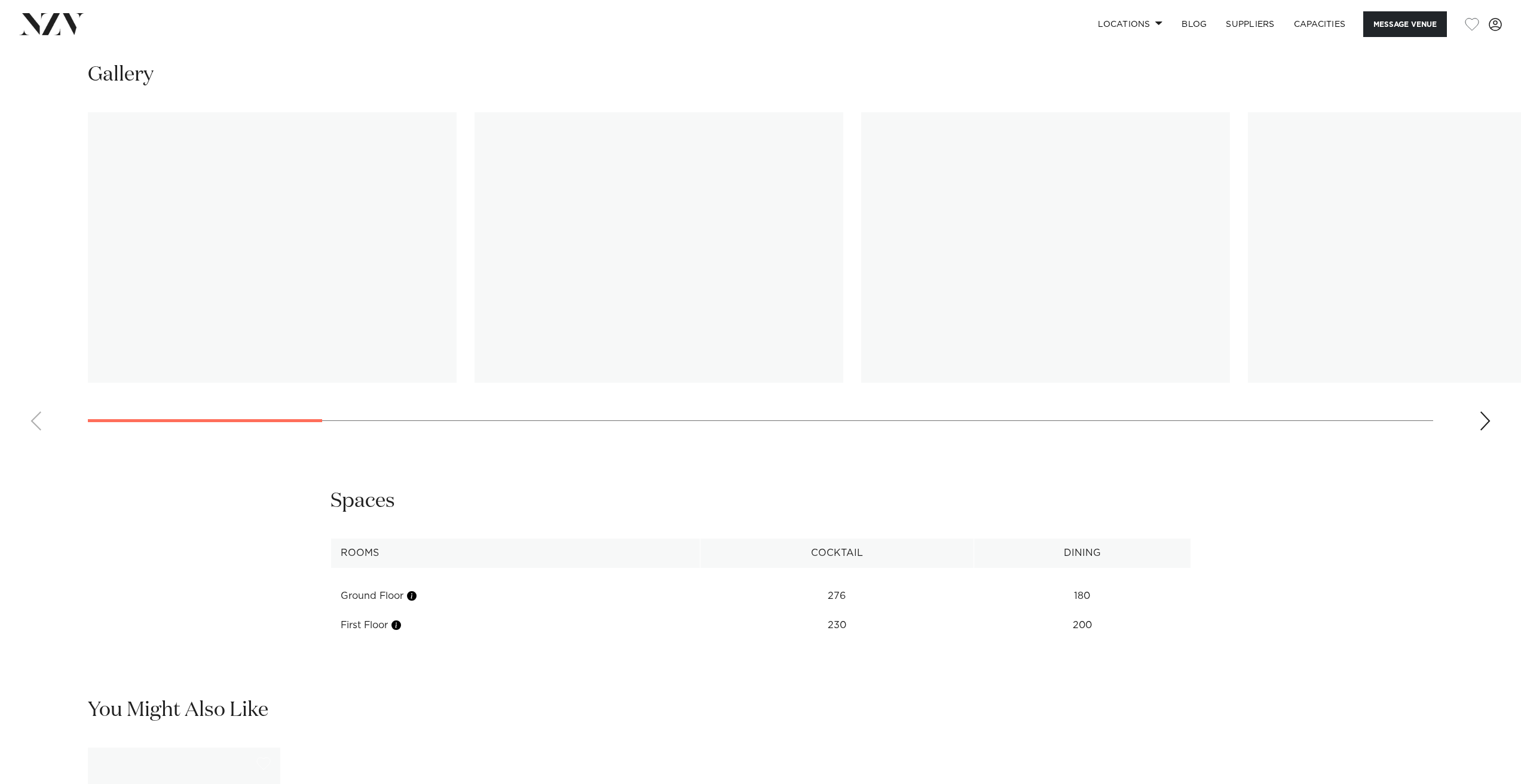
scroll to position [1433, 0]
